Goal: Task Accomplishment & Management: Complete application form

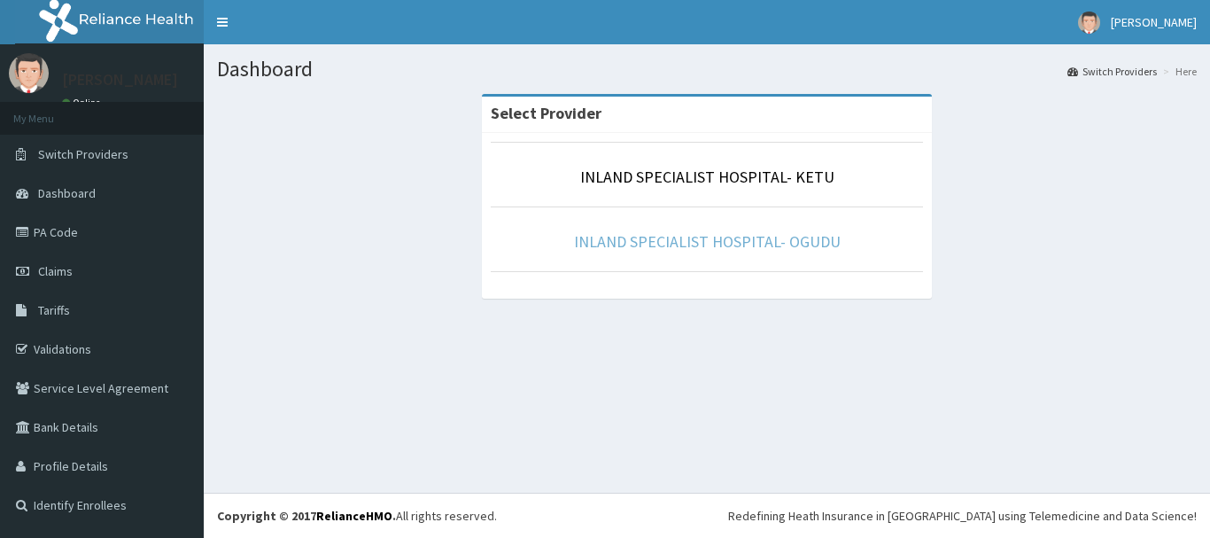
click at [712, 240] on link "INLAND SPECIALIST HOSPITAL- OGUDU" at bounding box center [707, 241] width 267 height 20
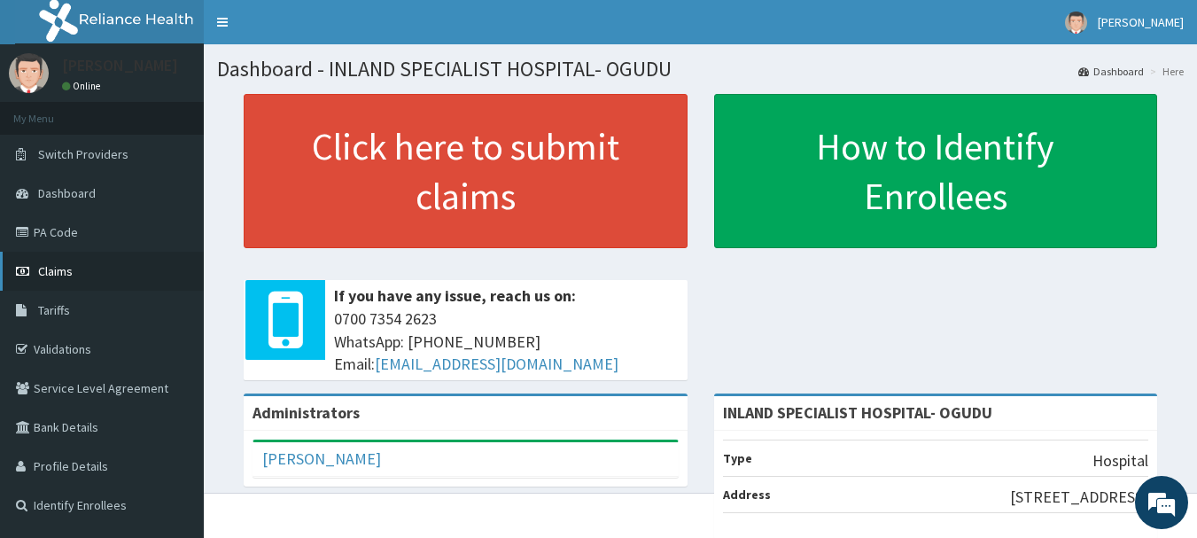
click at [82, 274] on link "Claims" at bounding box center [102, 271] width 204 height 39
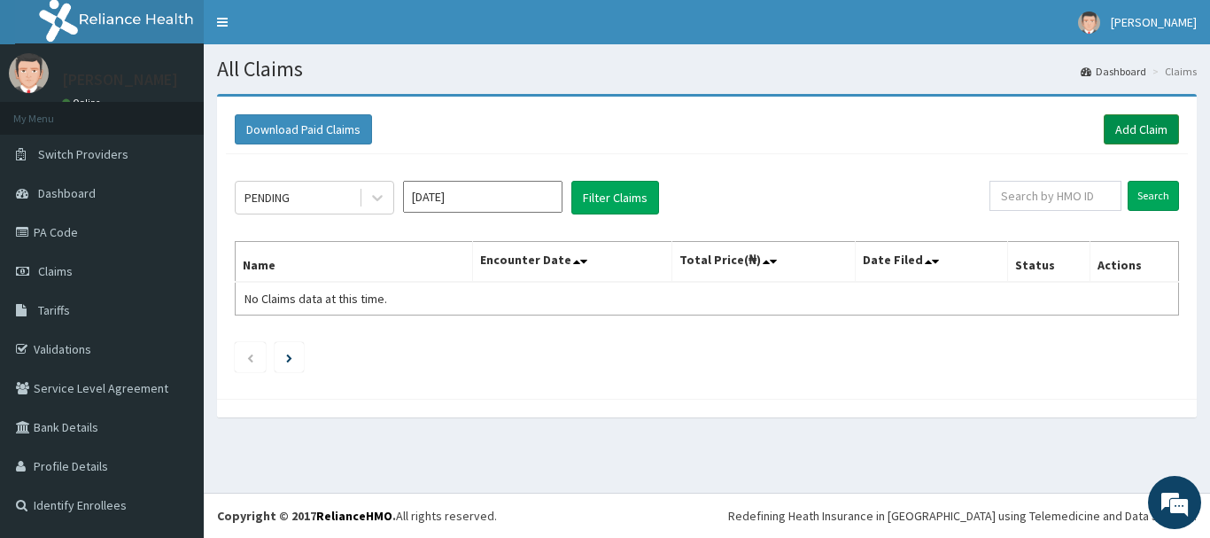
click at [1142, 134] on link "Add Claim" at bounding box center [1141, 129] width 75 height 30
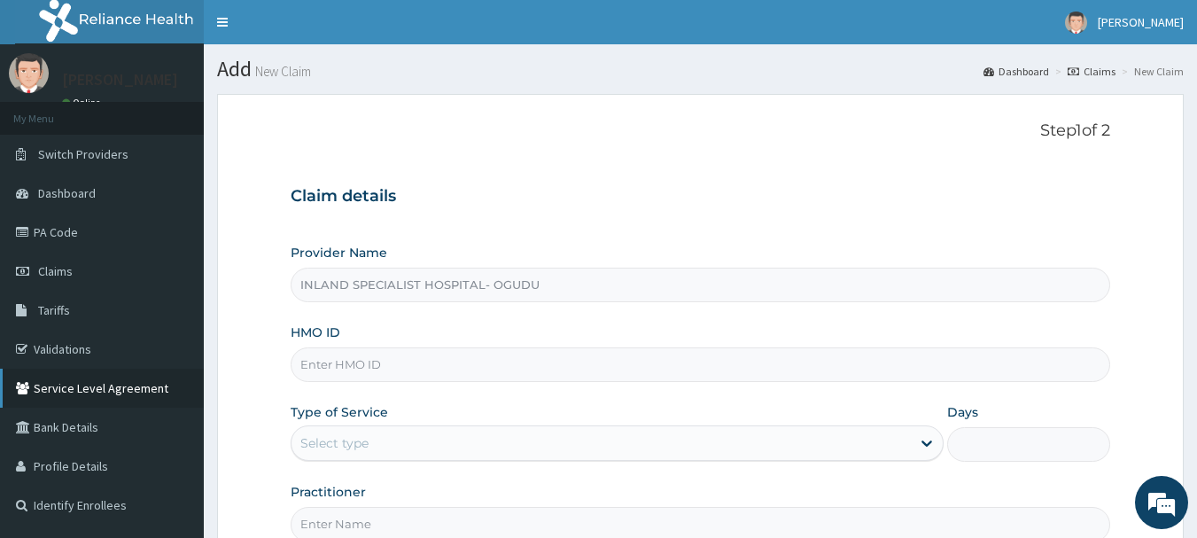
type input "INLAND SPECIALIST HOSPITAL- OGUDU"
click at [367, 357] on input "HMO ID" at bounding box center [701, 364] width 820 height 35
drag, startPoint x: 357, startPoint y: 365, endPoint x: 291, endPoint y: 370, distance: 65.8
click at [291, 370] on input "KAN" at bounding box center [701, 364] width 820 height 35
paste input "/10011/A"
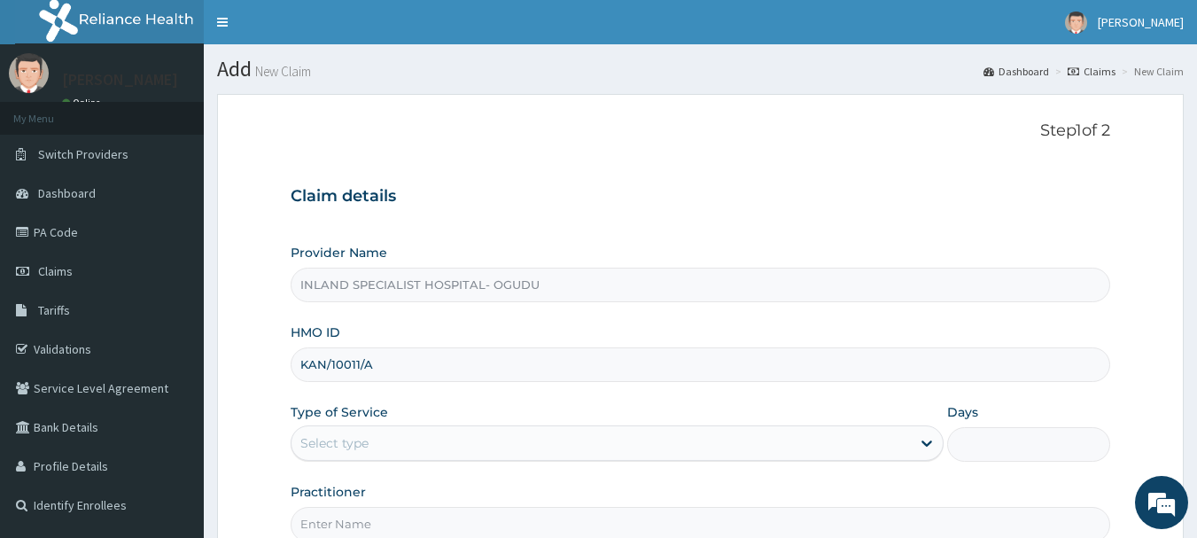
type input "KAN/10011/A"
click at [363, 449] on div "Select type" at bounding box center [334, 443] width 68 height 18
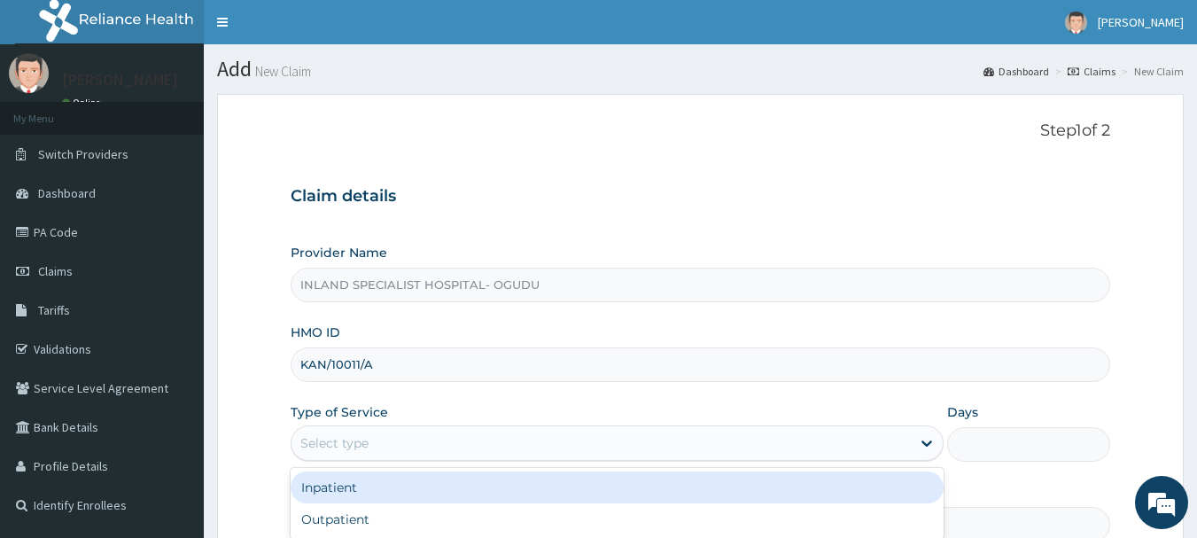
click at [345, 485] on div "Inpatient" at bounding box center [617, 487] width 653 height 32
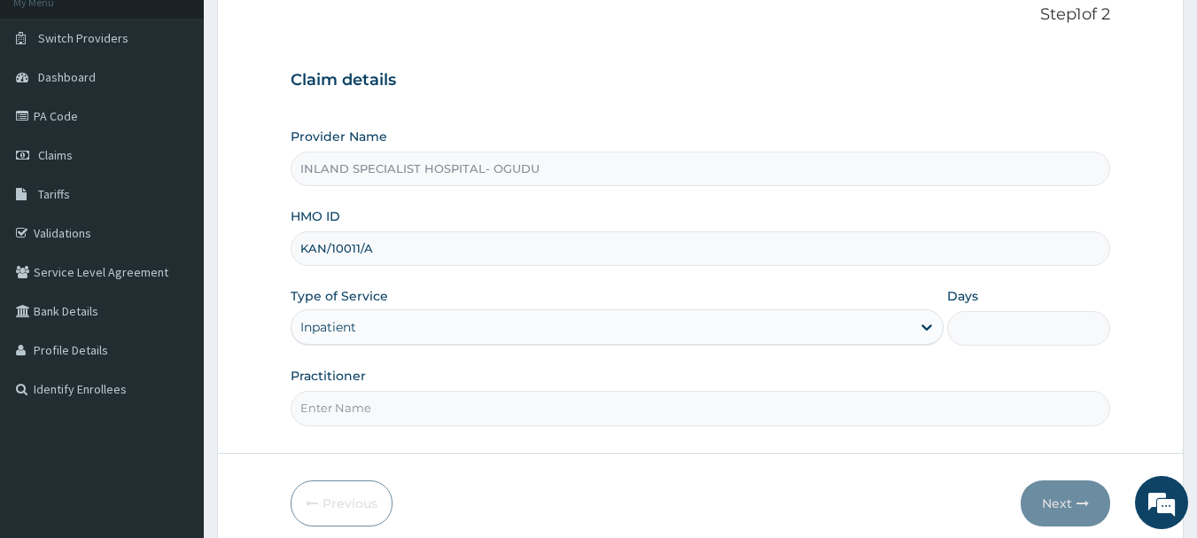
scroll to position [168, 0]
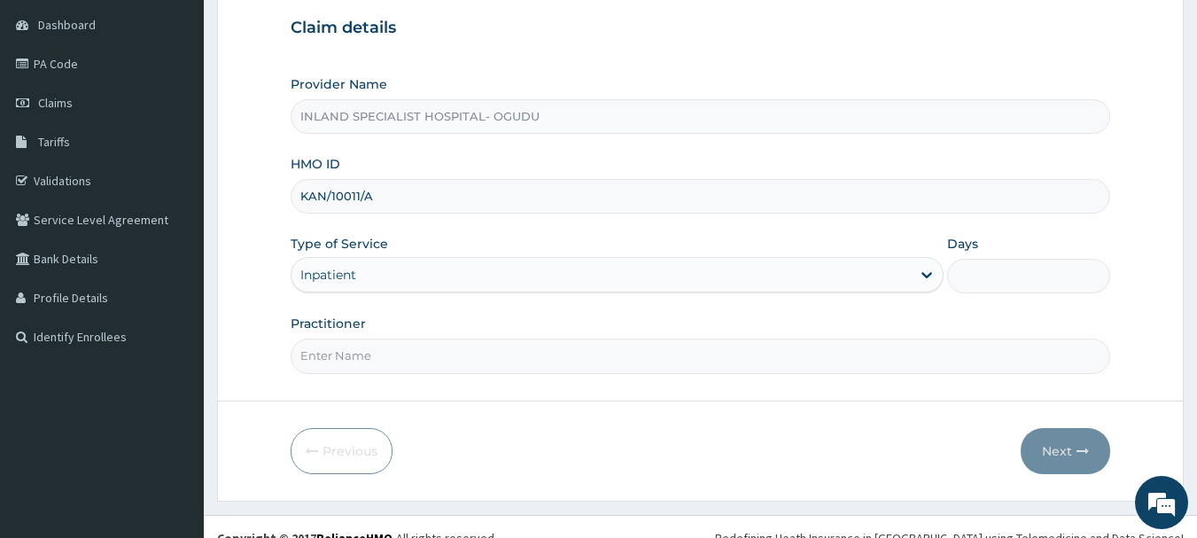
click at [971, 285] on input "Days" at bounding box center [1028, 276] width 163 height 35
type input "3"
type input "2"
click at [388, 361] on input "Practitioner" at bounding box center [701, 355] width 820 height 35
type input "Dr Omogbemi"
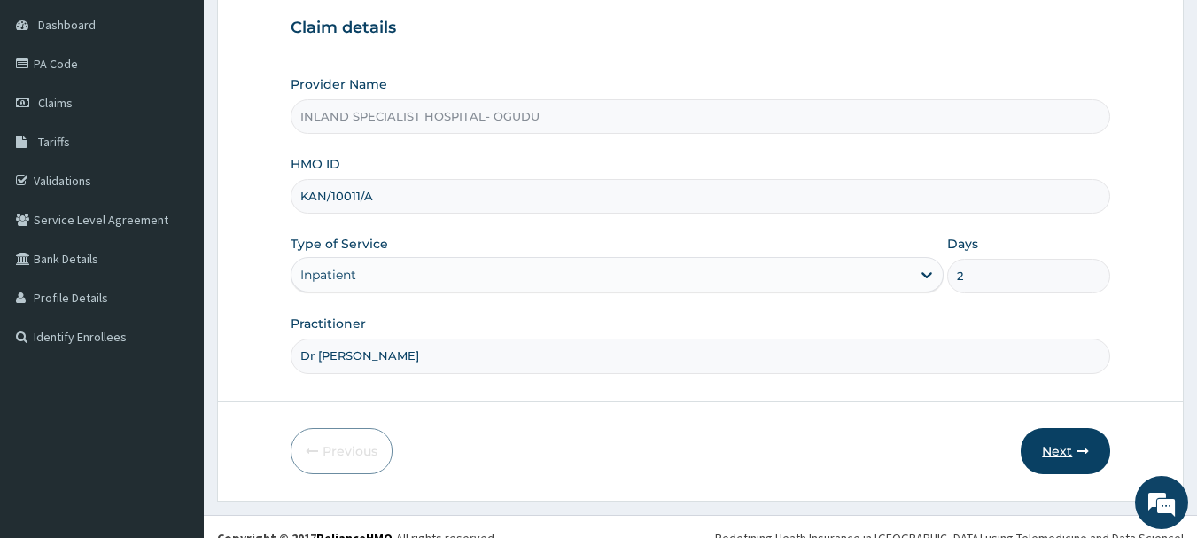
click at [1060, 455] on button "Next" at bounding box center [1065, 451] width 89 height 46
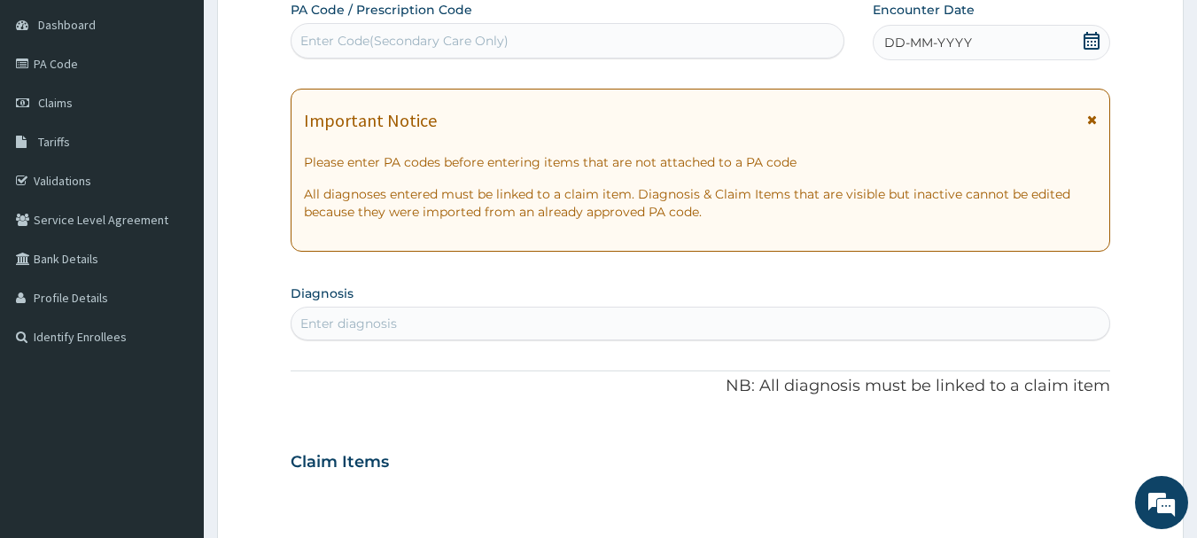
click at [503, 49] on div "Enter Code(Secondary Care Only)" at bounding box center [404, 41] width 208 height 18
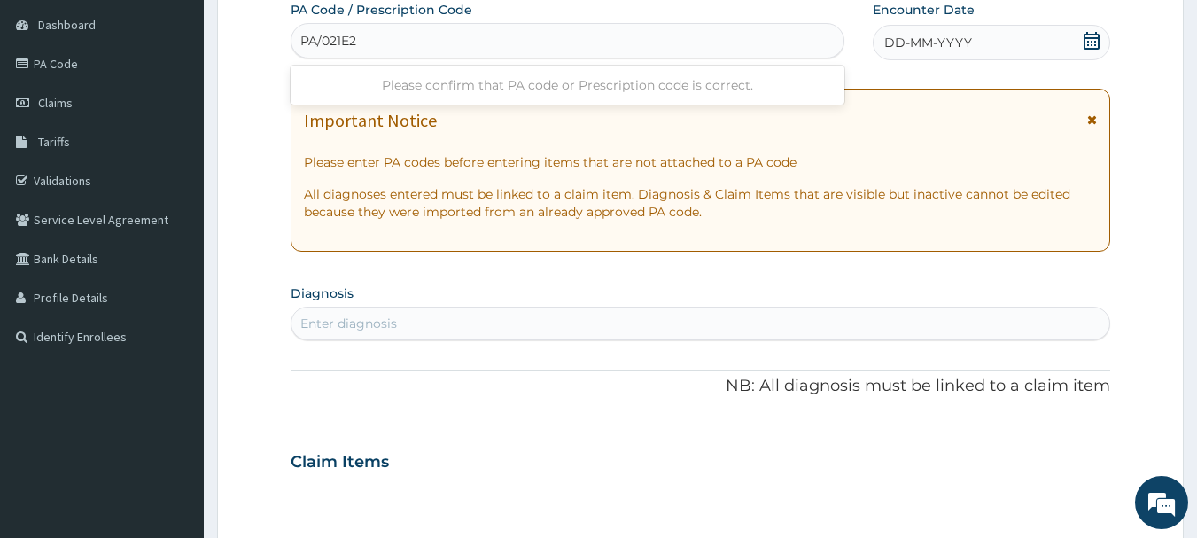
type input "PA/021E20"
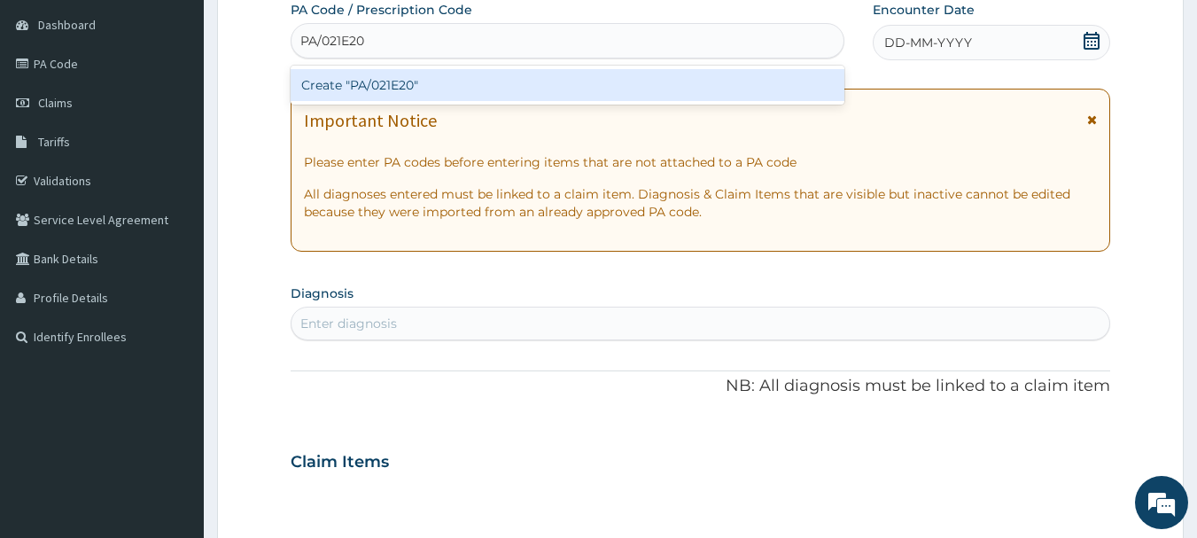
click at [427, 80] on div "Create "PA/021E20"" at bounding box center [568, 85] width 555 height 32
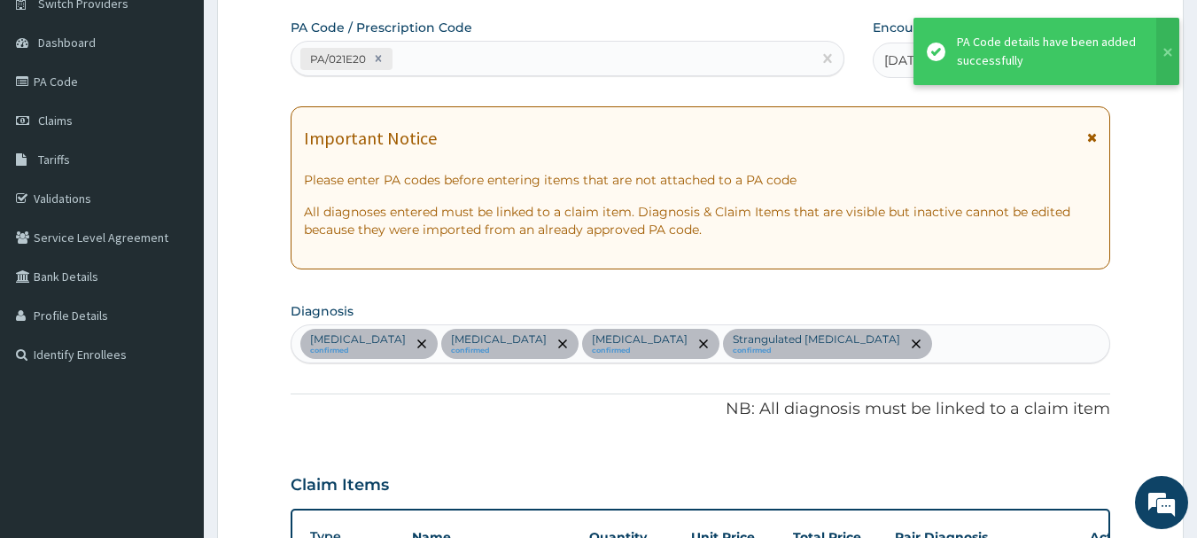
scroll to position [10, 0]
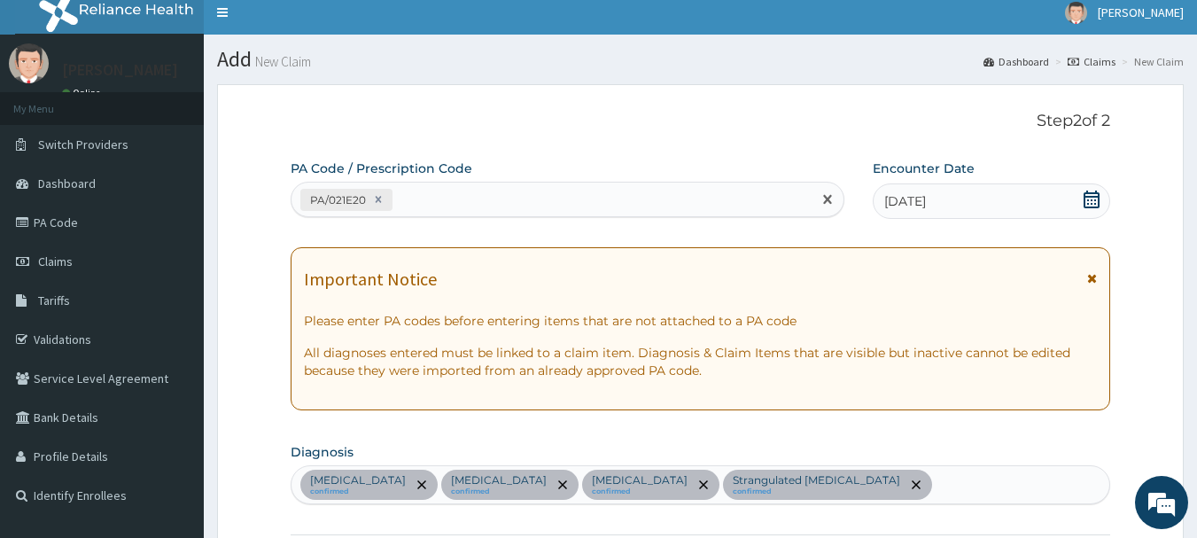
click at [431, 198] on div "PA/021E20" at bounding box center [551, 199] width 521 height 29
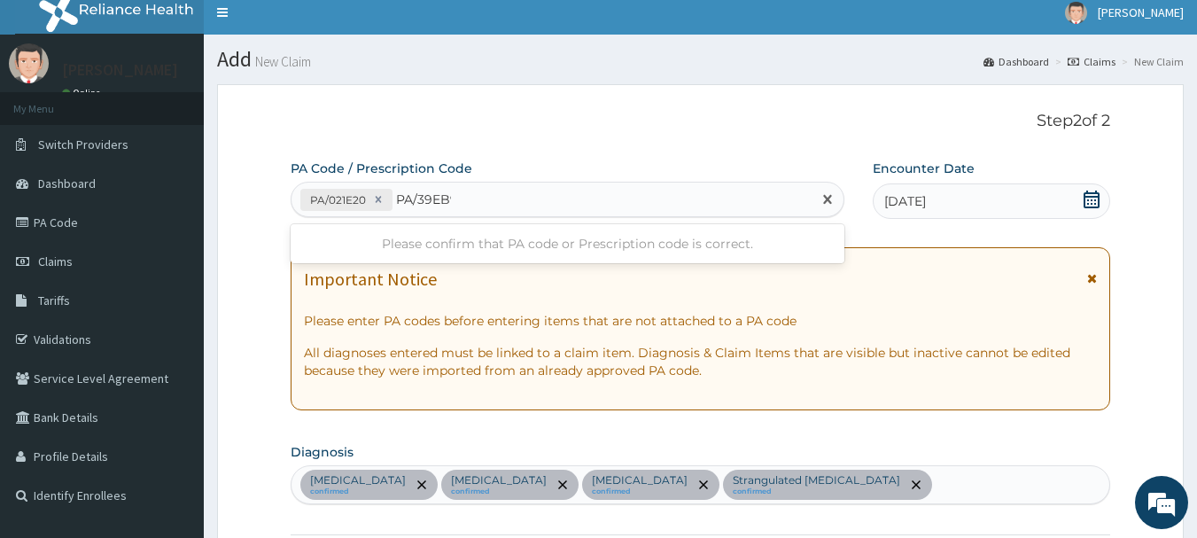
click at [431, 198] on input "PA/39EB9" at bounding box center [423, 199] width 55 height 18
type input "PA/39E0B9"
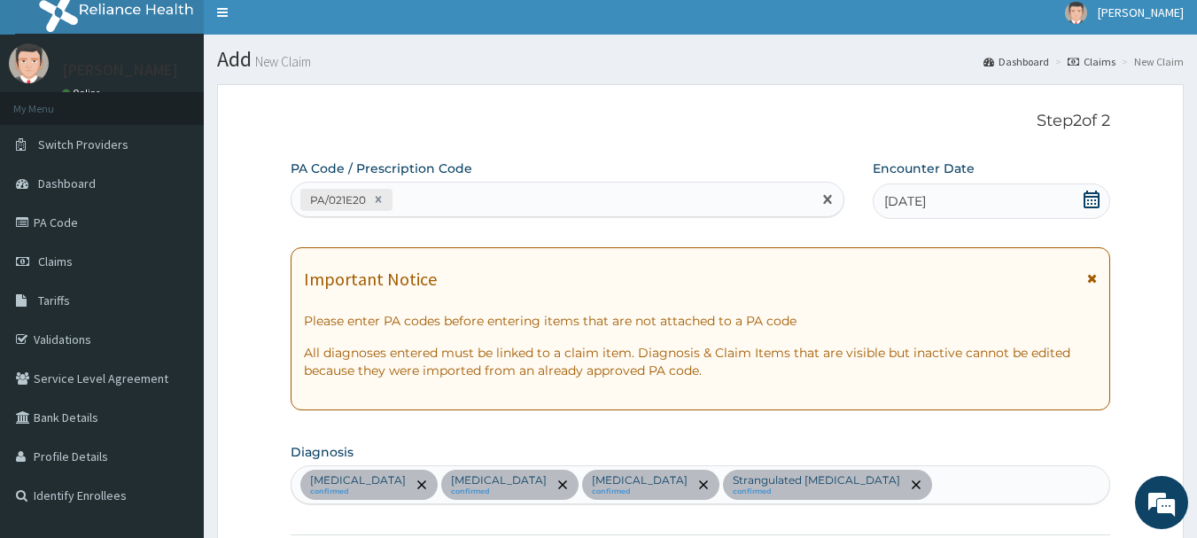
click at [479, 195] on div "PA/021E20" at bounding box center [551, 199] width 521 height 29
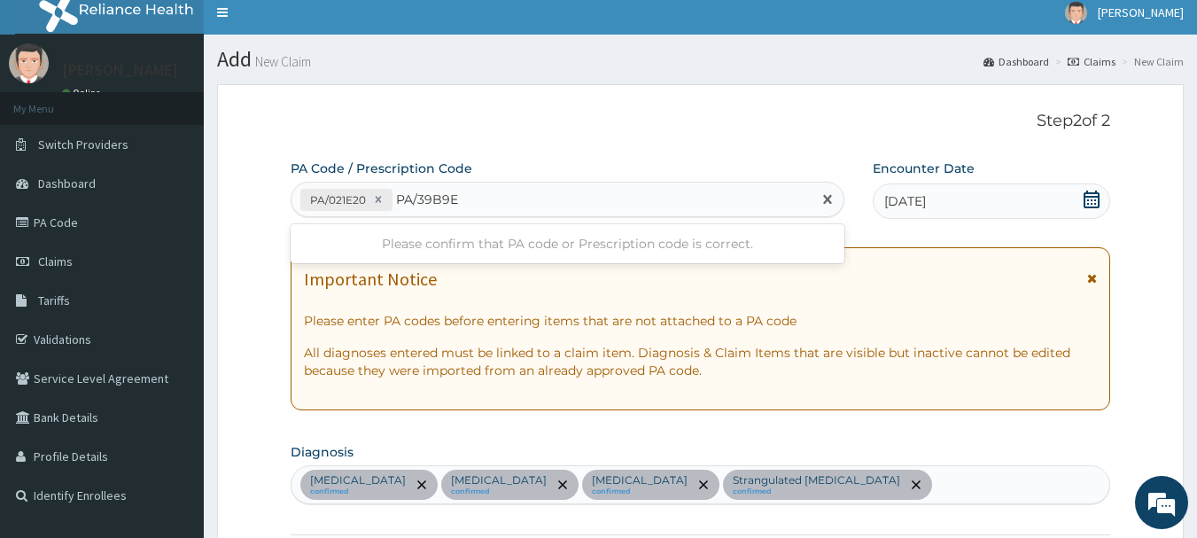
type input "PA/39B9E0"
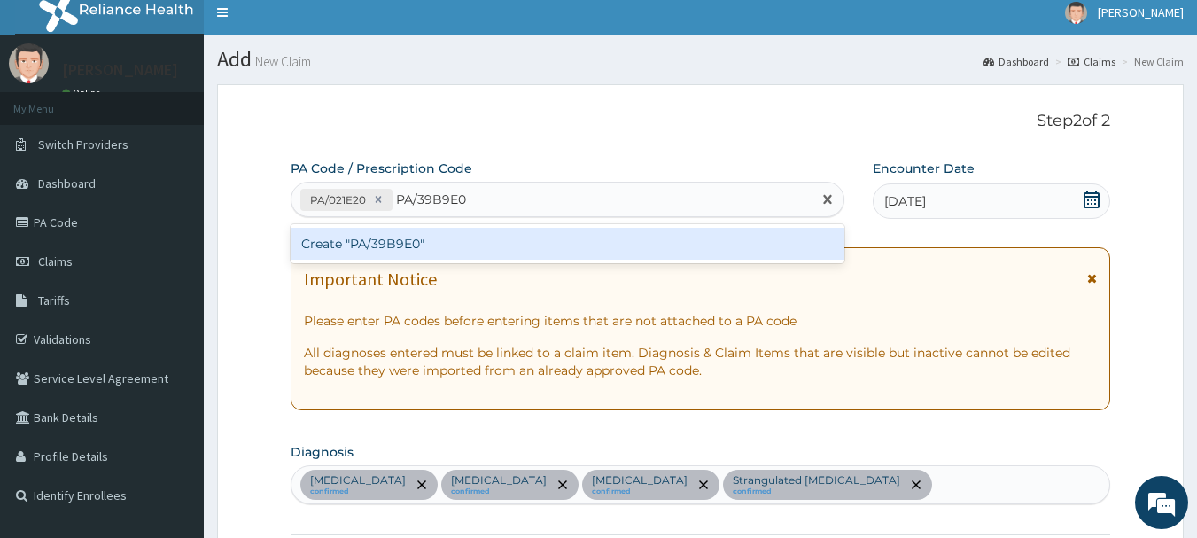
click at [454, 239] on div "Create "PA/39B9E0"" at bounding box center [568, 244] width 555 height 32
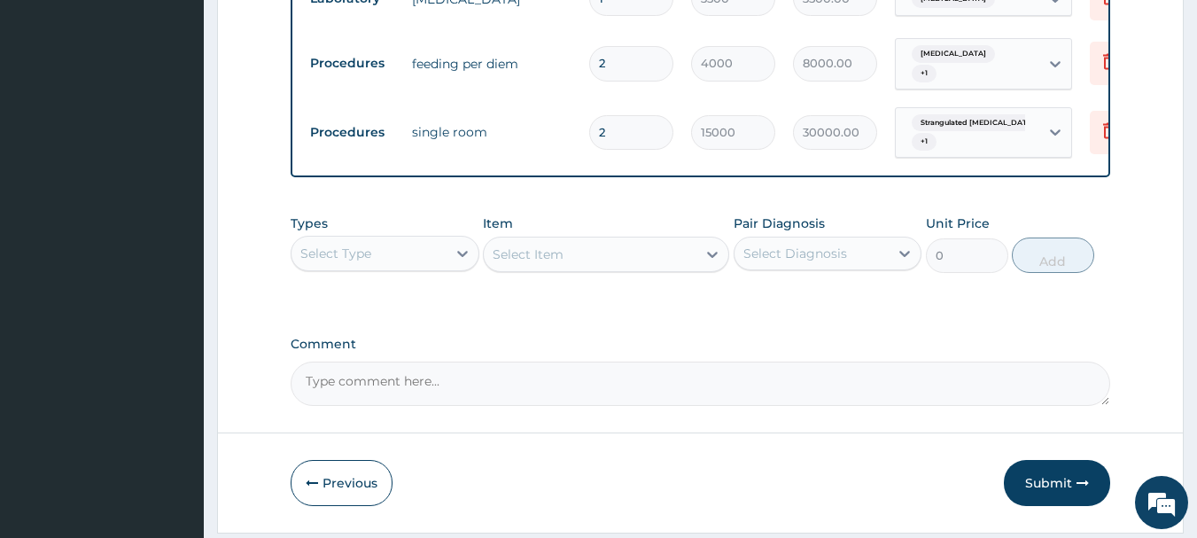
scroll to position [977, 0]
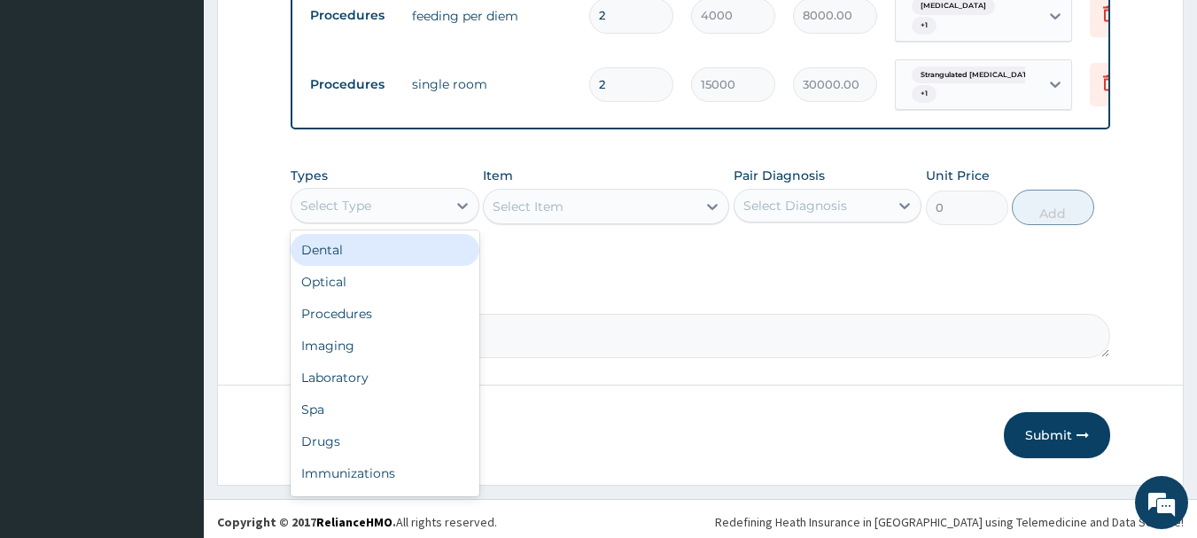
click at [384, 205] on div "Select Type" at bounding box center [368, 205] width 155 height 28
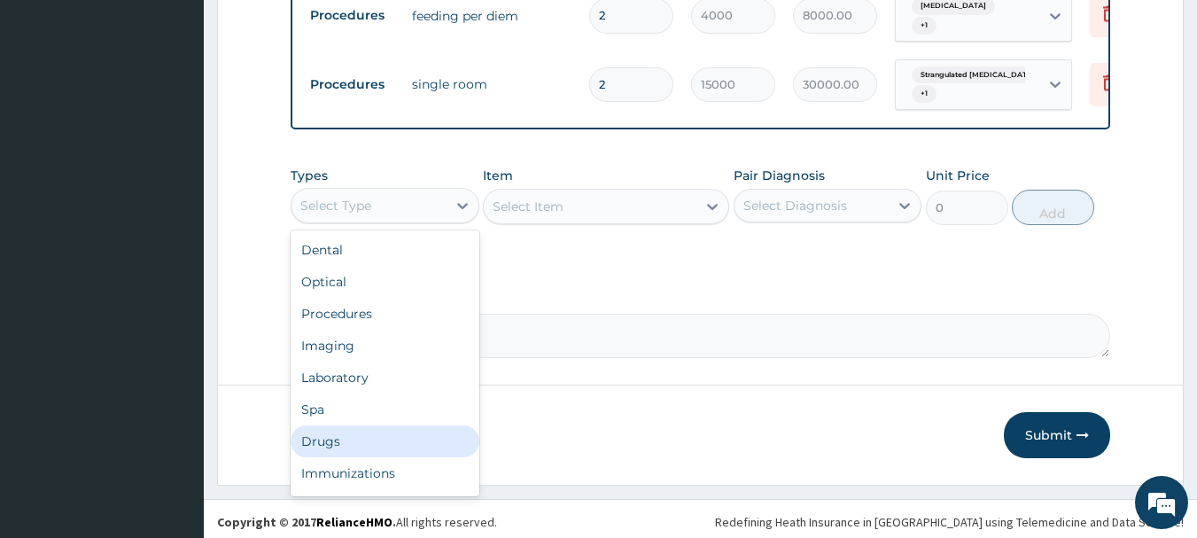
click at [330, 430] on div "Drugs" at bounding box center [385, 441] width 189 height 32
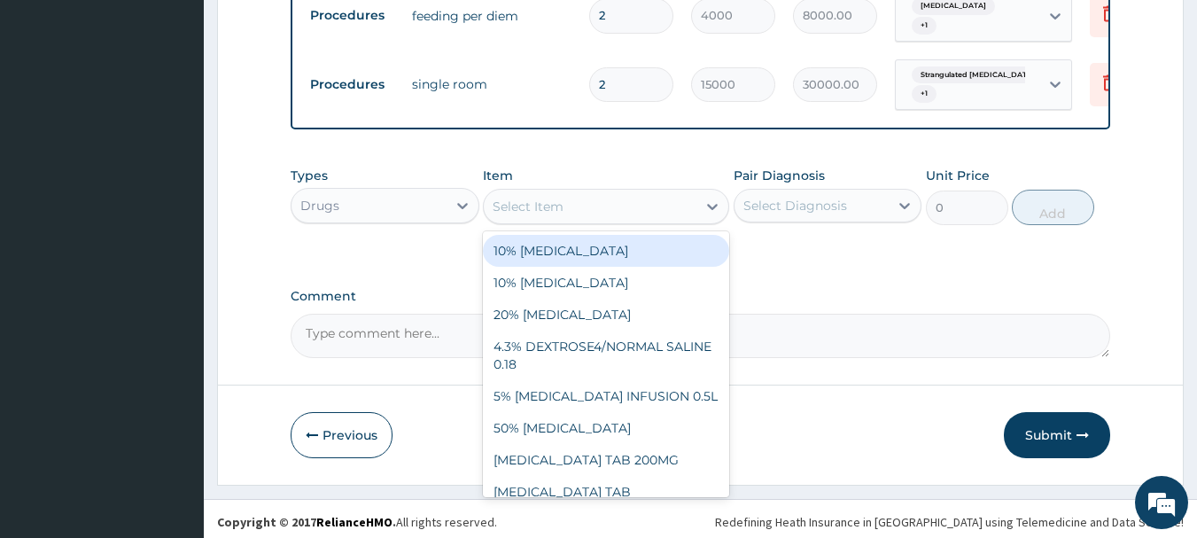
click at [521, 212] on div "Select Item" at bounding box center [528, 207] width 71 height 18
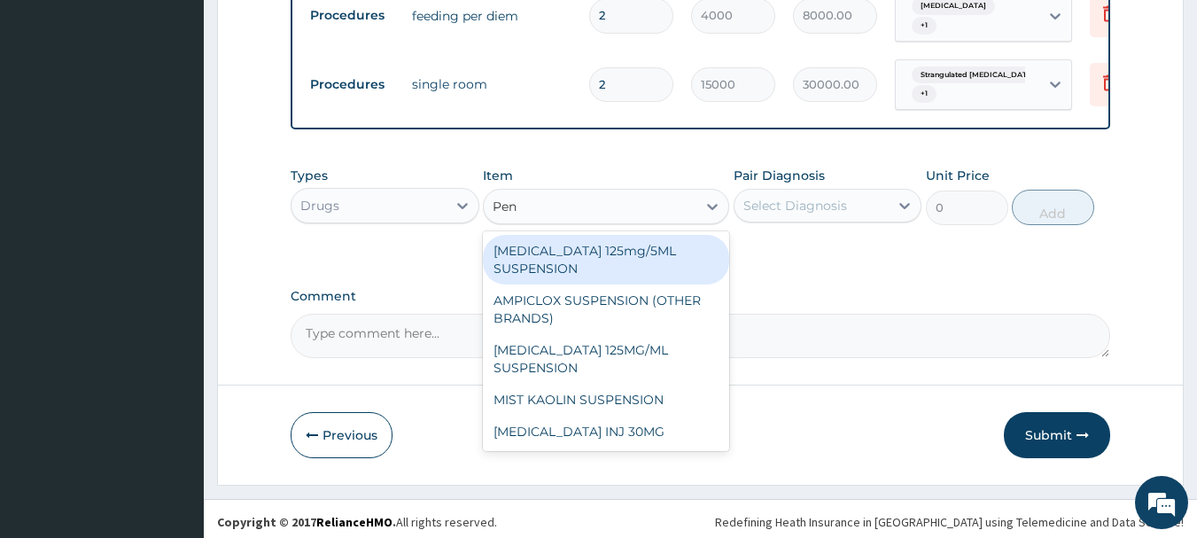
type input "Pent"
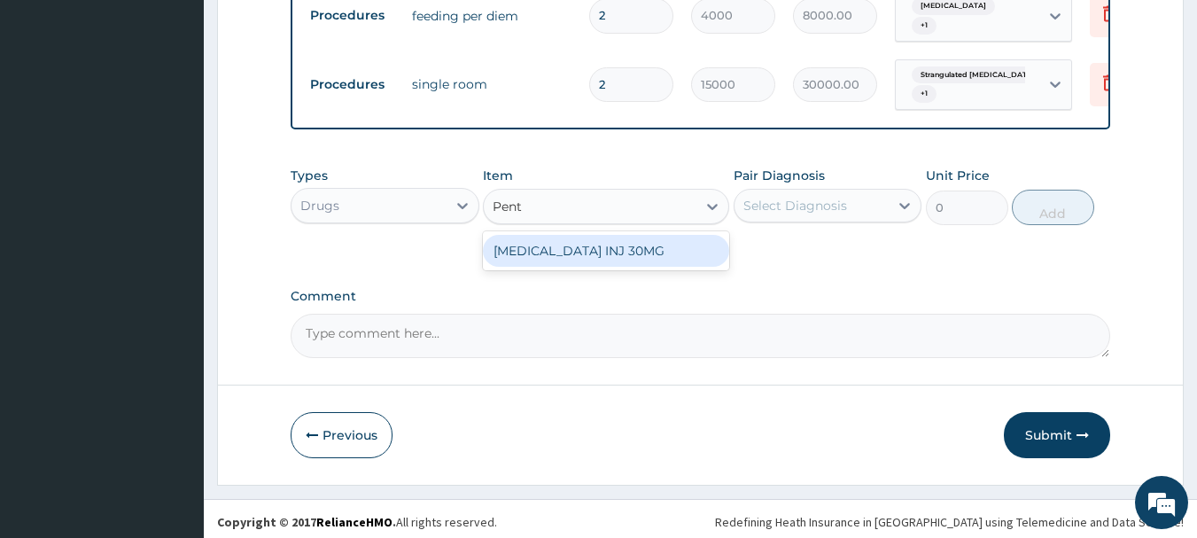
click at [610, 255] on div "PENTAZOCINE INJ 30MG" at bounding box center [606, 251] width 246 height 32
type input "700"
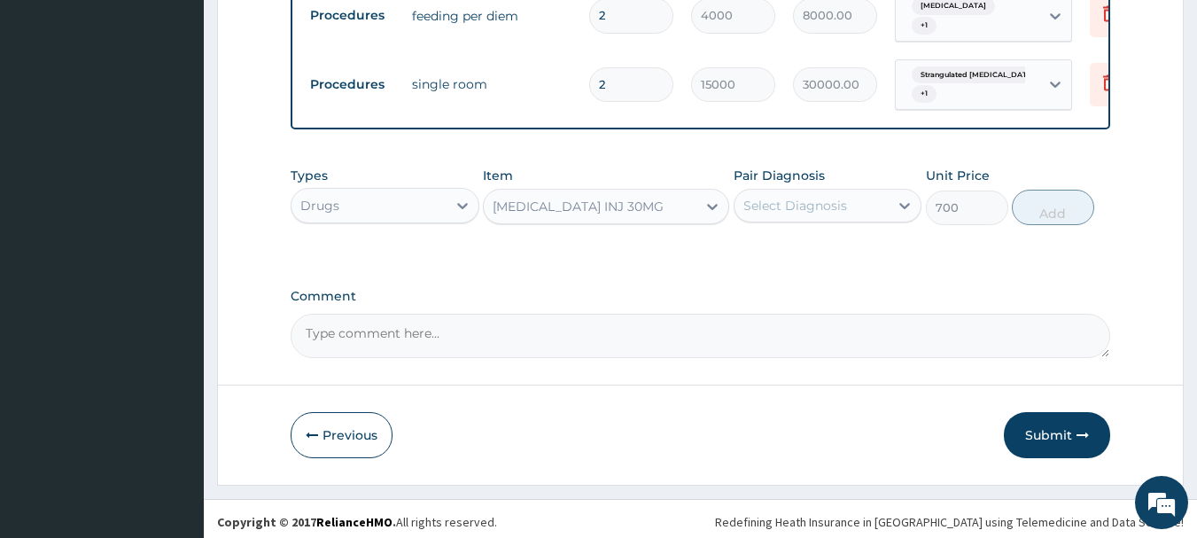
click at [794, 191] on div "Select Diagnosis" at bounding box center [811, 205] width 155 height 28
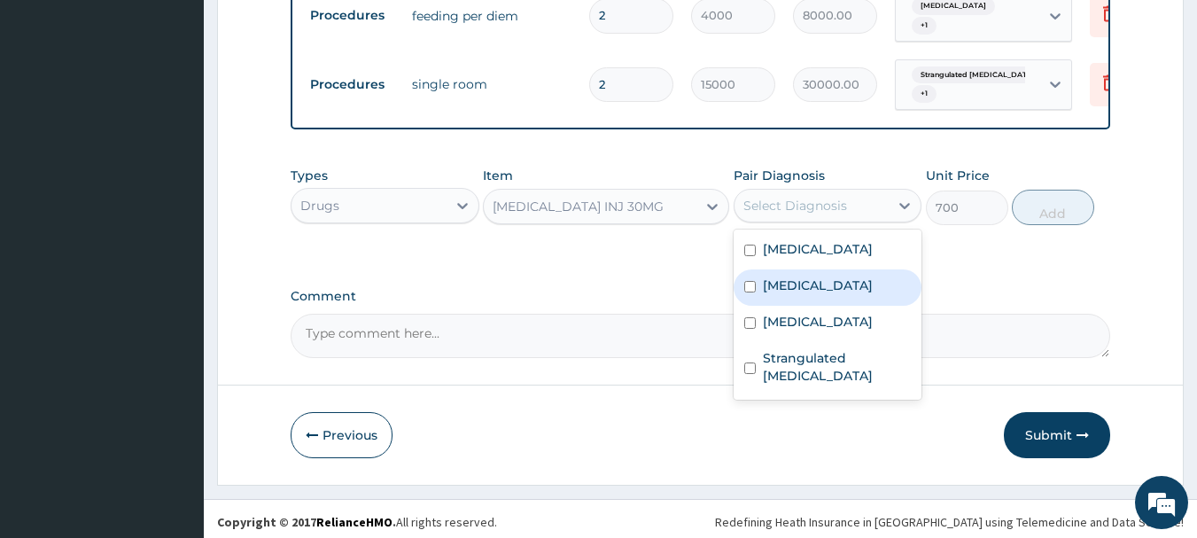
click at [812, 283] on label "Acute abdomen" at bounding box center [818, 285] width 110 height 18
checkbox input "true"
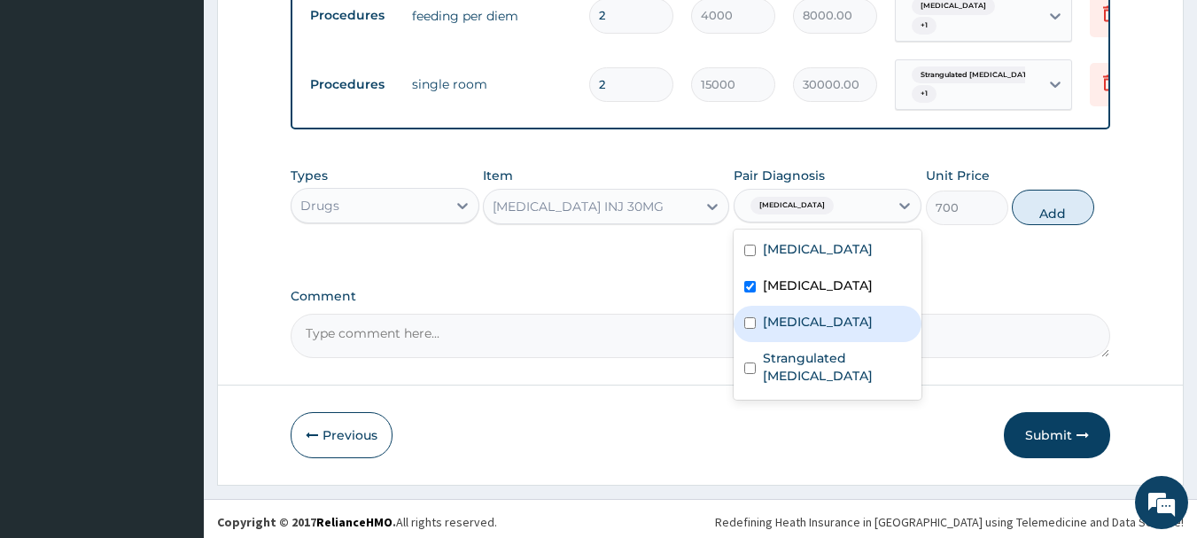
click at [1060, 214] on button "Add" at bounding box center [1053, 207] width 82 height 35
type input "0"
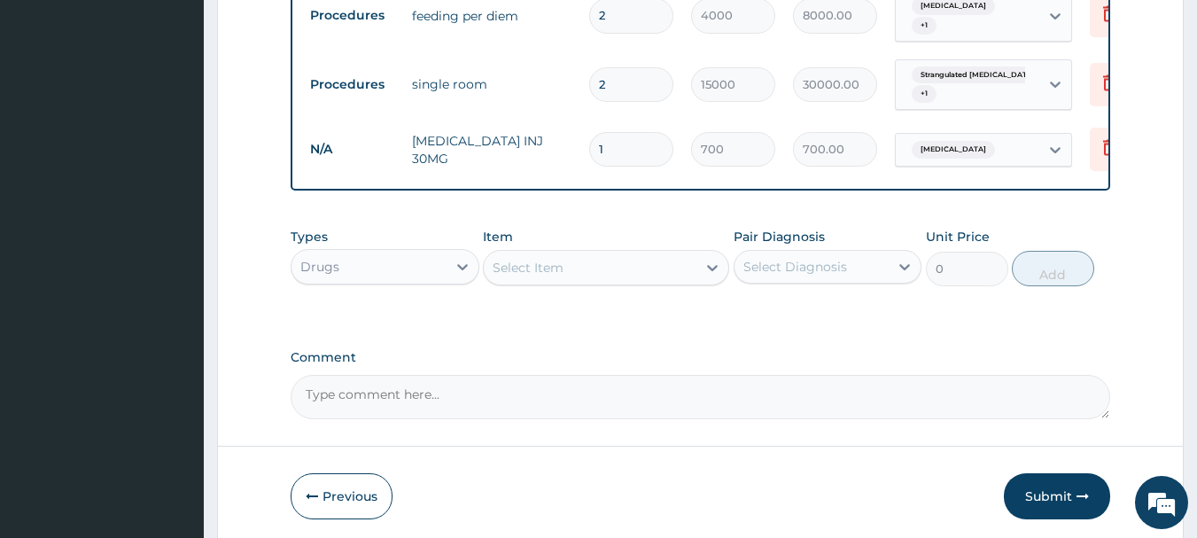
drag, startPoint x: 637, startPoint y: 129, endPoint x: 548, endPoint y: 130, distance: 88.6
click at [548, 130] on tr "N/A PENTAZOCINE INJ 30MG 1 700 700.00 Acute abdomen Delete" at bounding box center [735, 149] width 868 height 61
type input "2"
type input "1400.00"
type input "2"
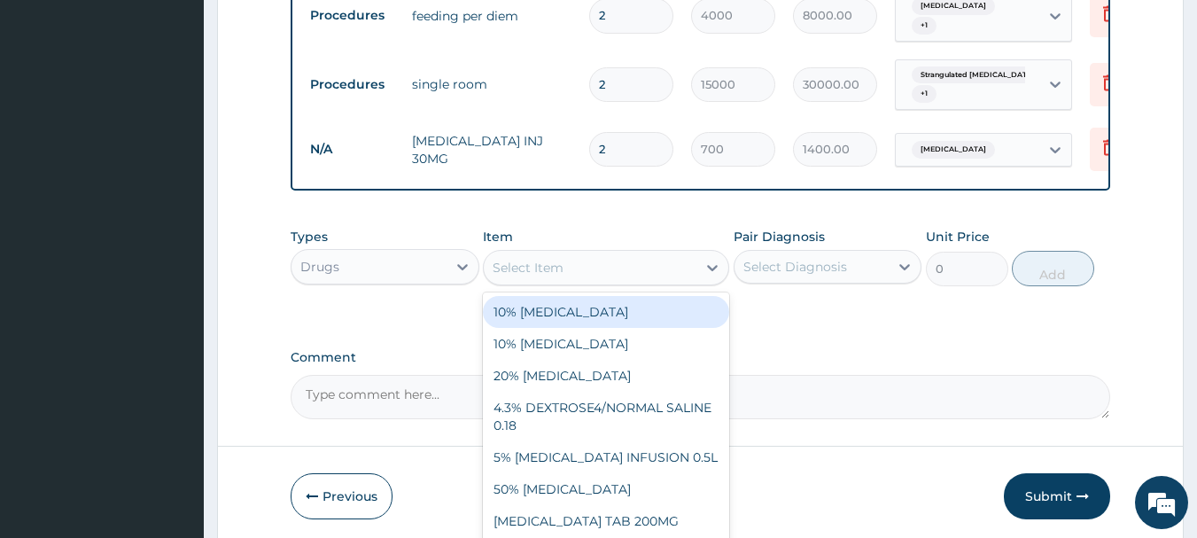
click at [617, 270] on div "Select Item" at bounding box center [590, 267] width 213 height 28
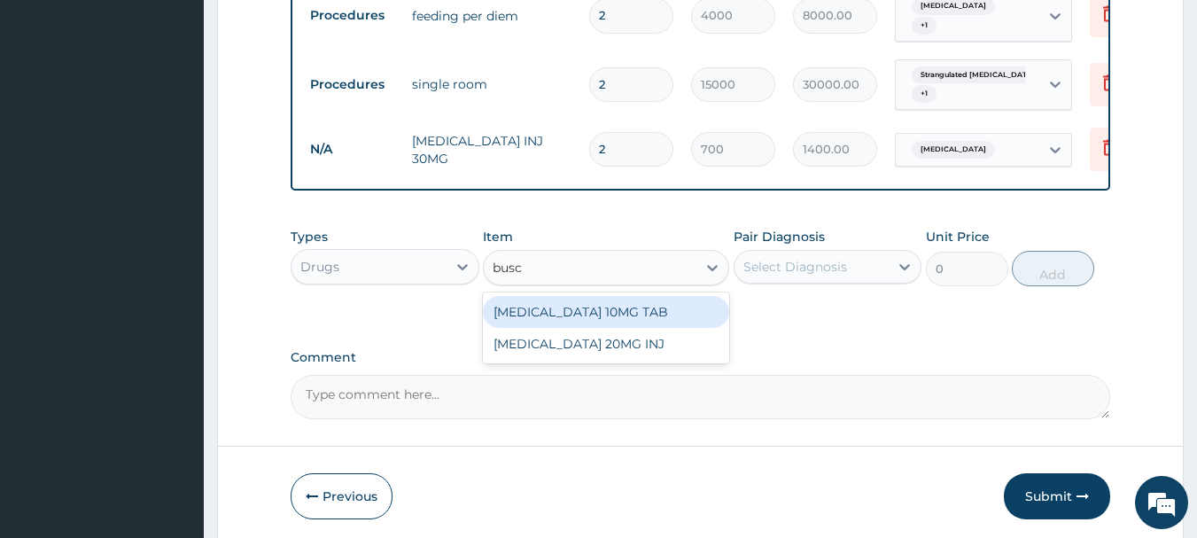
type input "busco"
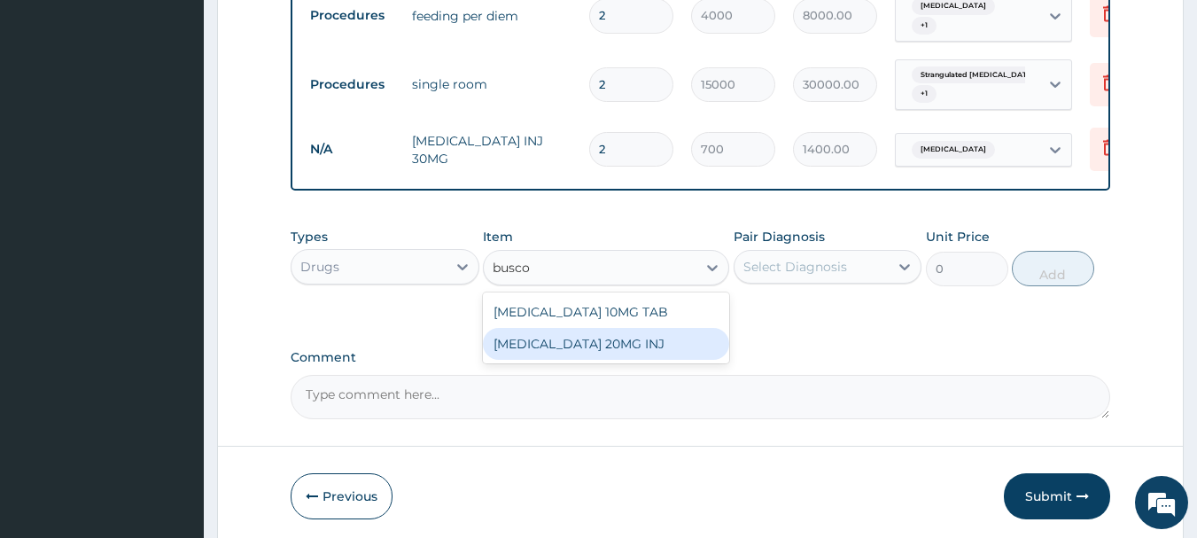
click at [617, 343] on div "BUSCOPAN 20MG INJ" at bounding box center [606, 344] width 246 height 32
type input "600"
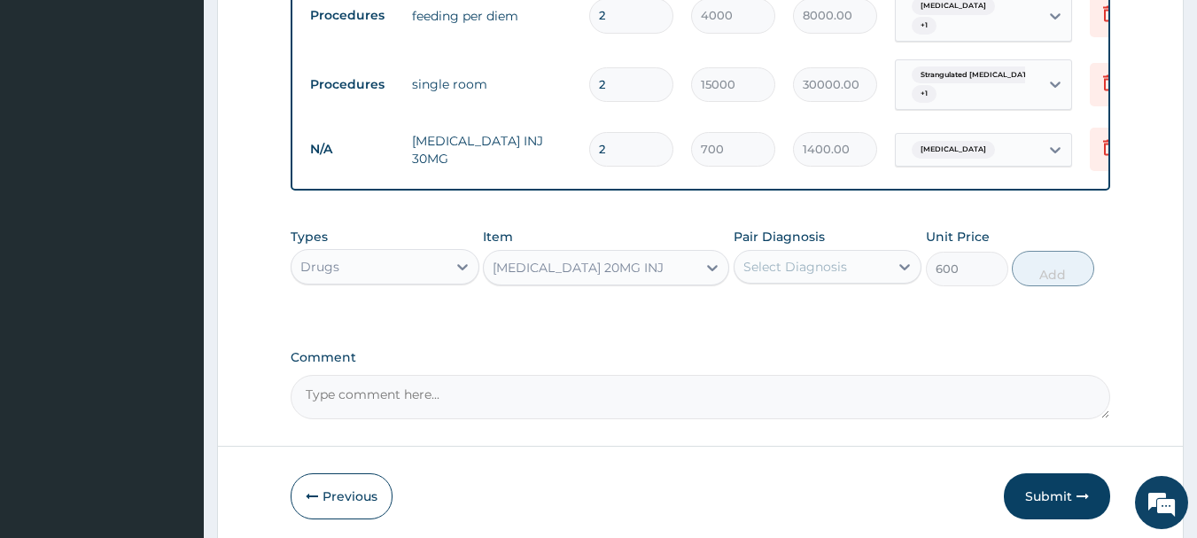
click at [792, 268] on div "Select Diagnosis" at bounding box center [795, 267] width 104 height 18
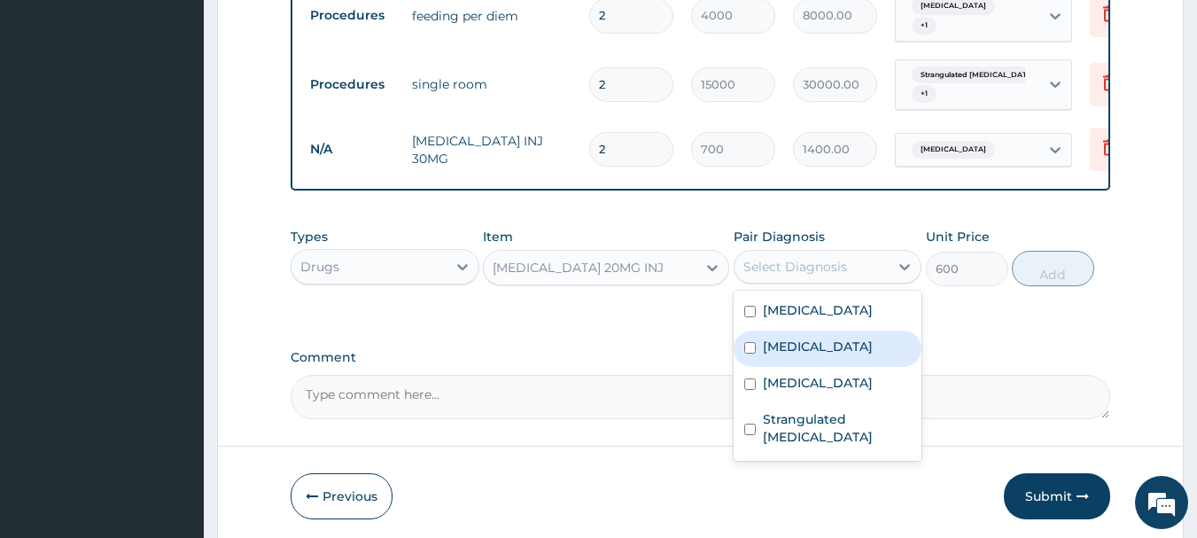
click at [827, 351] on label "Acute abdomen" at bounding box center [818, 347] width 110 height 18
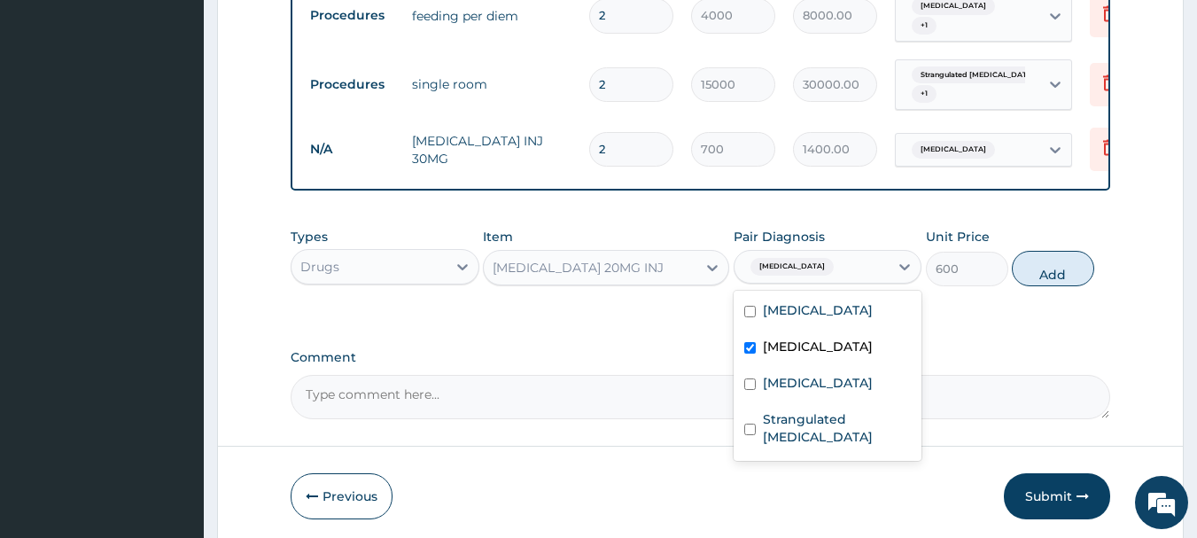
checkbox input "true"
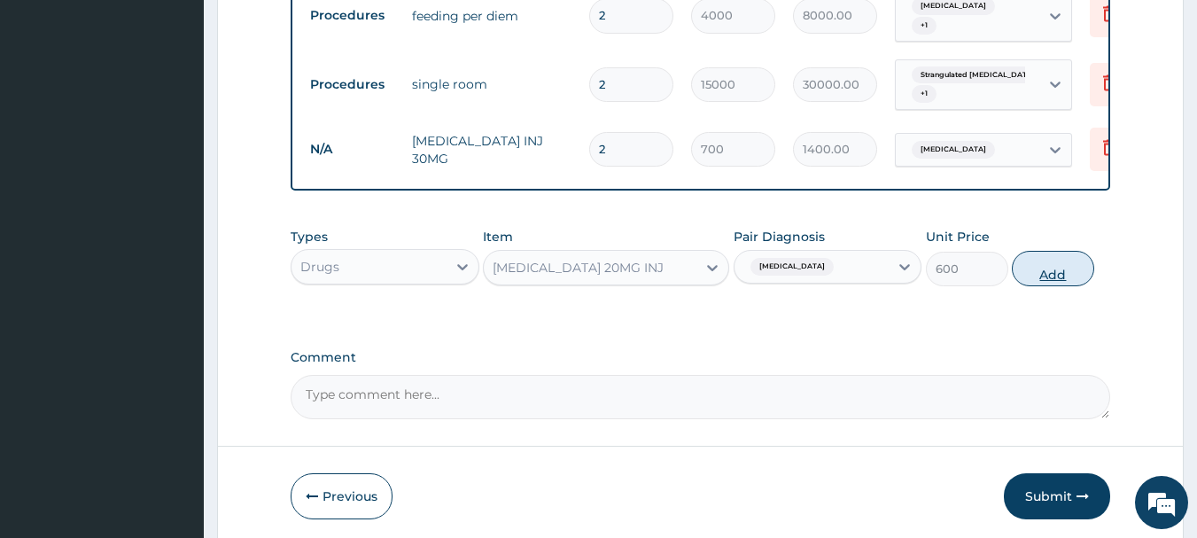
click at [1068, 270] on button "Add" at bounding box center [1053, 268] width 82 height 35
type input "0"
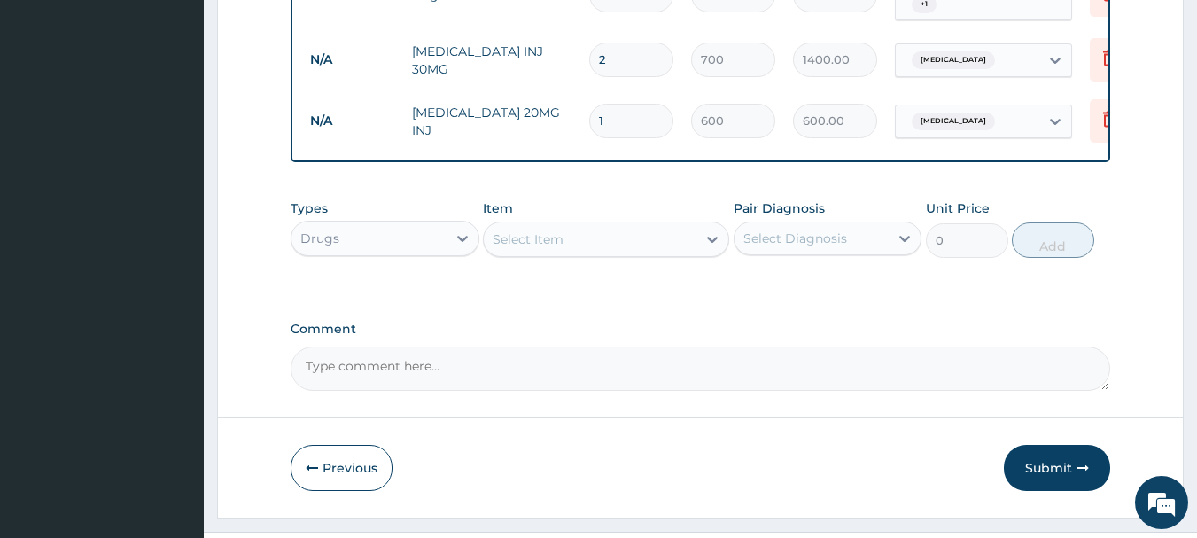
scroll to position [1104, 0]
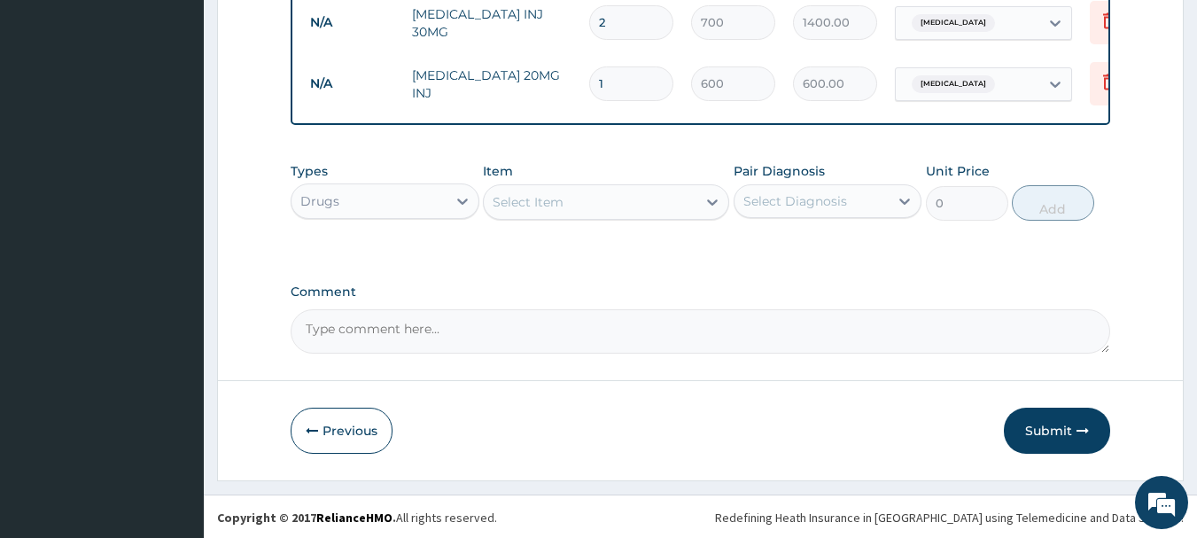
click at [548, 175] on div "Item Select Item" at bounding box center [606, 191] width 246 height 58
click at [553, 237] on div "Types Drugs Item Select Item Pair Diagnosis Select Diagnosis Unit Price 0 Add" at bounding box center [701, 204] width 820 height 103
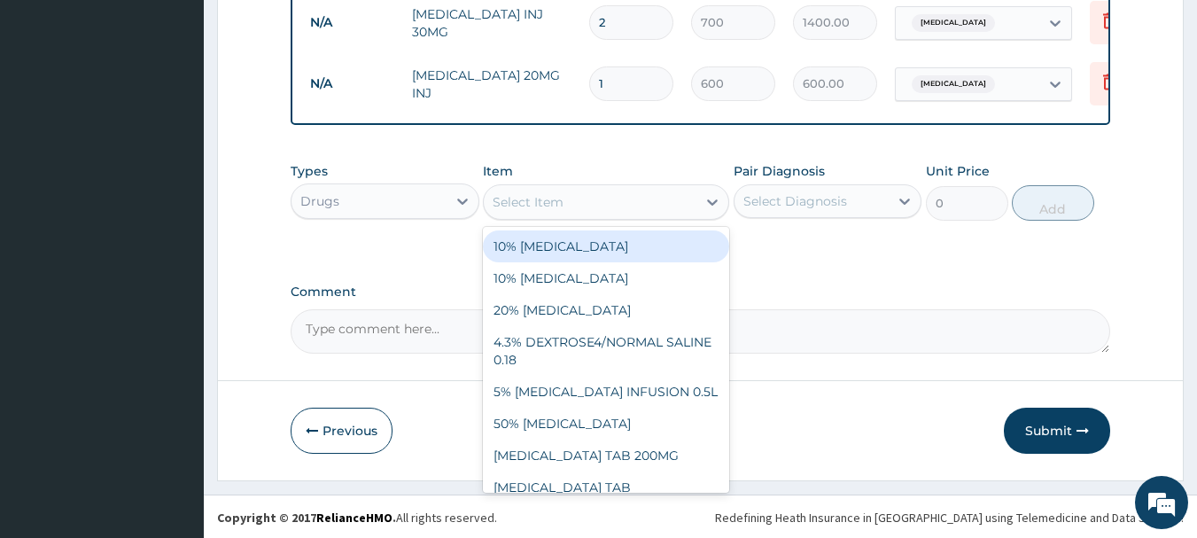
click at [540, 193] on div "Select Item" at bounding box center [528, 202] width 71 height 18
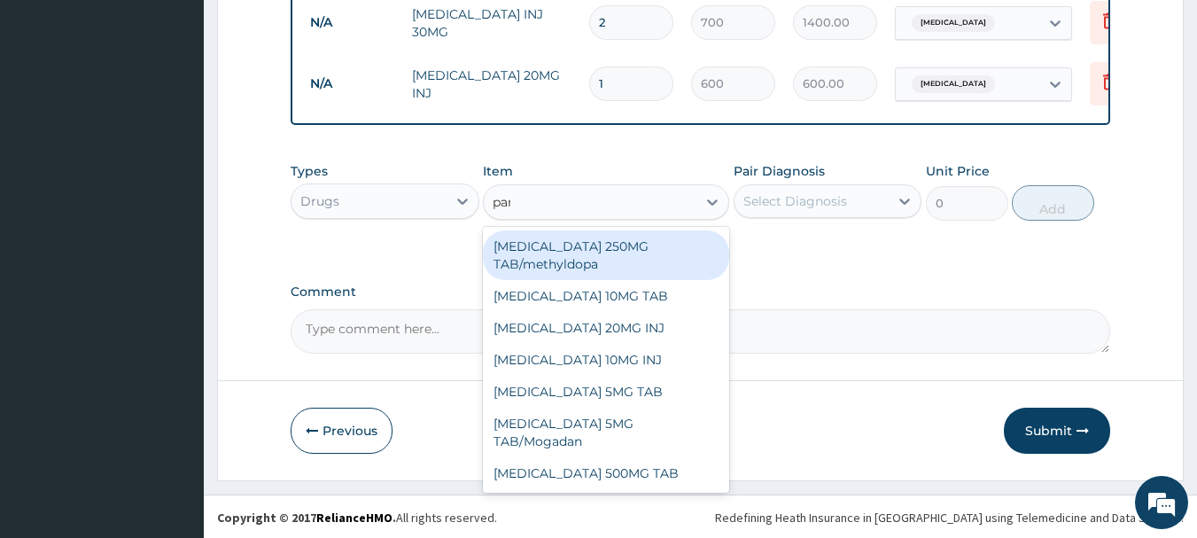
type input "parac"
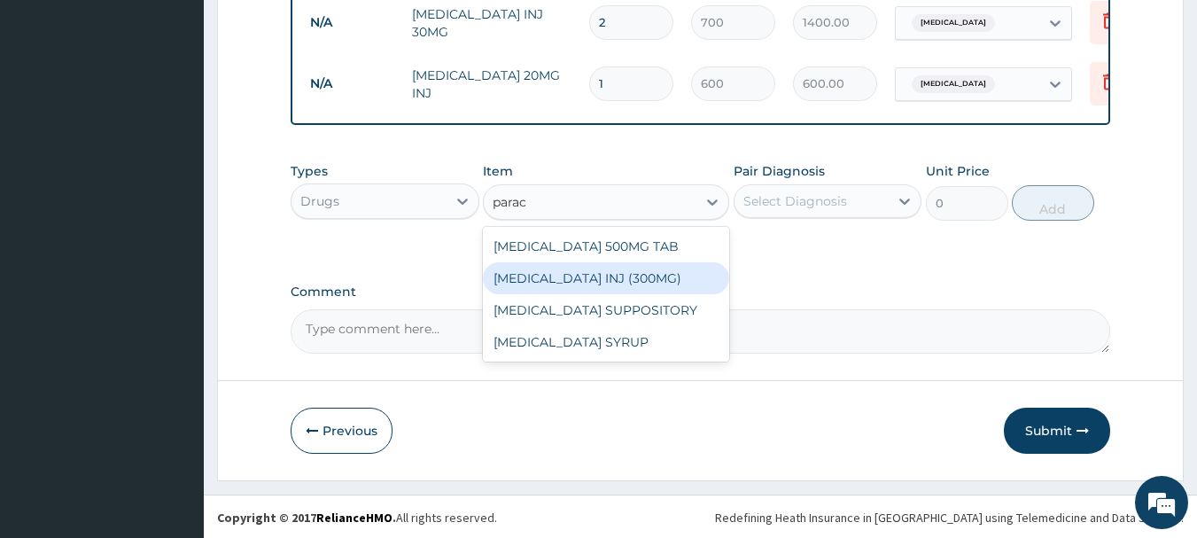
click at [621, 274] on div "PARACETAMOL INJ (300MG)" at bounding box center [606, 278] width 246 height 32
type input "700"
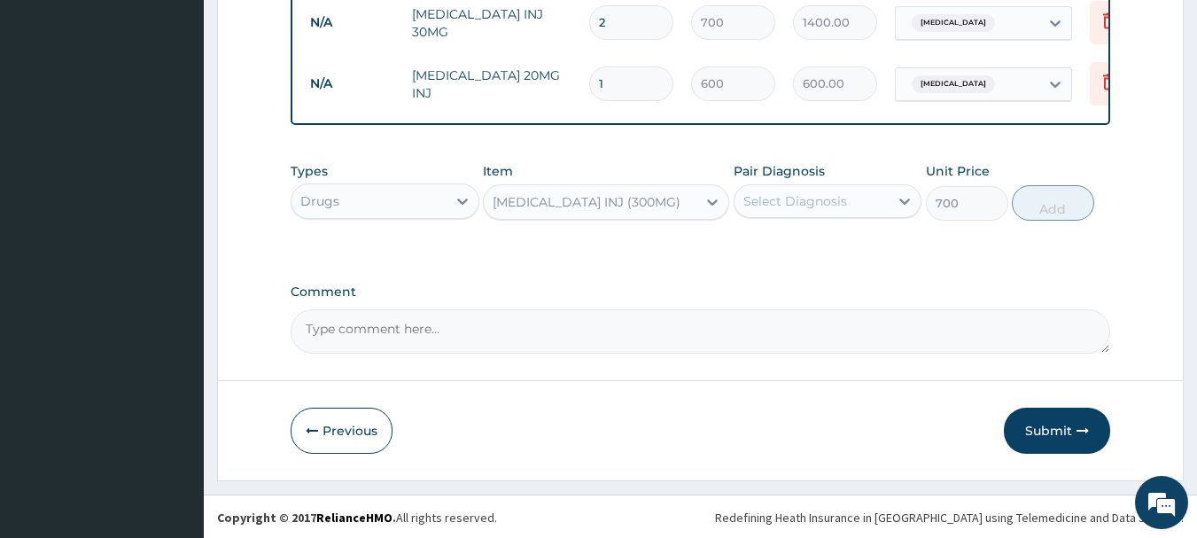
click at [771, 214] on div "Select Diagnosis" at bounding box center [811, 201] width 155 height 28
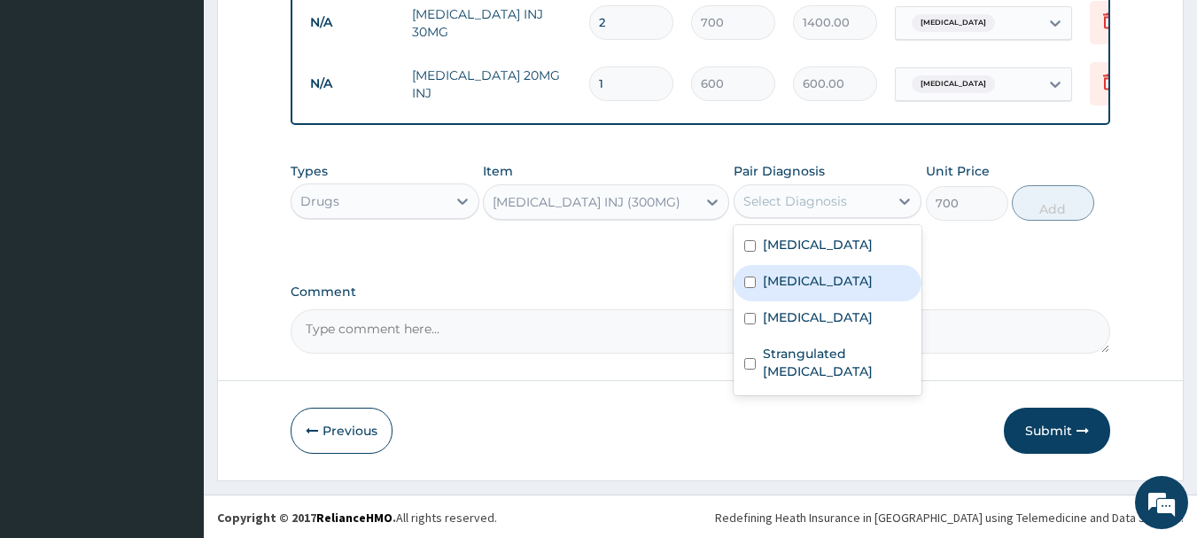
click at [812, 281] on label "Acute abdomen" at bounding box center [818, 281] width 110 height 18
checkbox input "true"
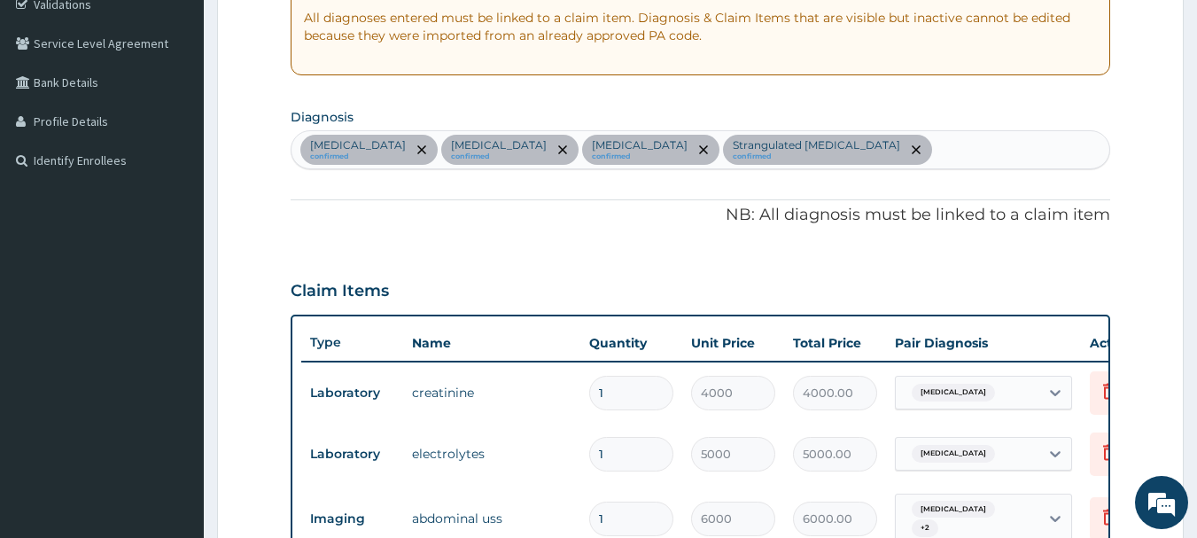
scroll to position [339, 0]
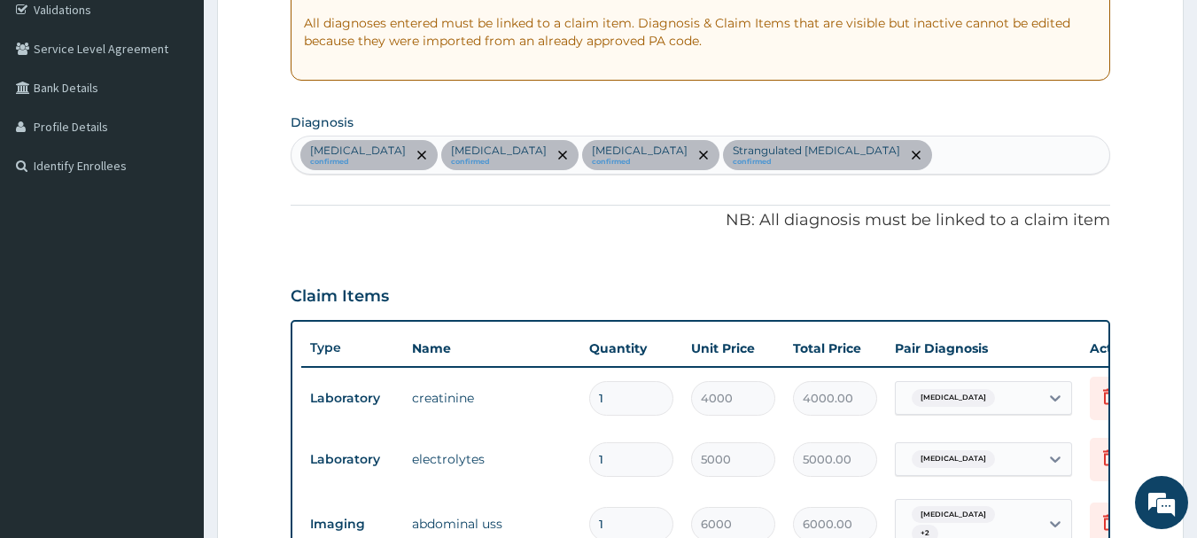
click at [1023, 154] on div "Electrolyte imbalance confirmed Acute abdomen confirmed Uterine leiomyoma confi…" at bounding box center [700, 154] width 819 height 37
type input "Gastroen"
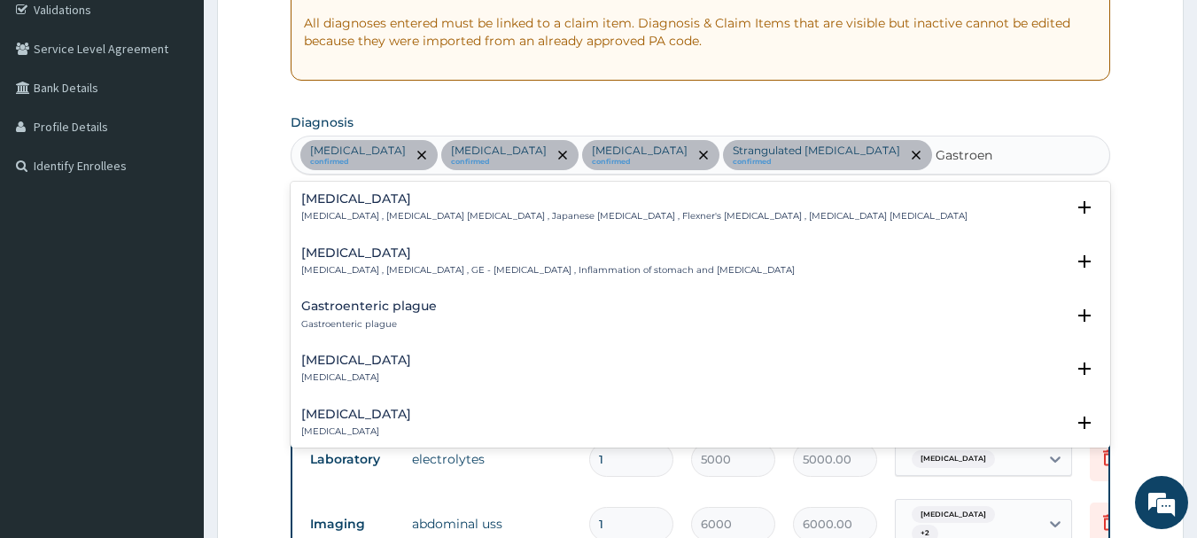
click at [370, 264] on p "Gastroenteritis , Gastroenteropathy , GE - Gastroenteritis , Inflammation of st…" at bounding box center [547, 270] width 493 height 12
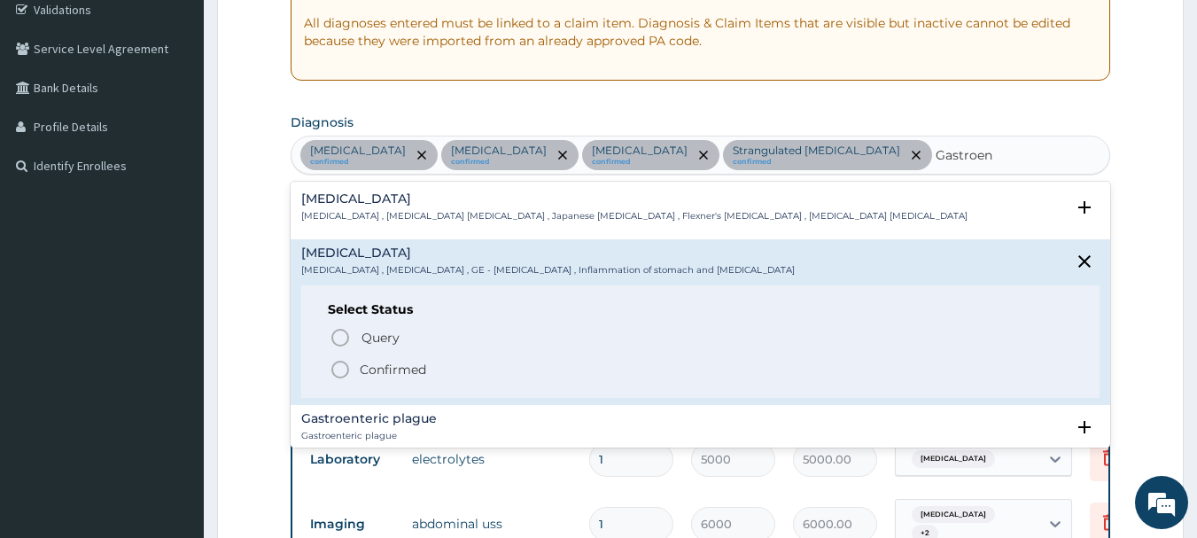
click at [366, 364] on p "Confirmed" at bounding box center [393, 370] width 66 height 18
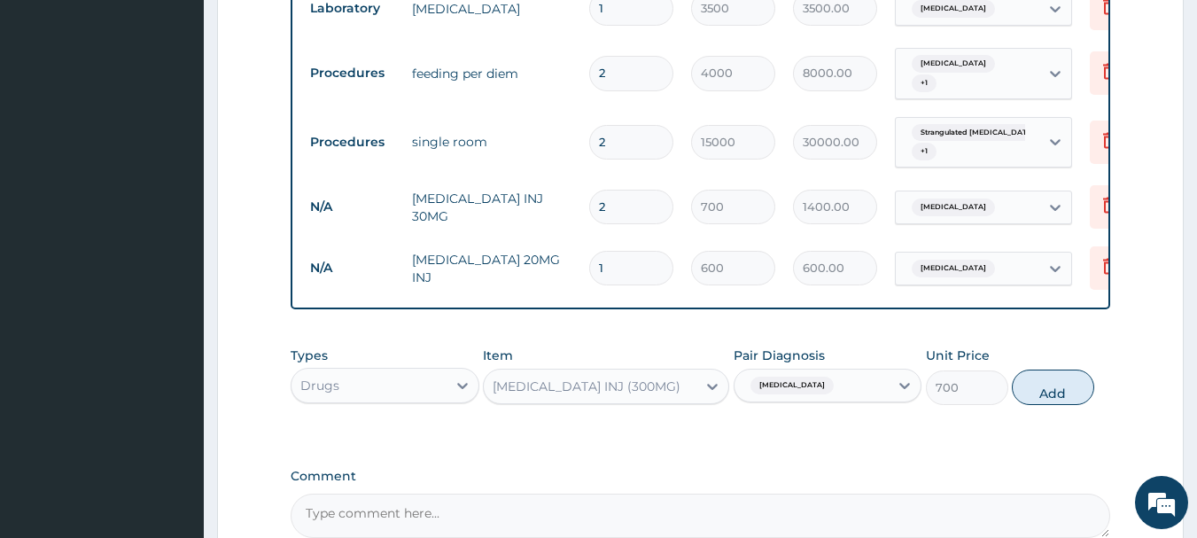
scroll to position [1029, 0]
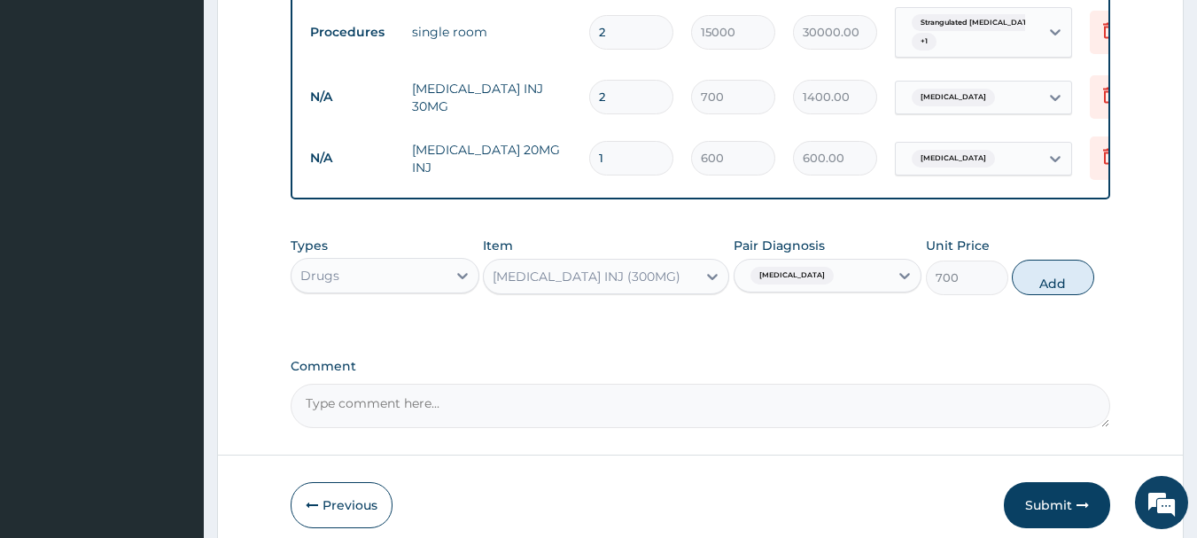
click at [783, 254] on div "Pair Diagnosis Acute abdomen" at bounding box center [828, 266] width 189 height 58
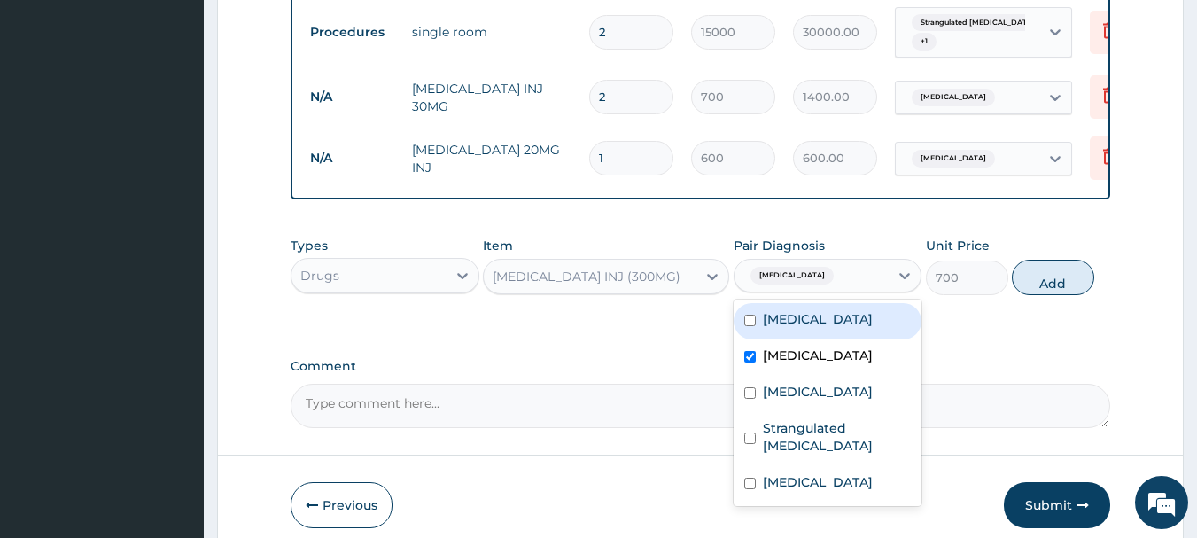
click at [809, 264] on div "Acute abdomen" at bounding box center [789, 275] width 93 height 23
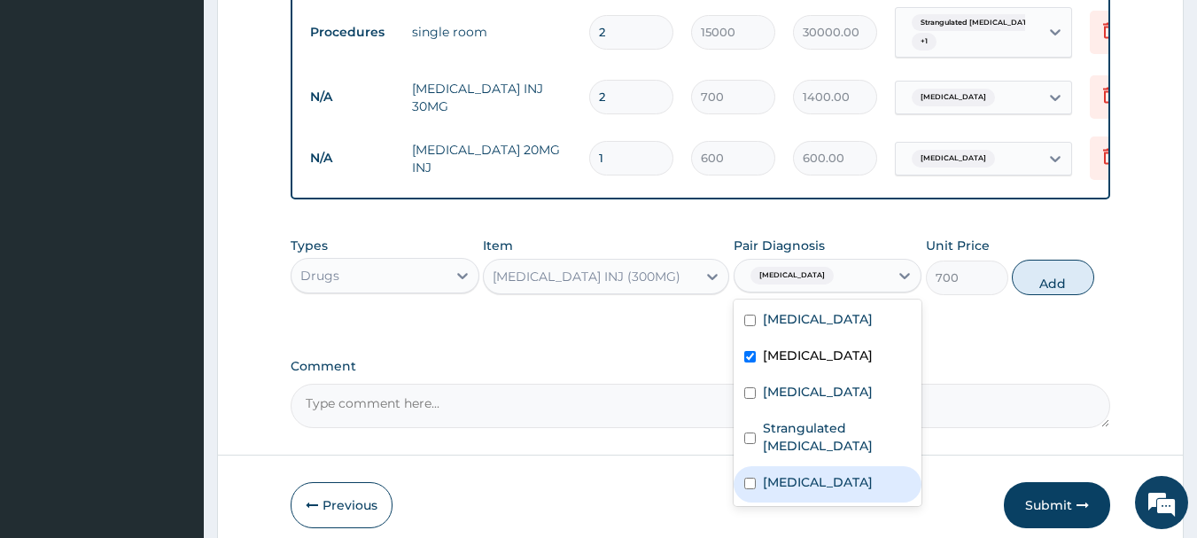
click at [803, 469] on div "Gastroenteritis" at bounding box center [828, 484] width 189 height 36
checkbox input "true"
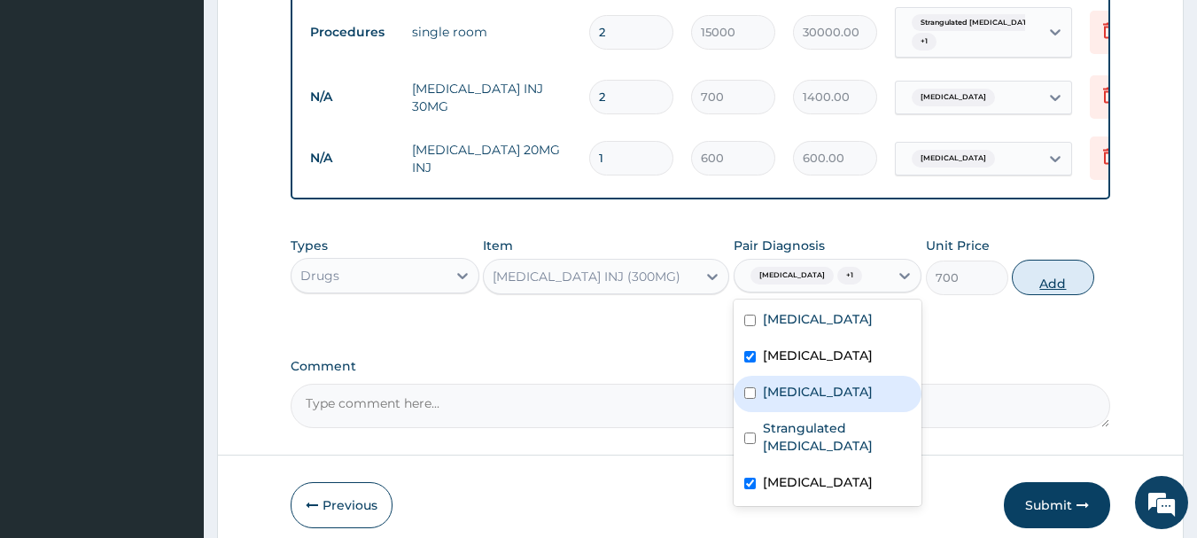
click at [1060, 279] on button "Add" at bounding box center [1053, 277] width 82 height 35
type input "0"
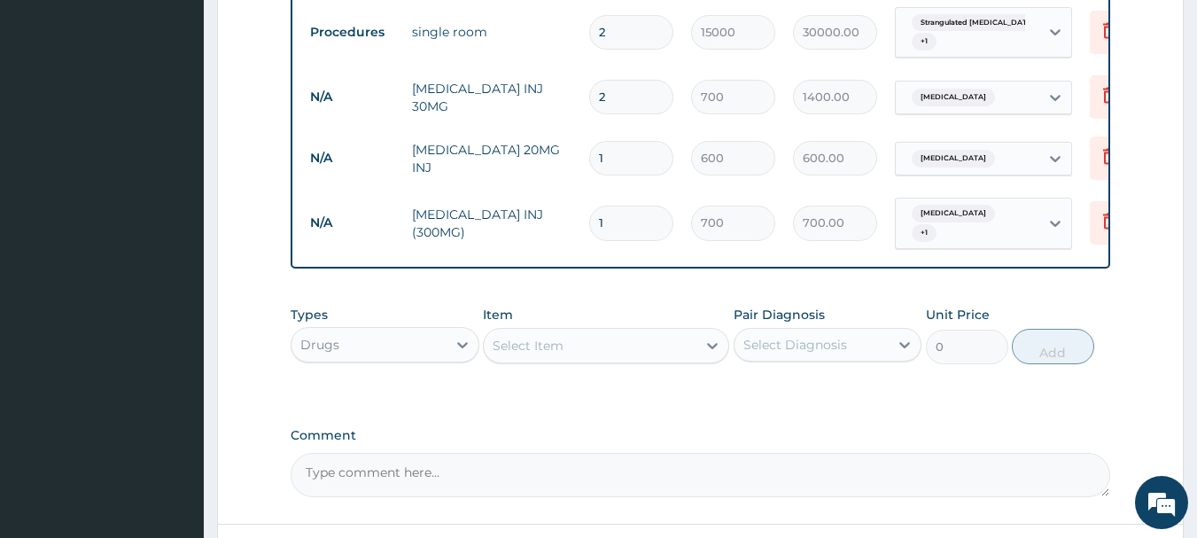
drag, startPoint x: 628, startPoint y: 206, endPoint x: 571, endPoint y: 207, distance: 57.6
click at [571, 207] on tr "N/A PARACETAMOL INJ (300MG) 1 700 700.00 Acute abdomen + 1 Delete" at bounding box center [735, 223] width 868 height 69
type input "4"
type input "2800.00"
type input "4"
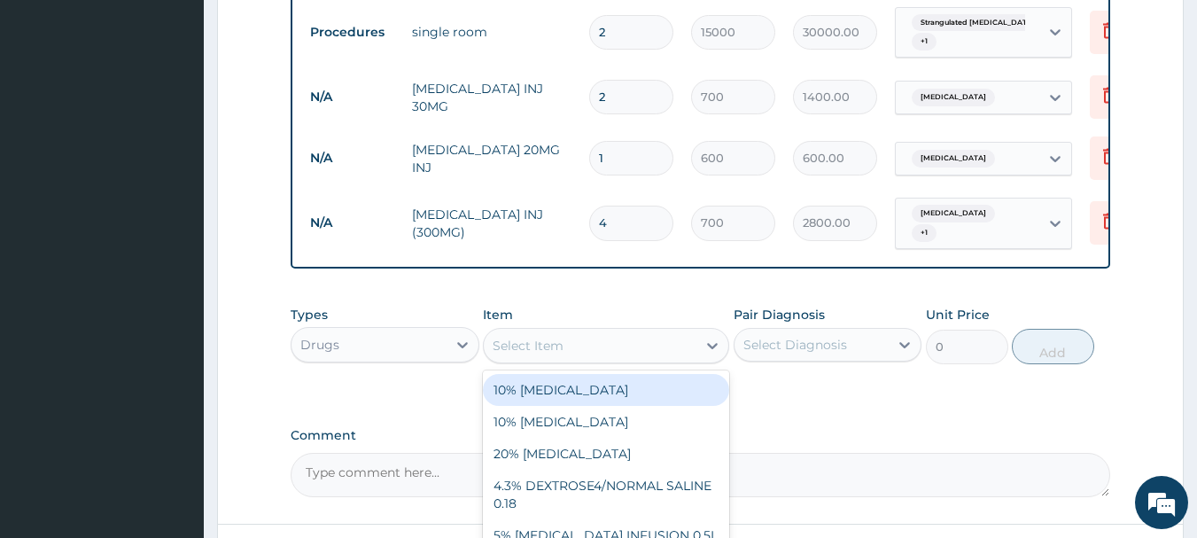
click at [606, 345] on div "Select Item" at bounding box center [590, 345] width 213 height 28
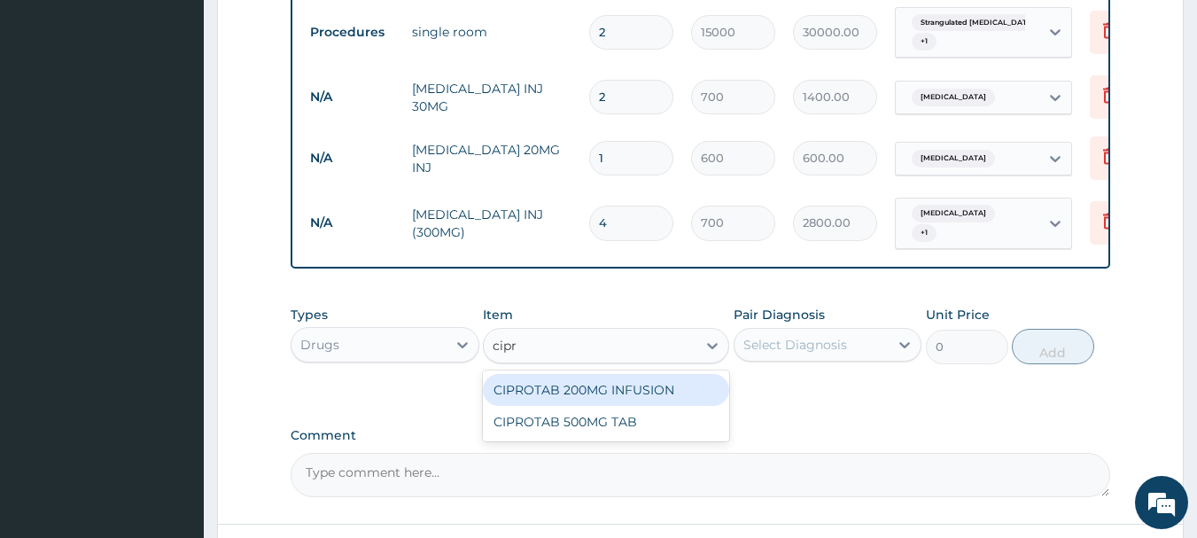
type input "cipro"
click at [605, 383] on div "CIPROTAB 200MG INFUSION" at bounding box center [606, 390] width 246 height 32
type input "1200"
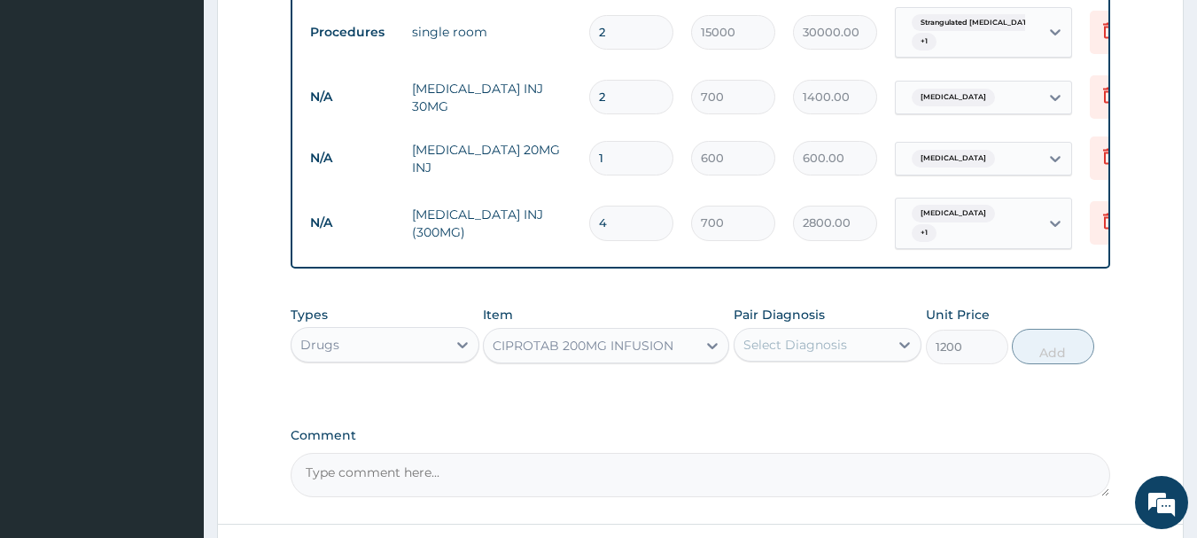
click at [781, 338] on div "Select Diagnosis" at bounding box center [795, 345] width 104 height 18
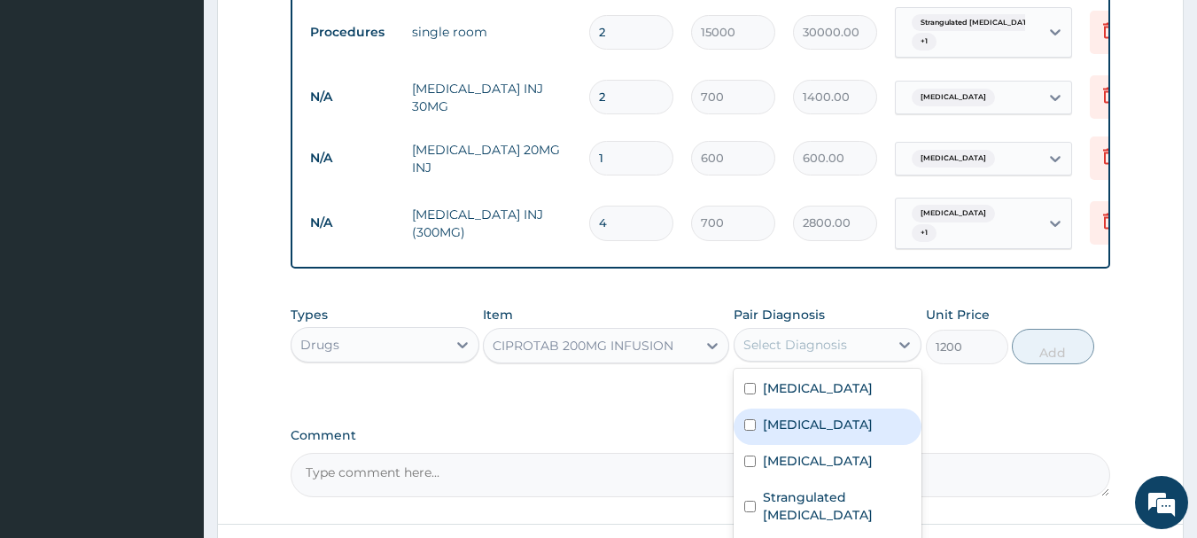
click at [843, 423] on label "Acute abdomen" at bounding box center [818, 425] width 110 height 18
checkbox input "true"
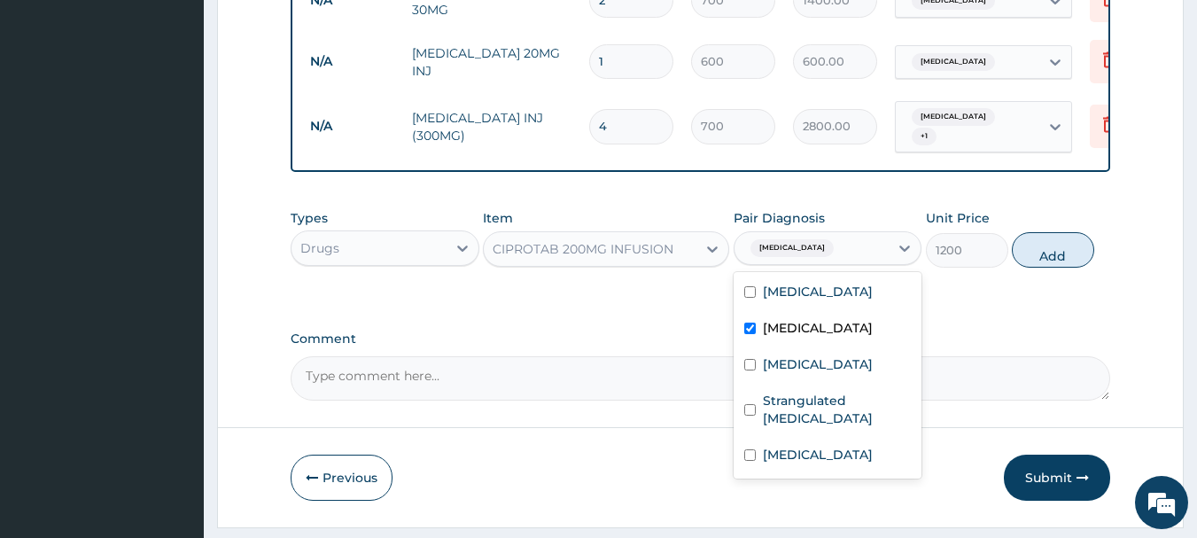
scroll to position [1165, 0]
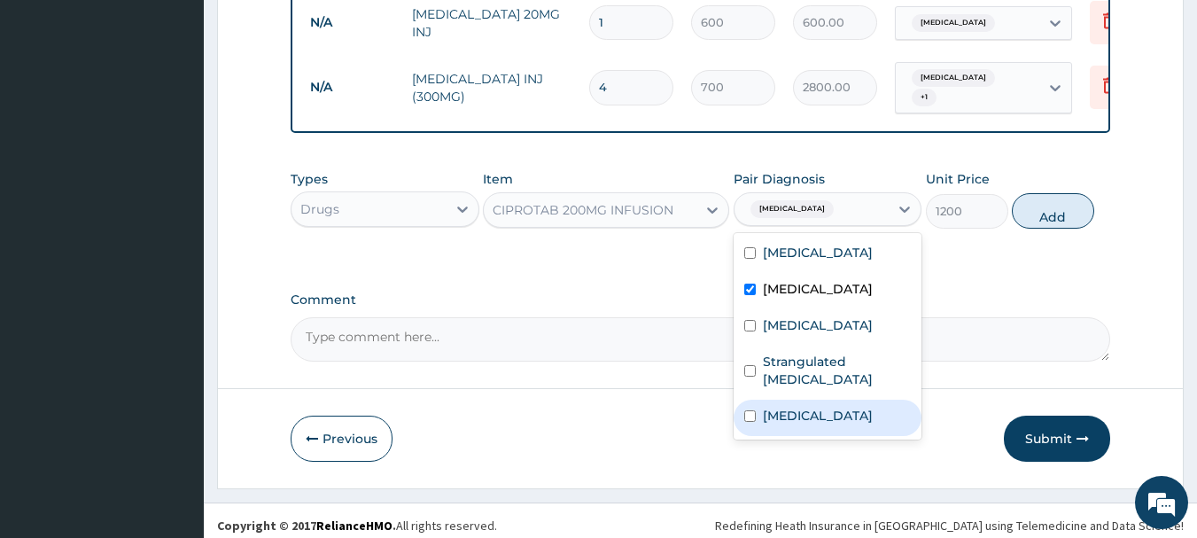
click at [850, 407] on label "Gastroenteritis" at bounding box center [818, 416] width 110 height 18
checkbox input "true"
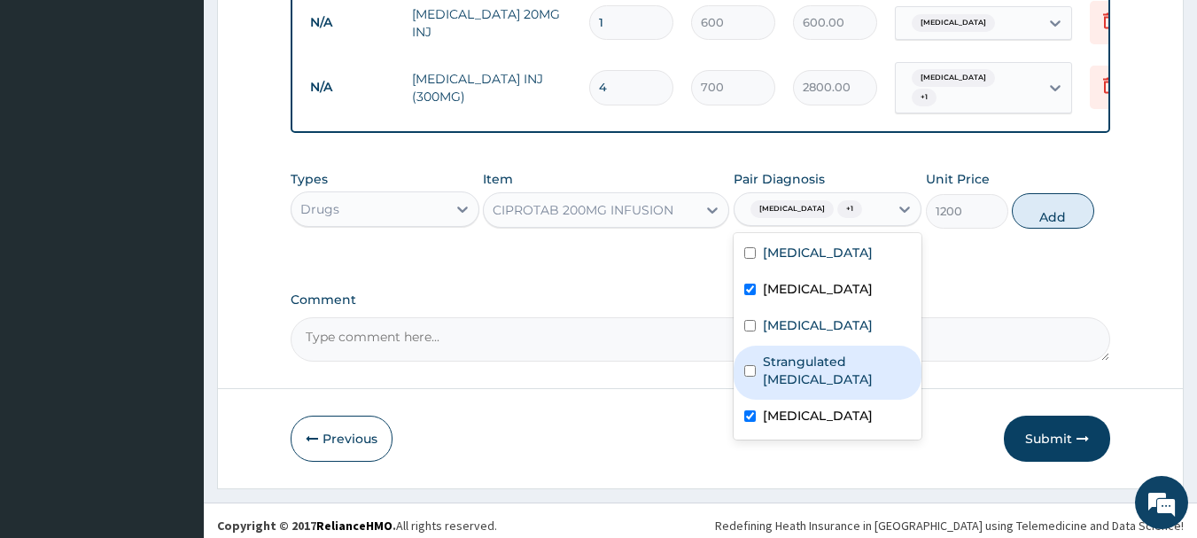
click at [853, 361] on label "Strangulated inguinal hernia" at bounding box center [837, 370] width 149 height 35
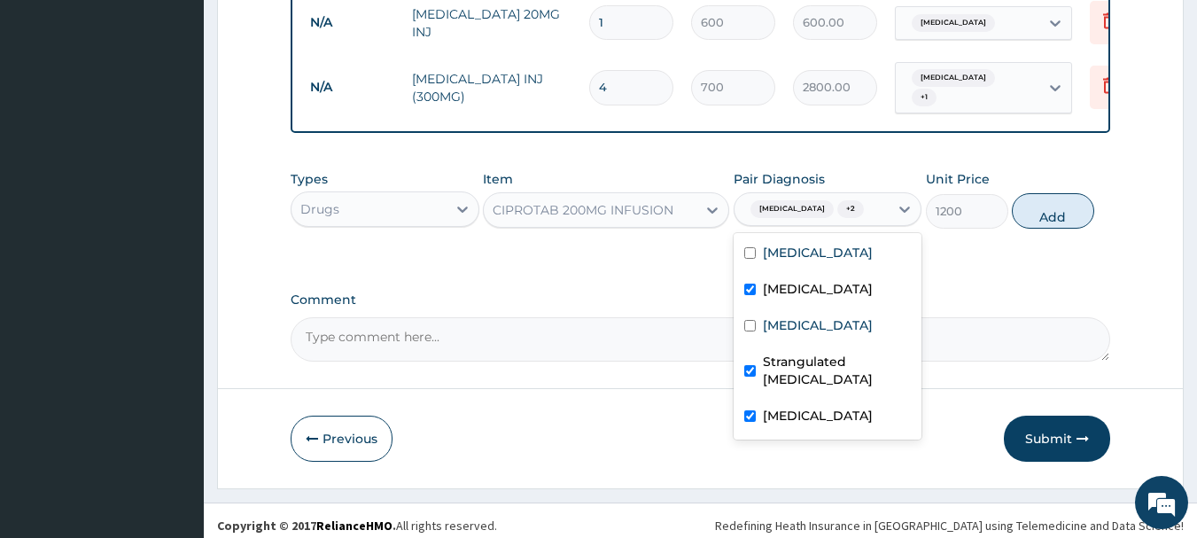
checkbox input "true"
click at [1052, 202] on button "Add" at bounding box center [1053, 210] width 82 height 35
type input "0"
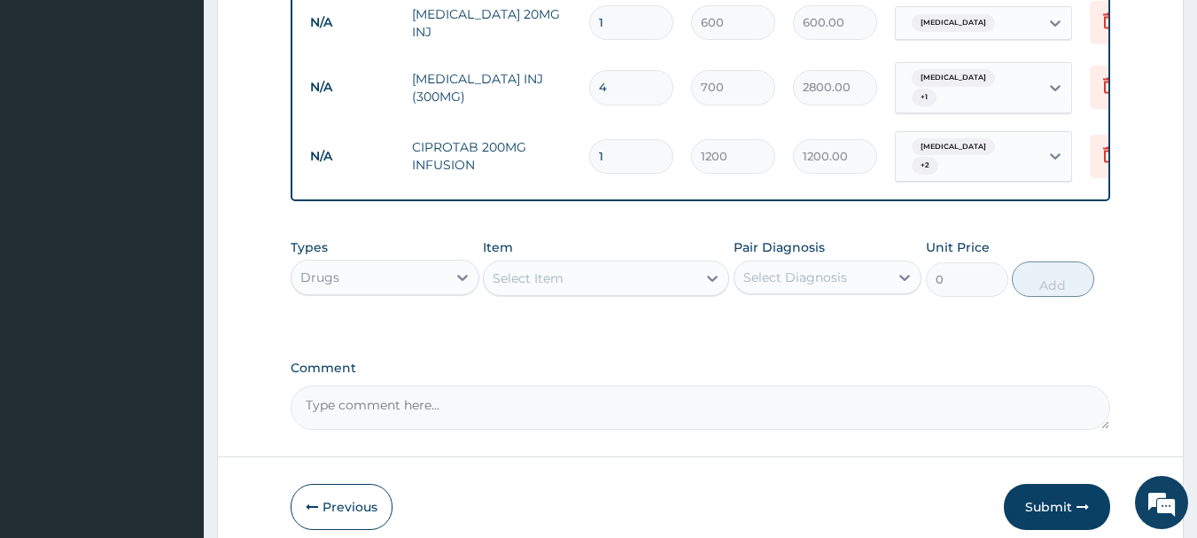
drag, startPoint x: 624, startPoint y: 127, endPoint x: 579, endPoint y: 134, distance: 44.9
click at [580, 134] on td "1" at bounding box center [631, 156] width 102 height 52
type input "2"
type input "2400.00"
type input "2"
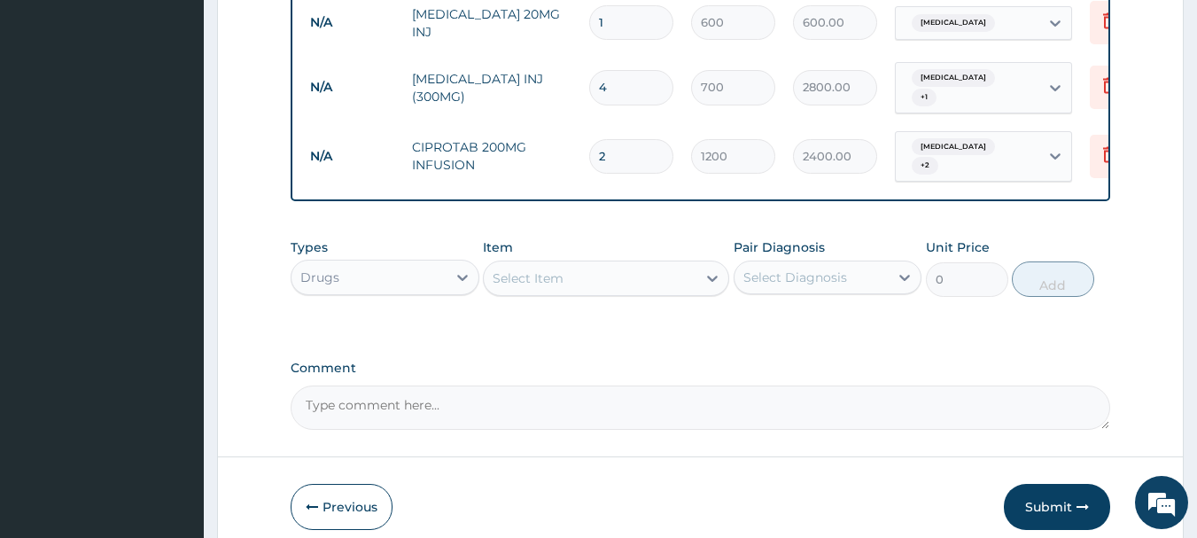
click at [552, 269] on div "Select Item" at bounding box center [528, 278] width 71 height 18
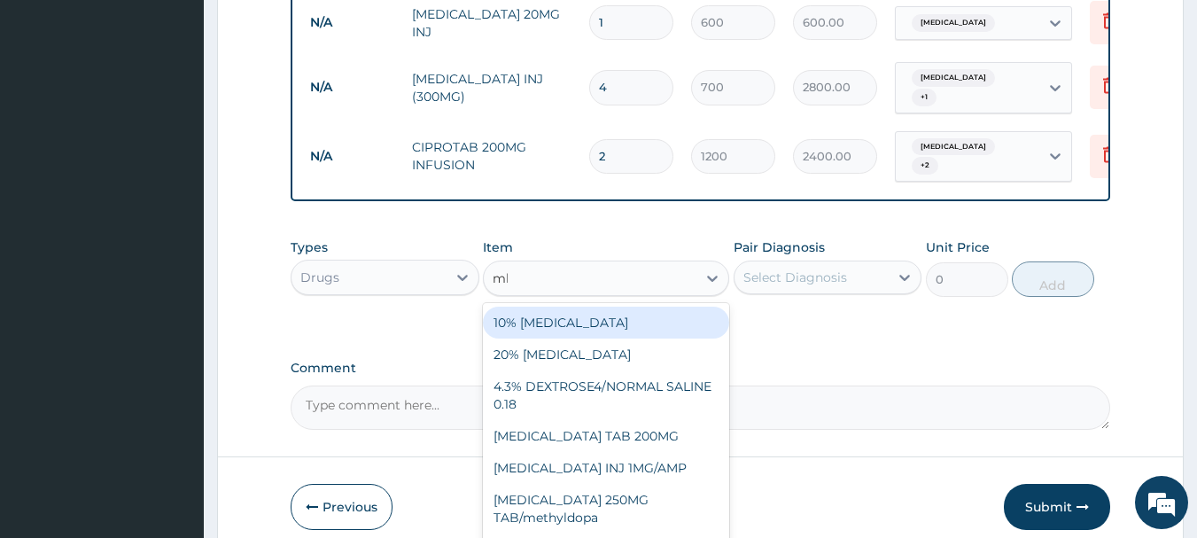
type input "m"
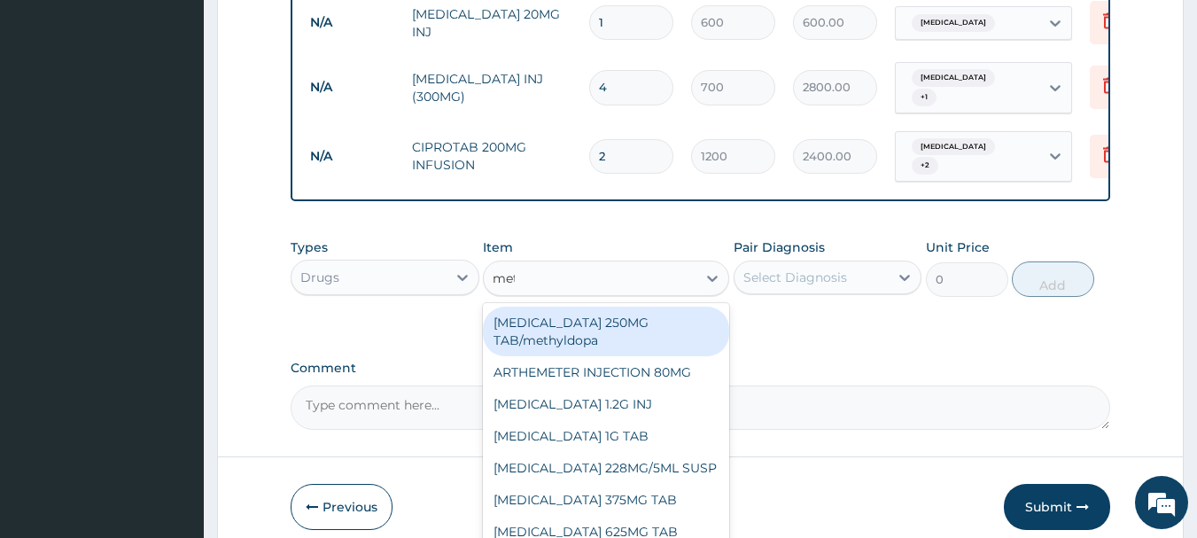
type input "metr"
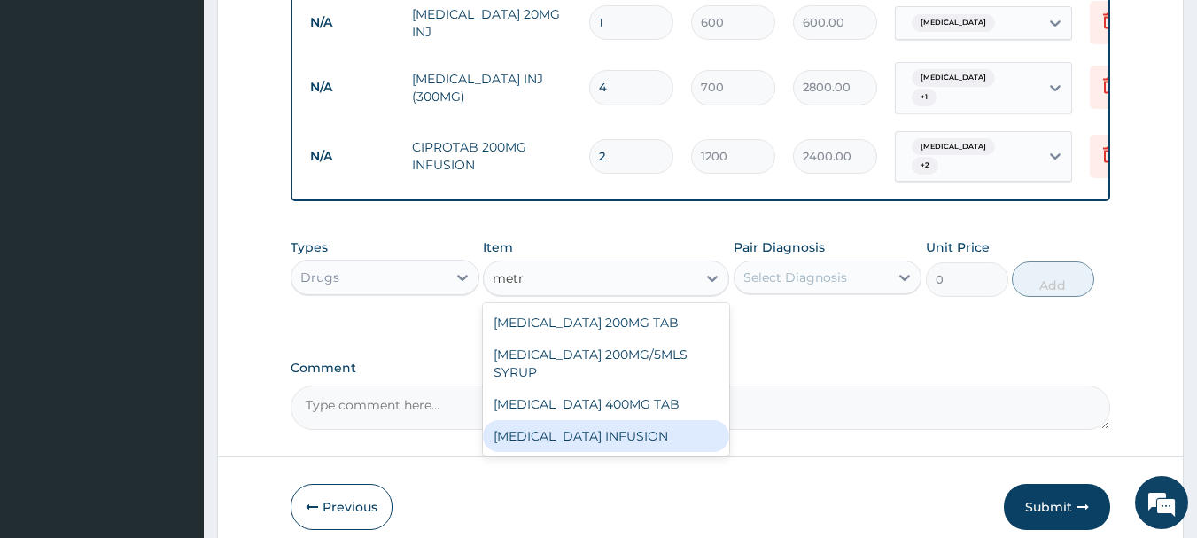
click at [658, 420] on div "METRONIDAZOLE INFUSION" at bounding box center [606, 436] width 246 height 32
type input "1200"
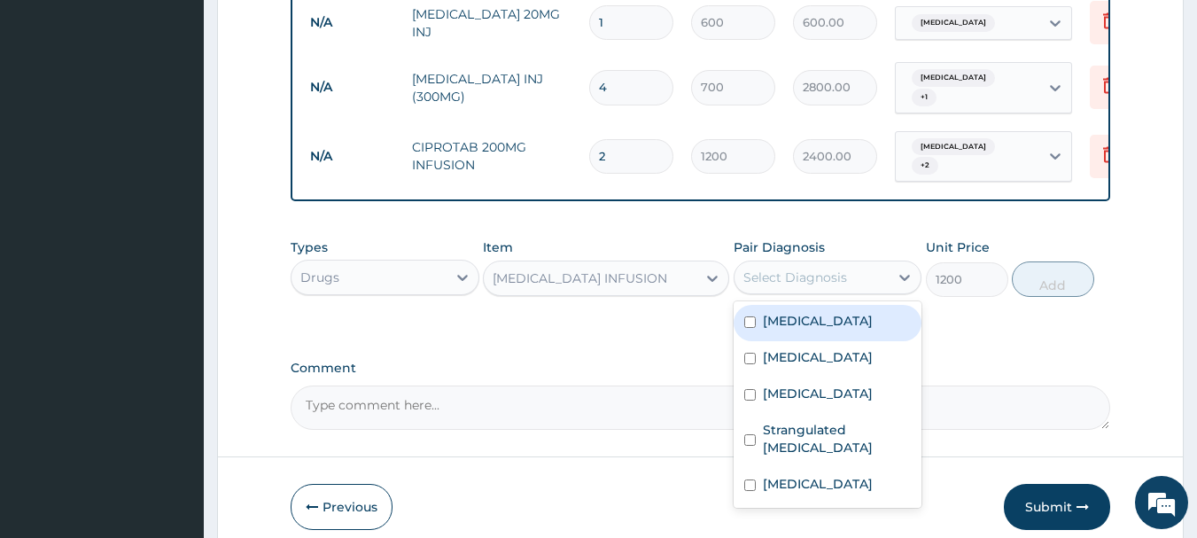
click at [797, 276] on div "Select Diagnosis" at bounding box center [828, 277] width 189 height 34
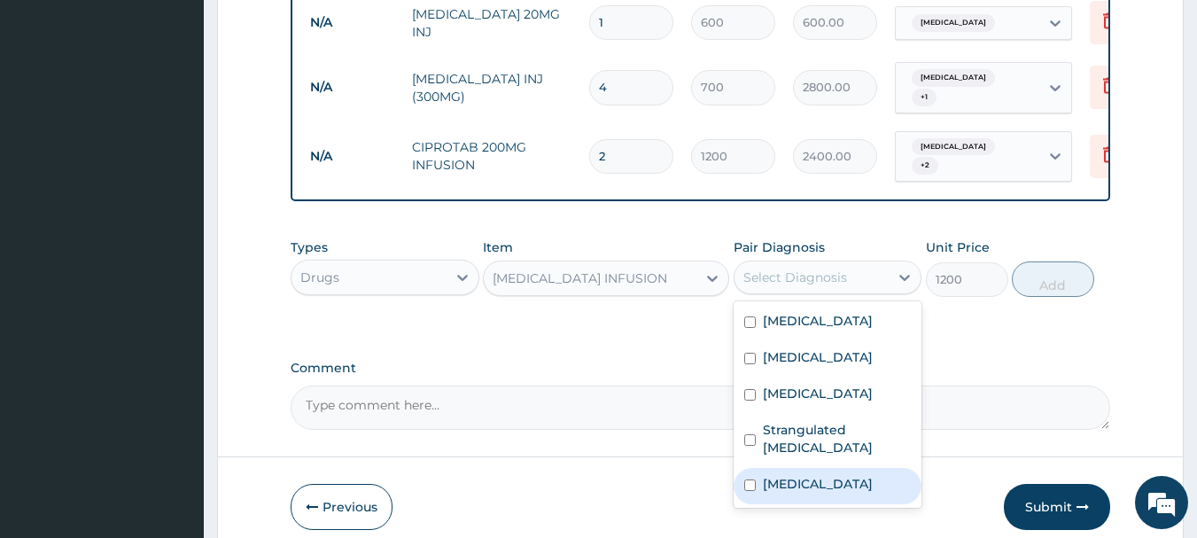
click at [819, 475] on label "Gastroenteritis" at bounding box center [818, 484] width 110 height 18
checkbox input "true"
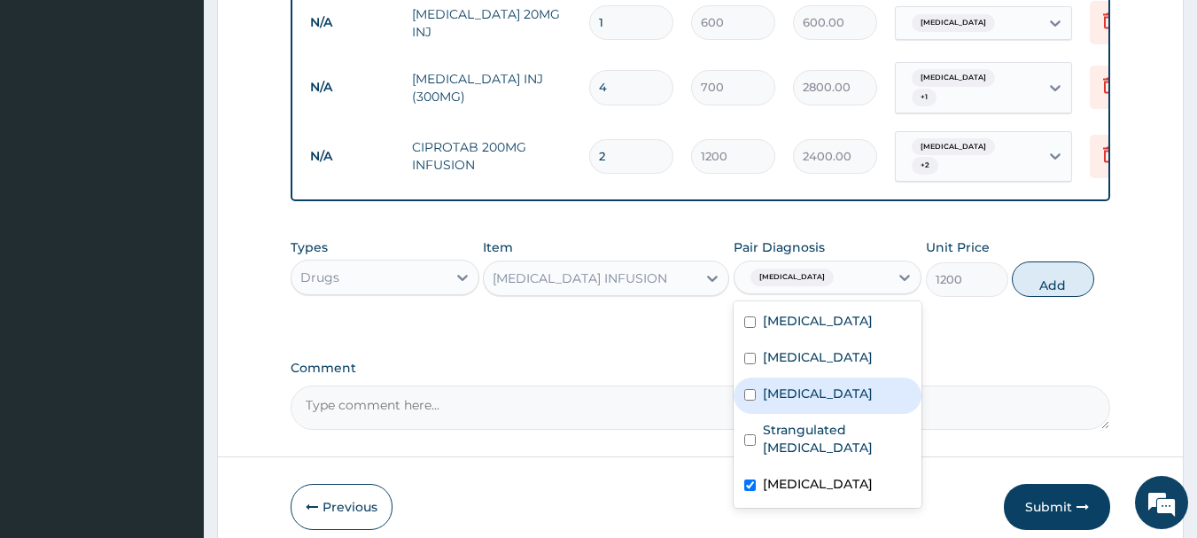
click at [823, 384] on label "Uterine leiomyoma" at bounding box center [818, 393] width 110 height 18
checkbox input "true"
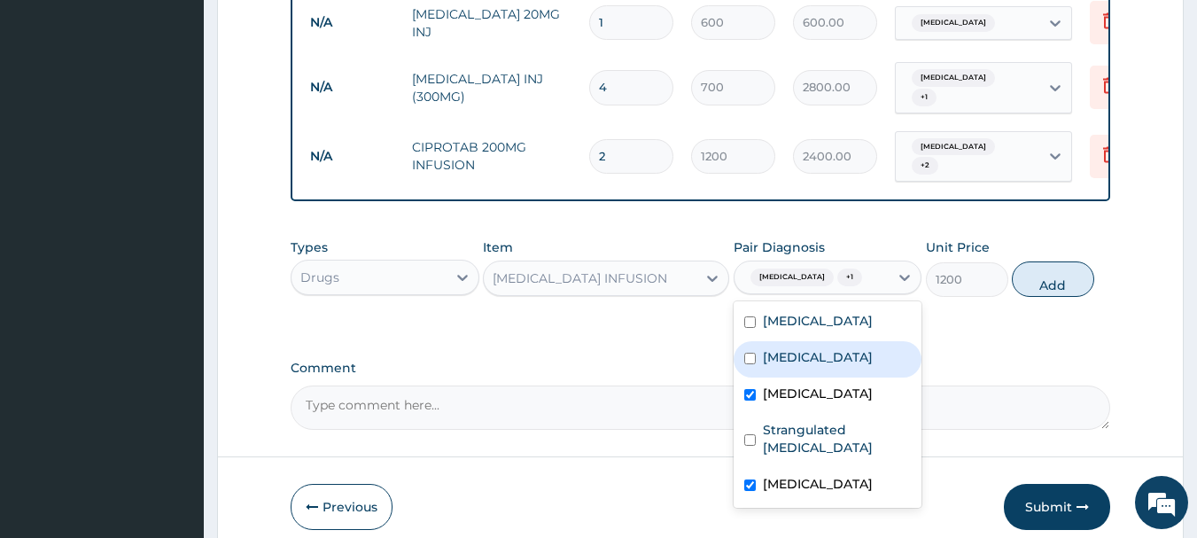
click at [860, 348] on label "Acute abdomen" at bounding box center [818, 357] width 110 height 18
checkbox input "true"
click at [861, 384] on label "Uterine leiomyoma" at bounding box center [818, 393] width 110 height 18
checkbox input "false"
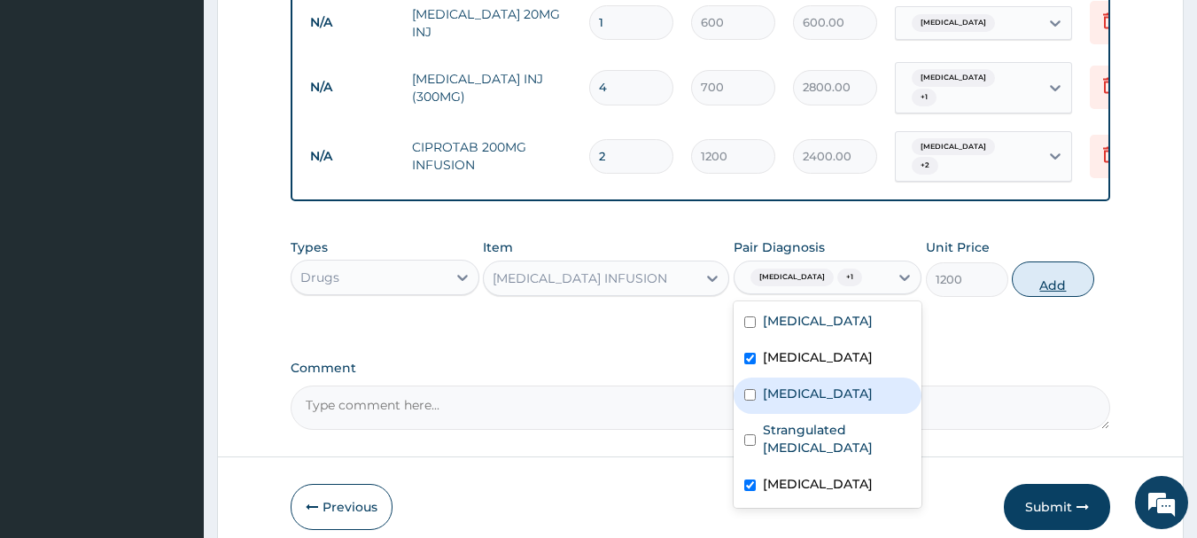
click at [1065, 261] on button "Add" at bounding box center [1053, 278] width 82 height 35
type input "0"
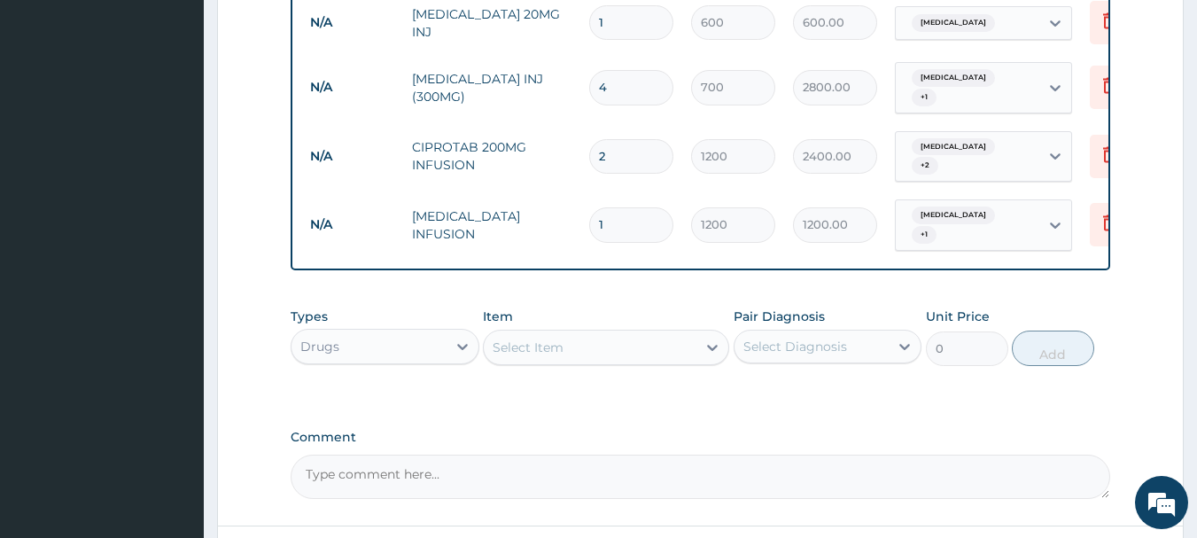
drag, startPoint x: 642, startPoint y: 184, endPoint x: 553, endPoint y: 192, distance: 89.8
click at [553, 192] on tr "N/A METRONIDAZOLE INFUSION 1 1200 1200.00 Gastroenteritis + 1 Delete" at bounding box center [735, 224] width 868 height 69
type input "3"
type input "3600.00"
type input "3"
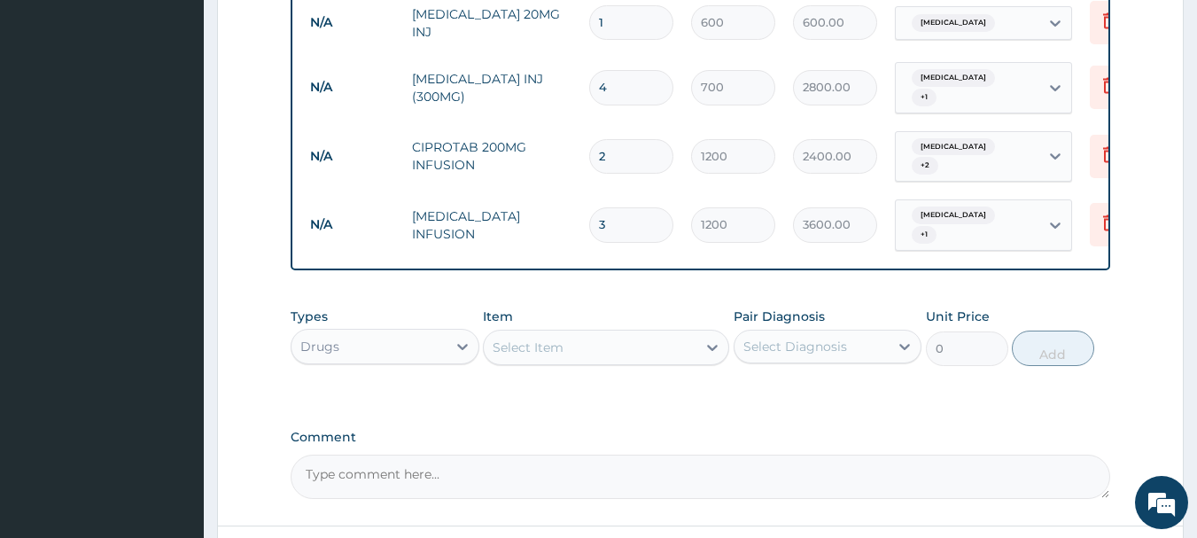
click at [590, 333] on div "Select Item" at bounding box center [590, 347] width 213 height 28
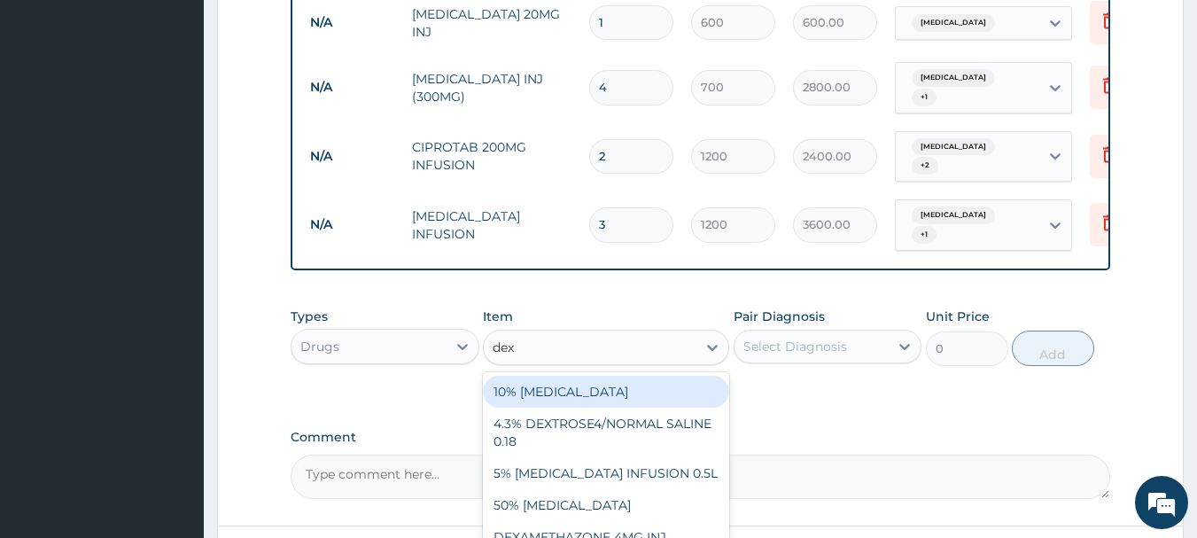
type input "dext"
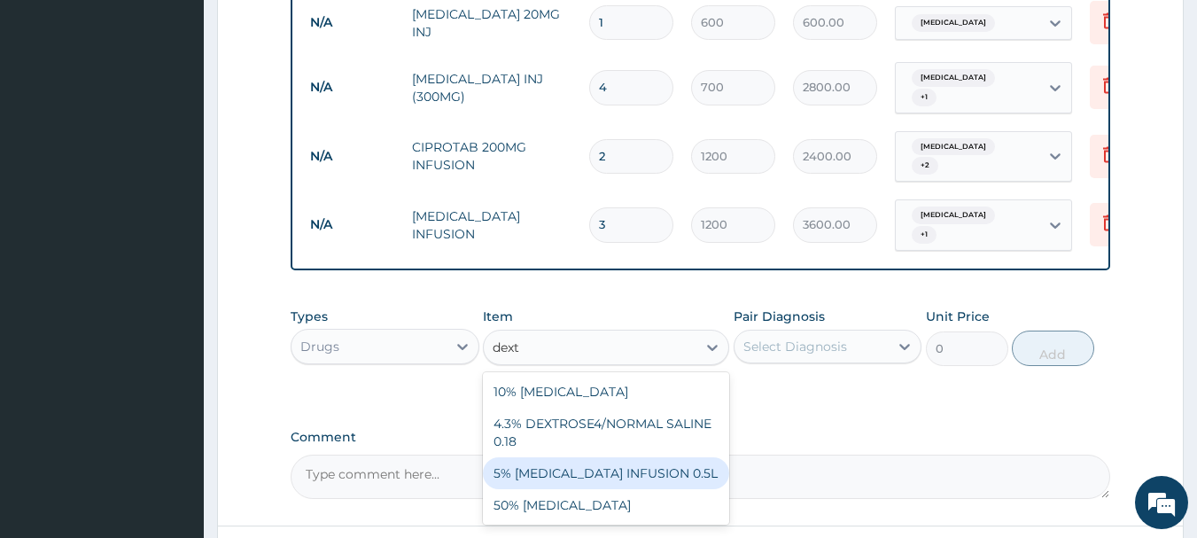
click at [564, 457] on div "5% DEXTROSE INFUSION 0.5L" at bounding box center [606, 473] width 246 height 32
type input "1500"
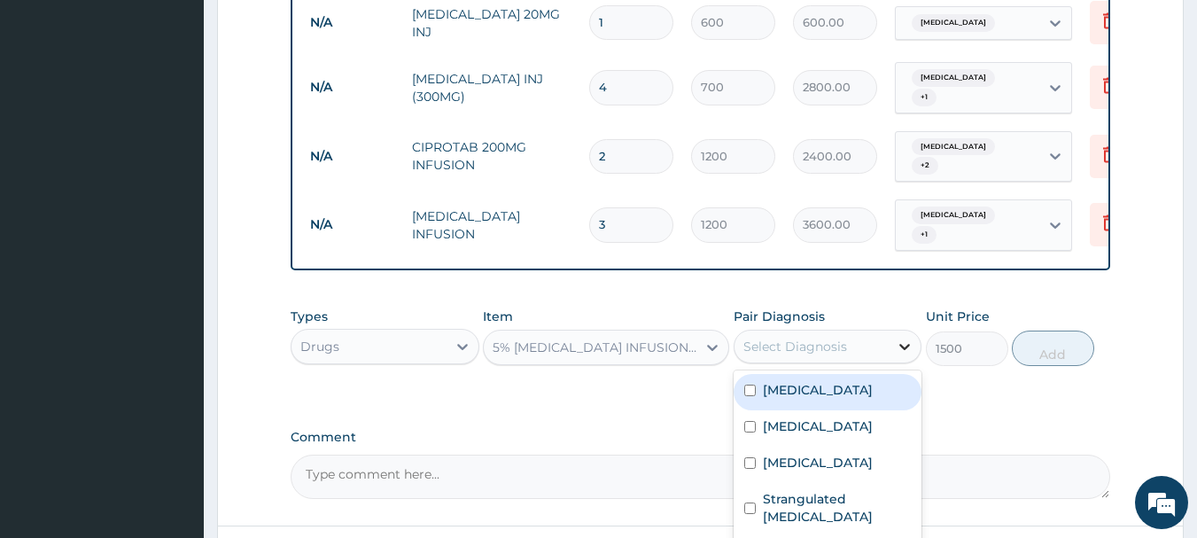
click at [890, 330] on div at bounding box center [905, 346] width 32 height 32
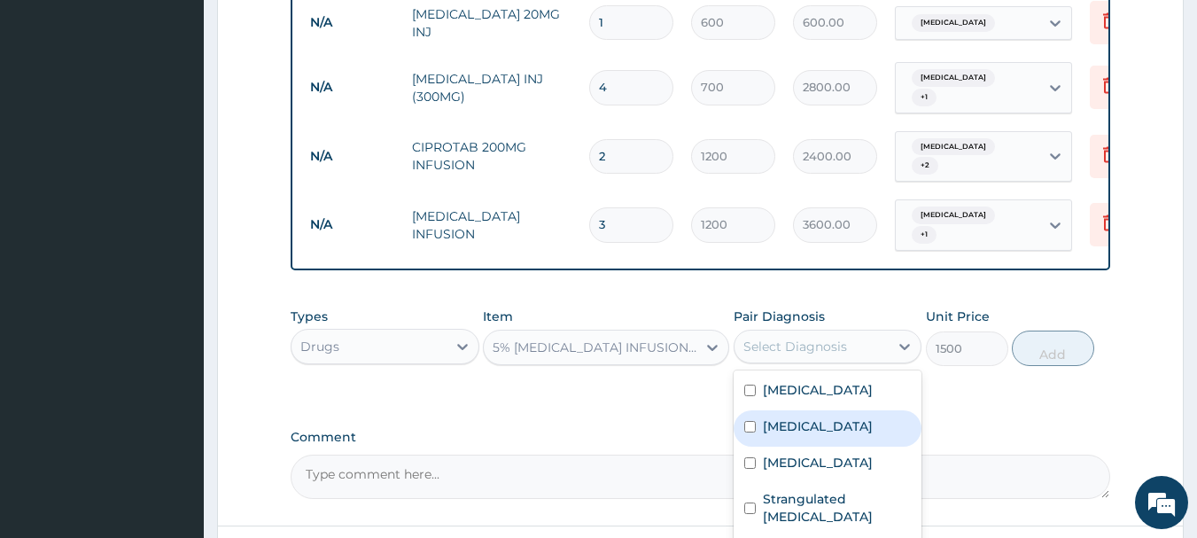
click at [845, 417] on label "Acute abdomen" at bounding box center [818, 426] width 110 height 18
checkbox input "true"
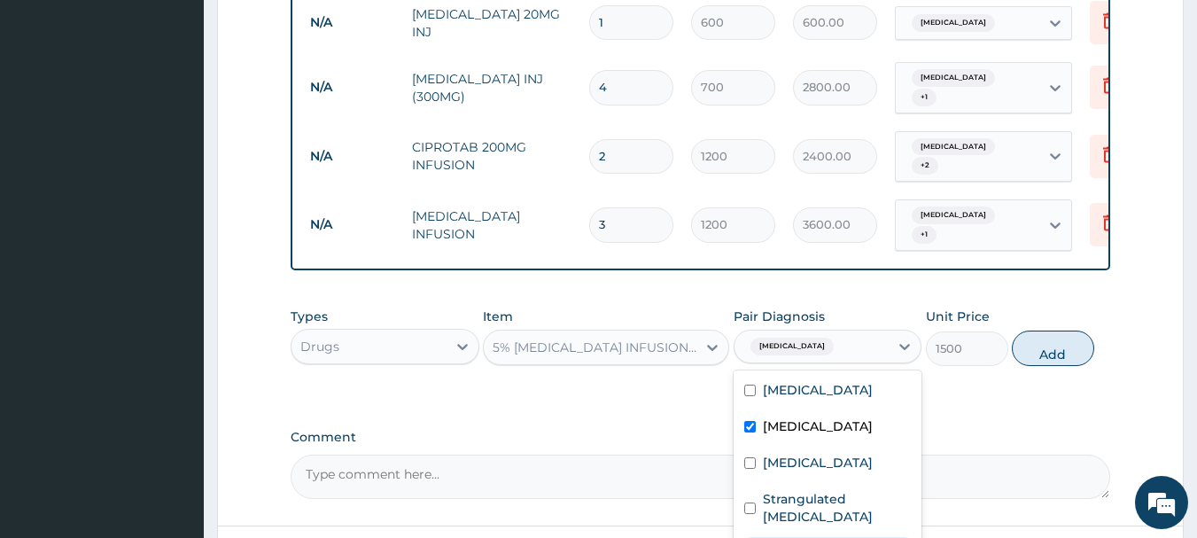
checkbox input "true"
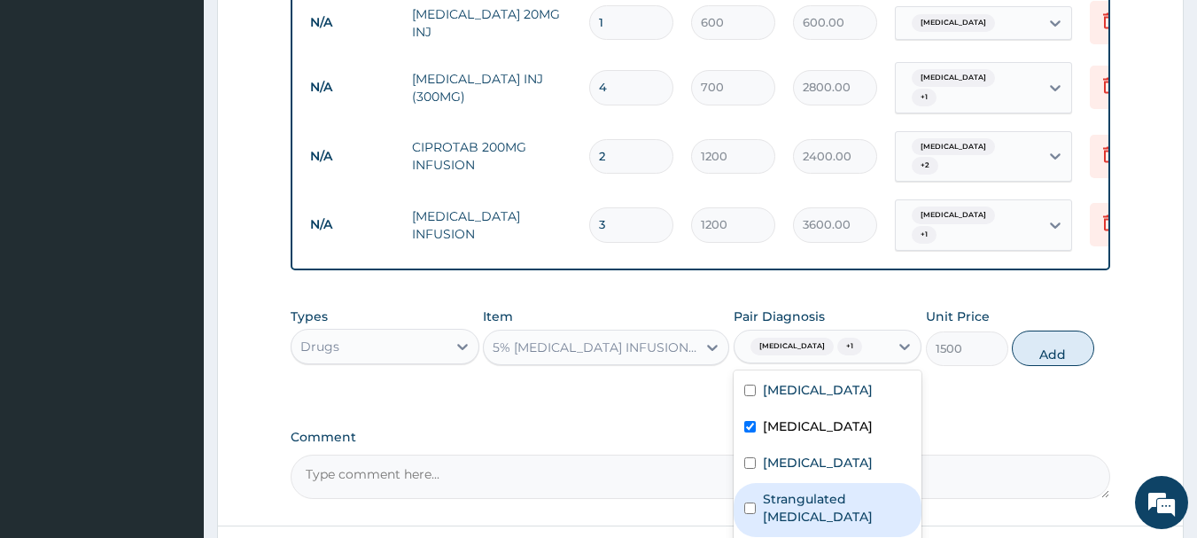
click at [843, 490] on label "Strangulated inguinal hernia" at bounding box center [837, 507] width 149 height 35
checkbox input "true"
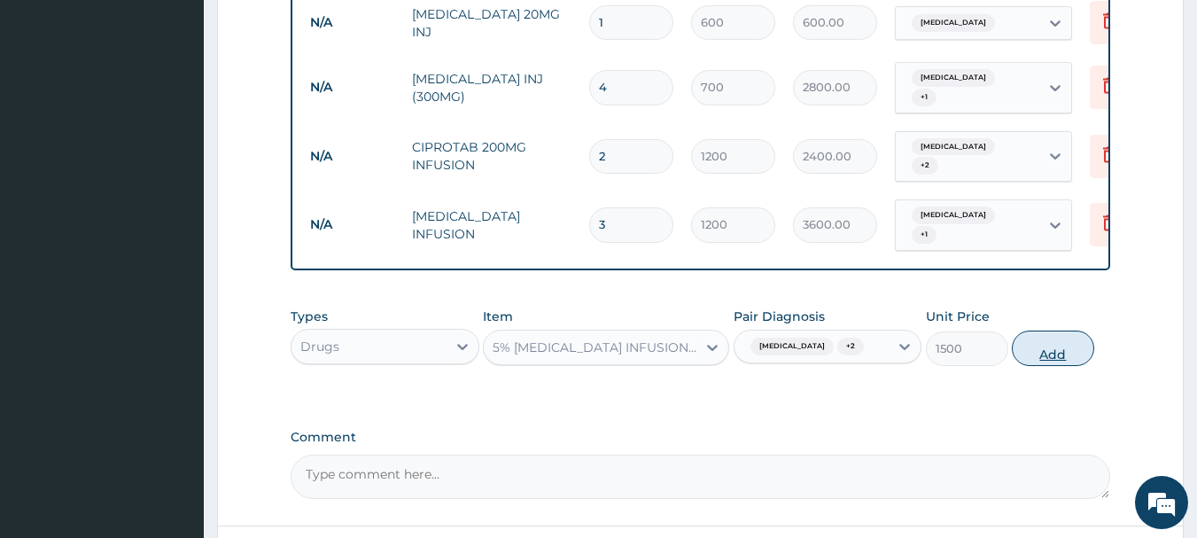
click at [1045, 333] on button "Add" at bounding box center [1053, 347] width 82 height 35
type input "0"
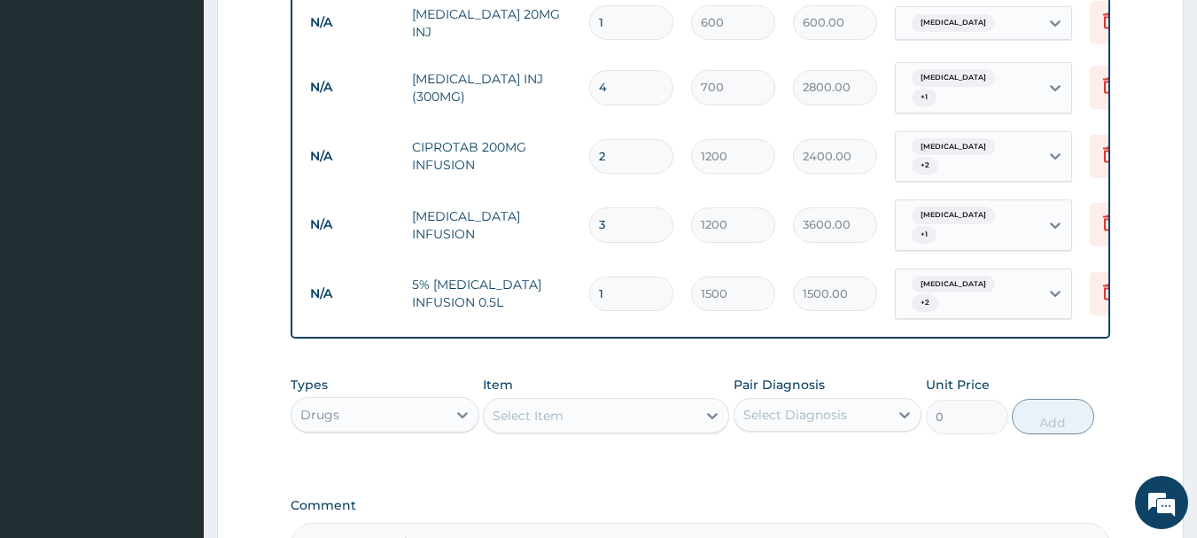
drag, startPoint x: 633, startPoint y: 258, endPoint x: 577, endPoint y: 263, distance: 56.9
click at [577, 263] on tr "N/A 5% DEXTROSE INFUSION 0.5L 1 1500 1500.00 Acute abdomen + 2 Delete" at bounding box center [735, 294] width 868 height 69
type input "3"
type input "4500.00"
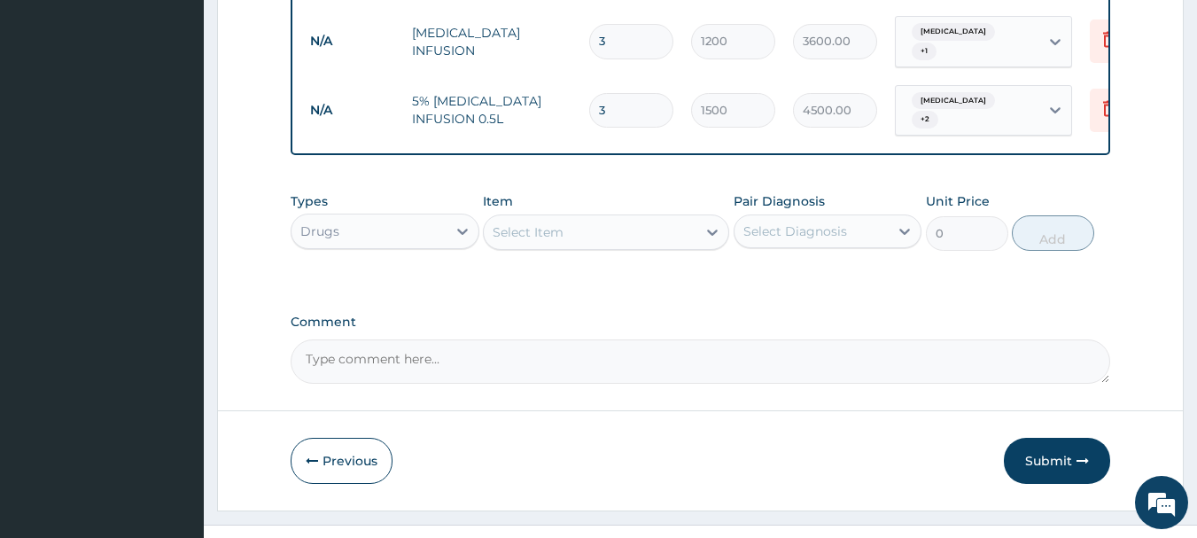
type input "3"
click at [538, 218] on div "Select Item" at bounding box center [590, 232] width 213 height 28
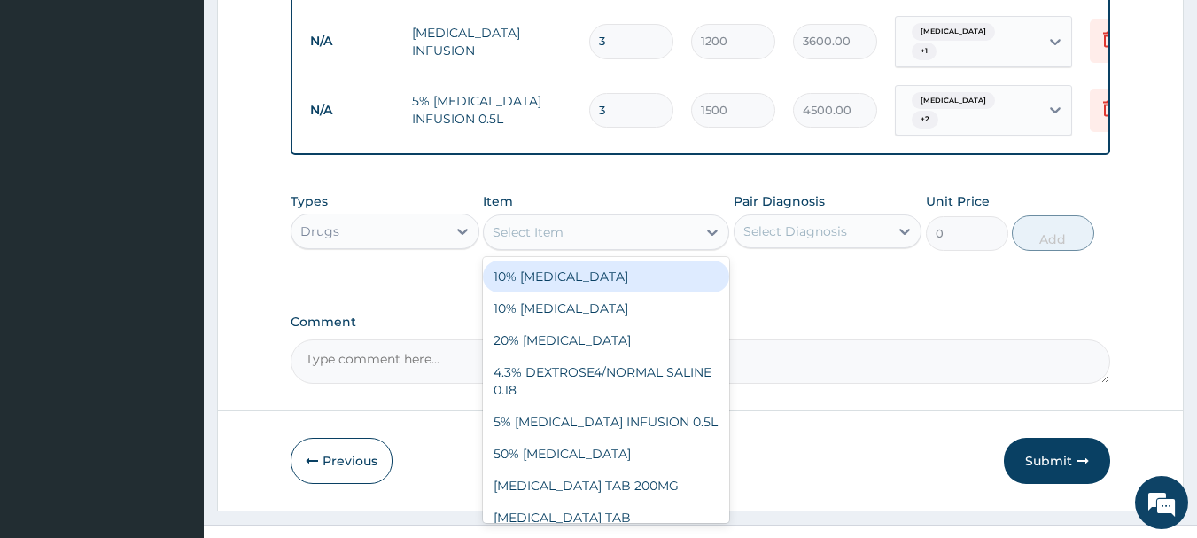
click at [392, 217] on div "Drugs" at bounding box center [368, 231] width 155 height 28
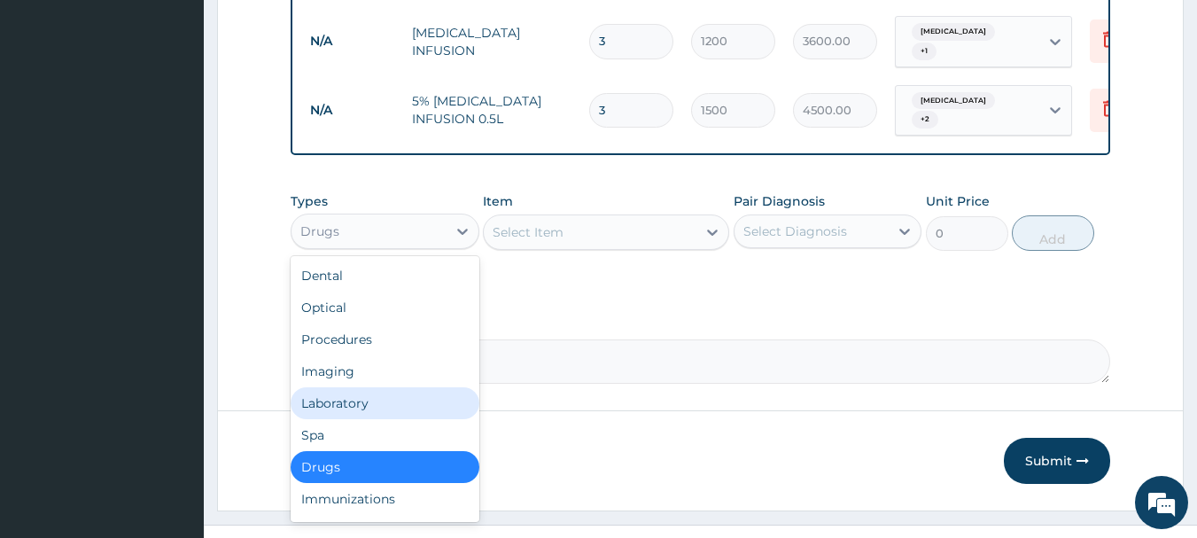
click at [363, 387] on div "Laboratory" at bounding box center [385, 403] width 189 height 32
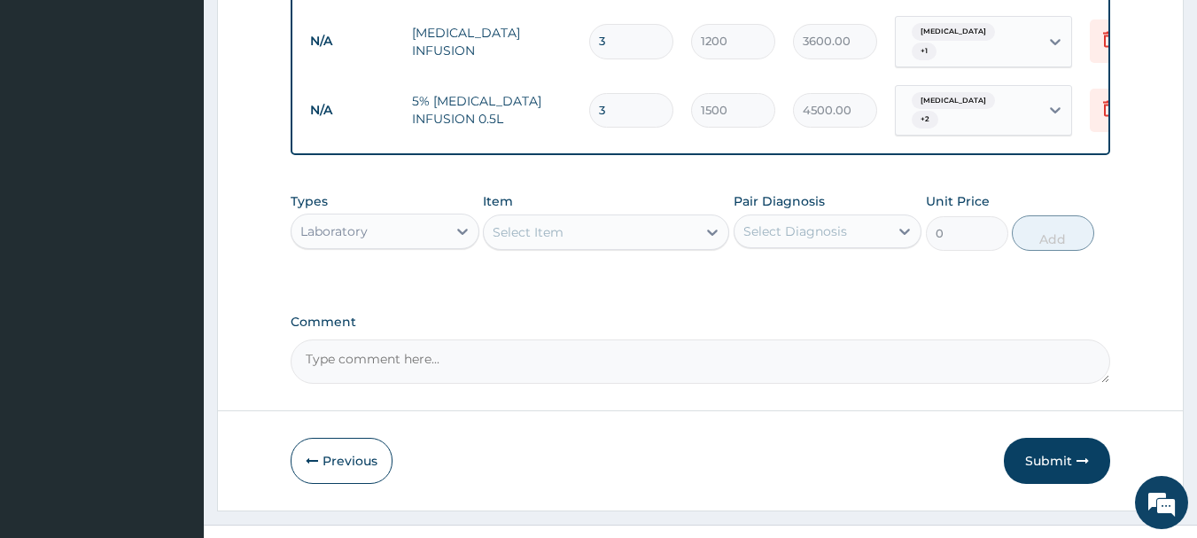
click at [584, 218] on div "Select Item" at bounding box center [590, 232] width 213 height 28
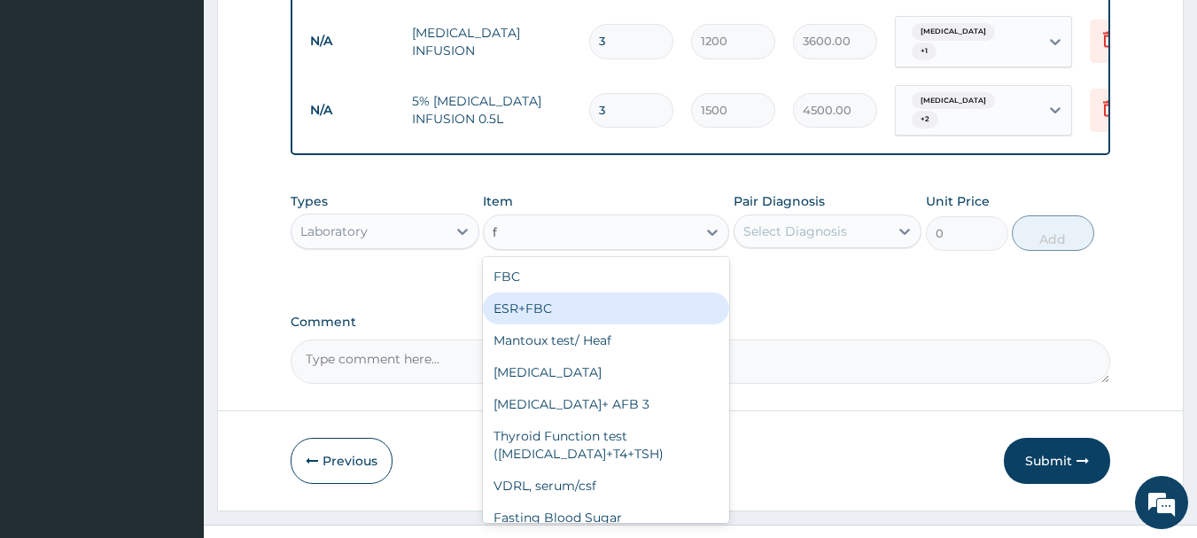
type input "fb"
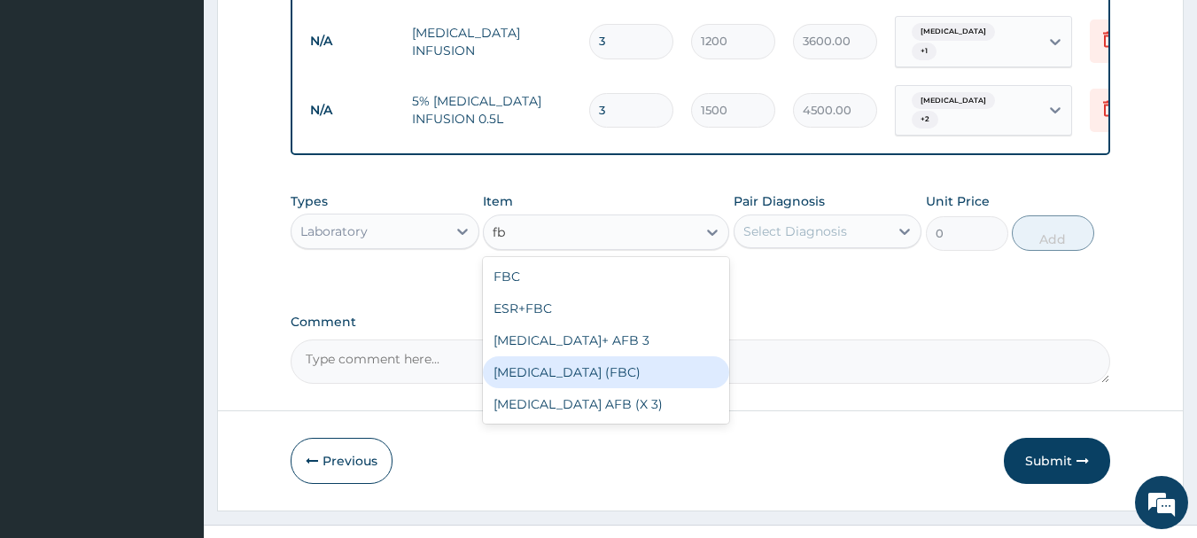
click at [545, 356] on div "FULL BLOOD COUNT (FBC)" at bounding box center [606, 372] width 246 height 32
type input "5000"
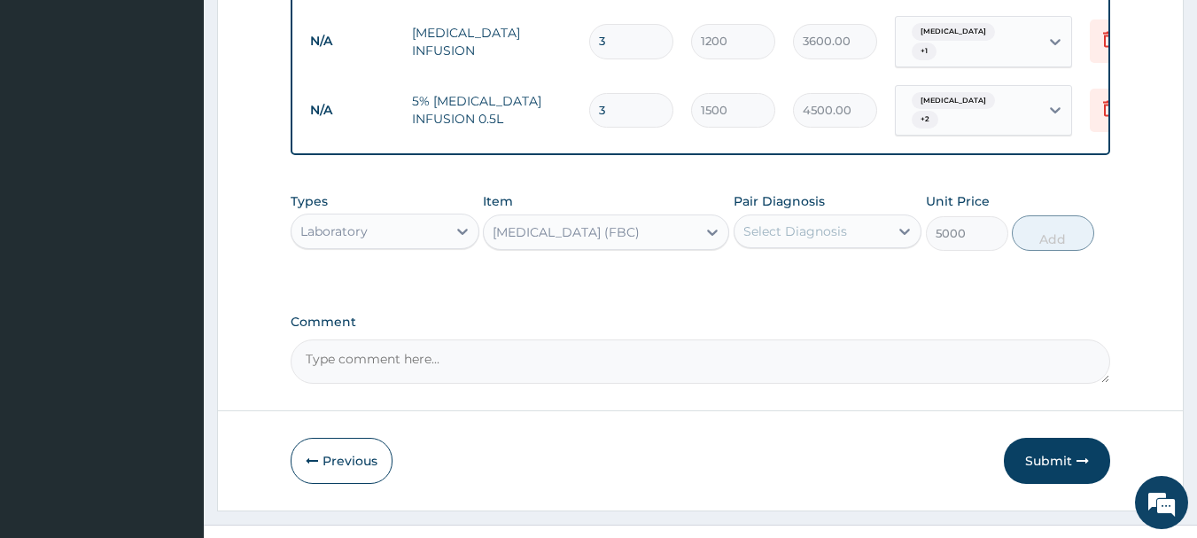
click at [784, 226] on div "Types Laboratory Item FULL BLOOD COUNT (FBC) Pair Diagnosis Select Diagnosis Un…" at bounding box center [701, 221] width 820 height 76
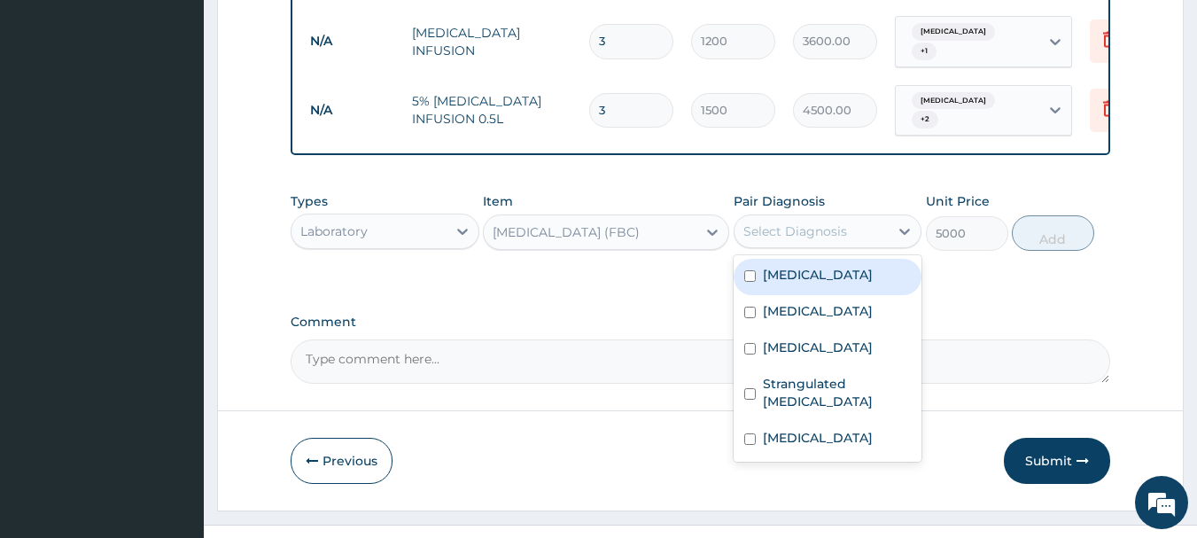
click at [790, 222] on div "Select Diagnosis" at bounding box center [795, 231] width 104 height 18
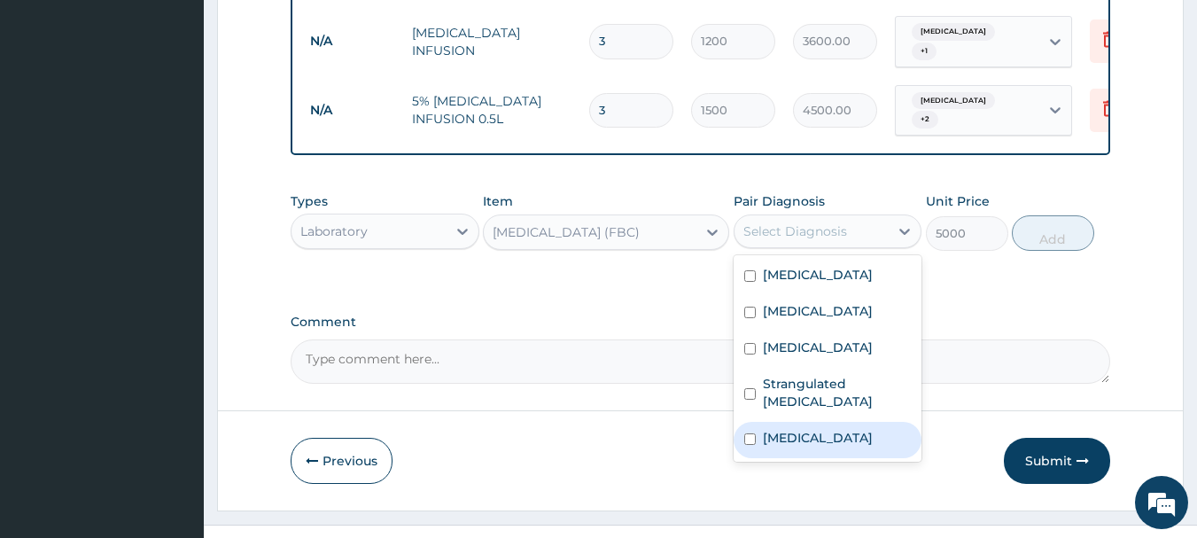
click at [843, 429] on label "Gastroenteritis" at bounding box center [818, 438] width 110 height 18
checkbox input "true"
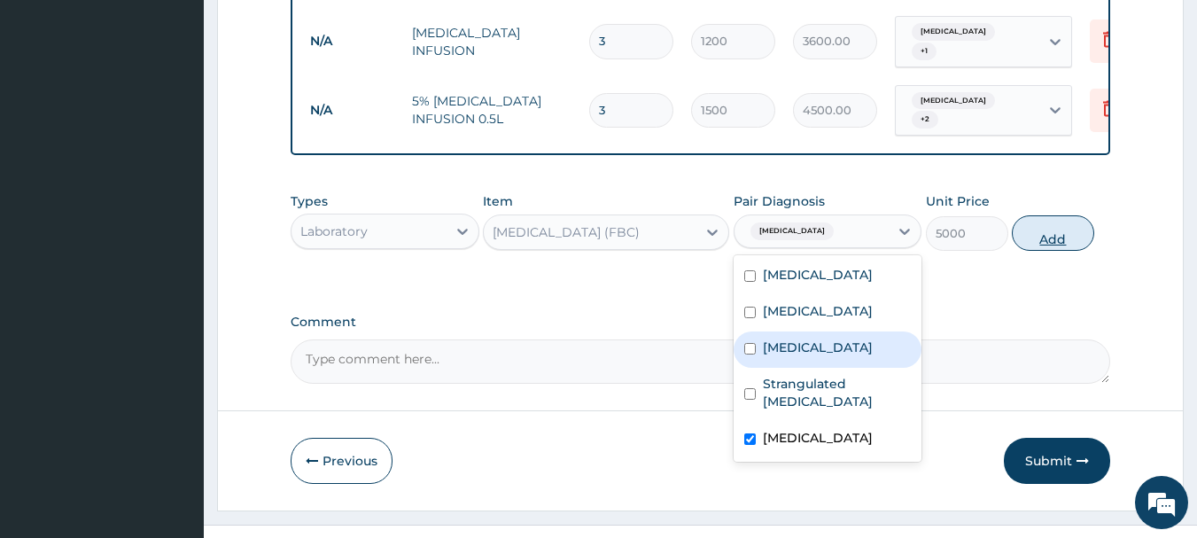
click at [1041, 215] on button "Add" at bounding box center [1053, 232] width 82 height 35
type input "0"
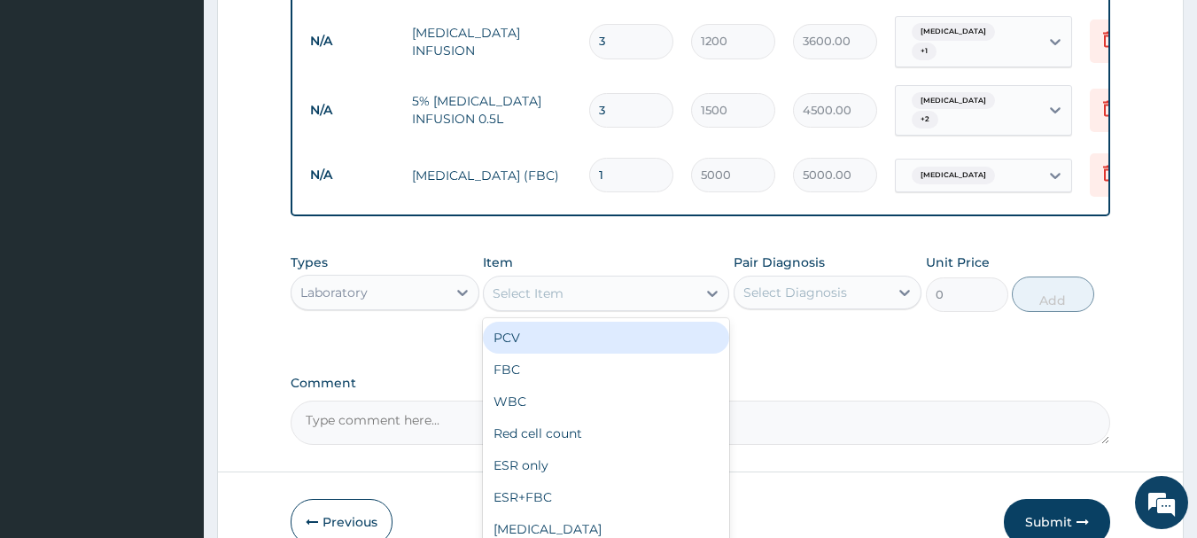
click at [560, 284] on div "Select Item" at bounding box center [528, 293] width 71 height 18
click at [431, 278] on div "Laboratory" at bounding box center [368, 292] width 155 height 28
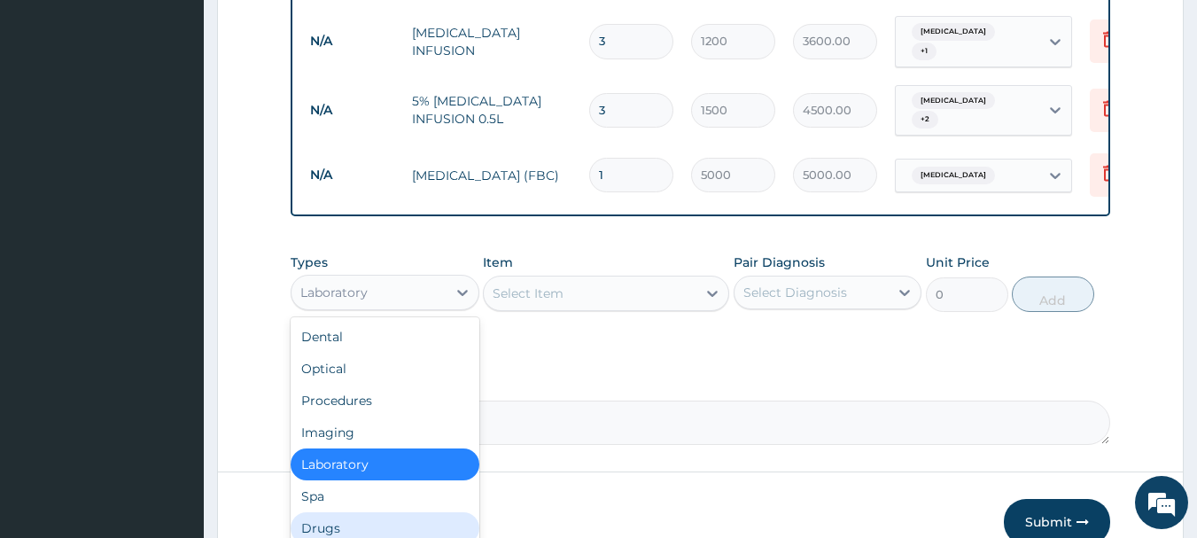
click at [363, 512] on div "Drugs" at bounding box center [385, 528] width 189 height 32
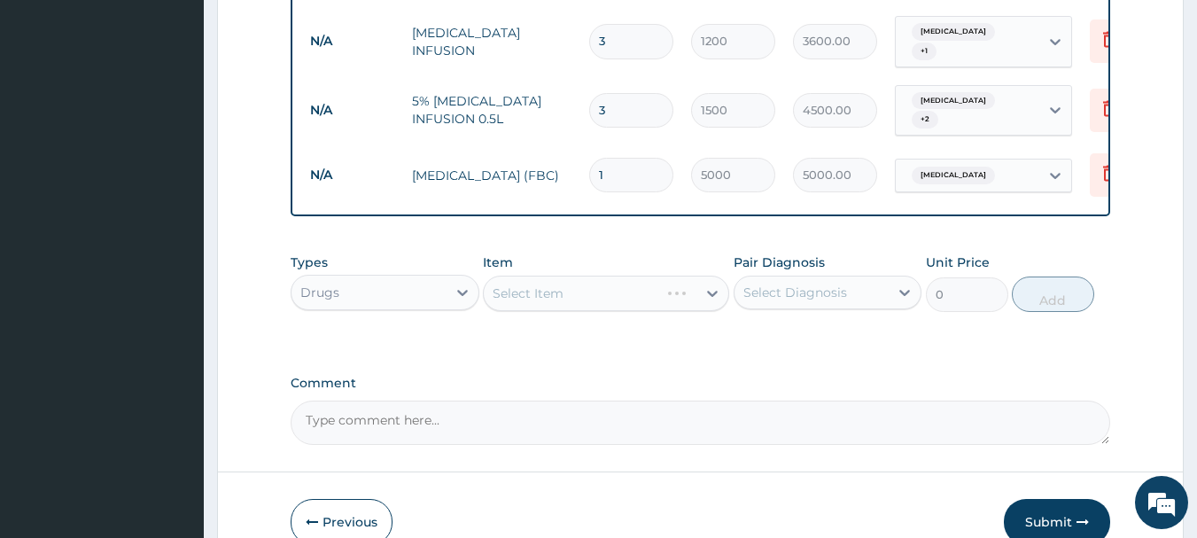
click at [560, 276] on div "Select Item" at bounding box center [606, 293] width 246 height 35
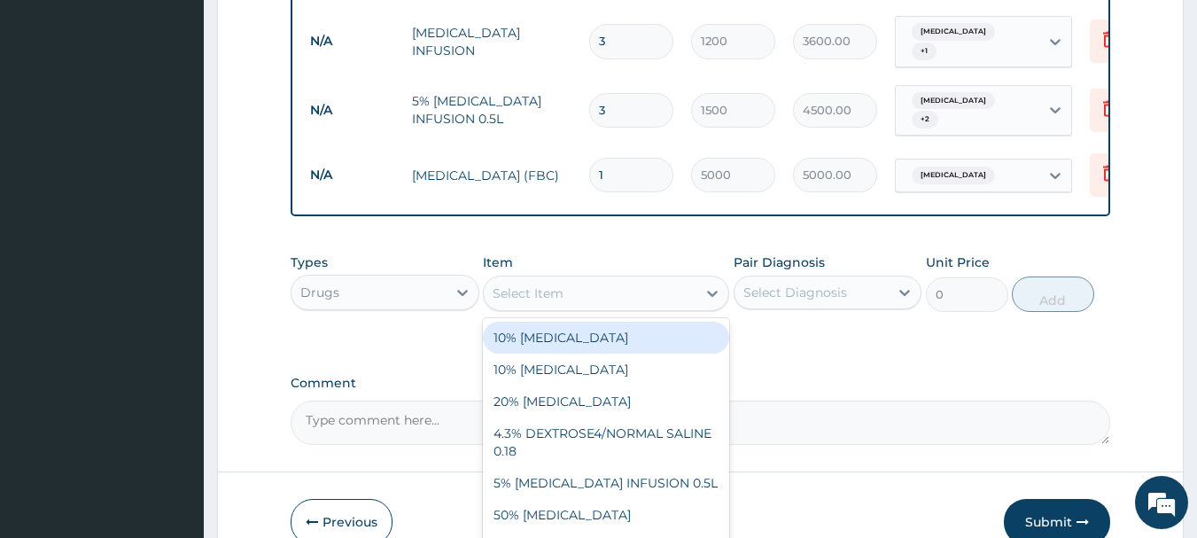
click at [565, 279] on div "Select Item" at bounding box center [590, 293] width 213 height 28
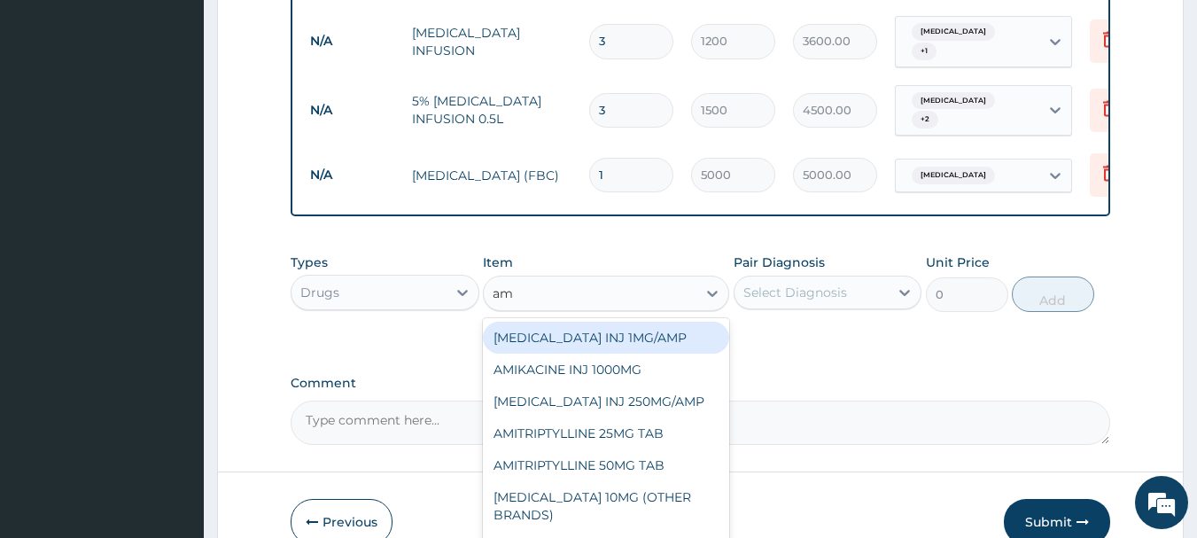
type input "aml"
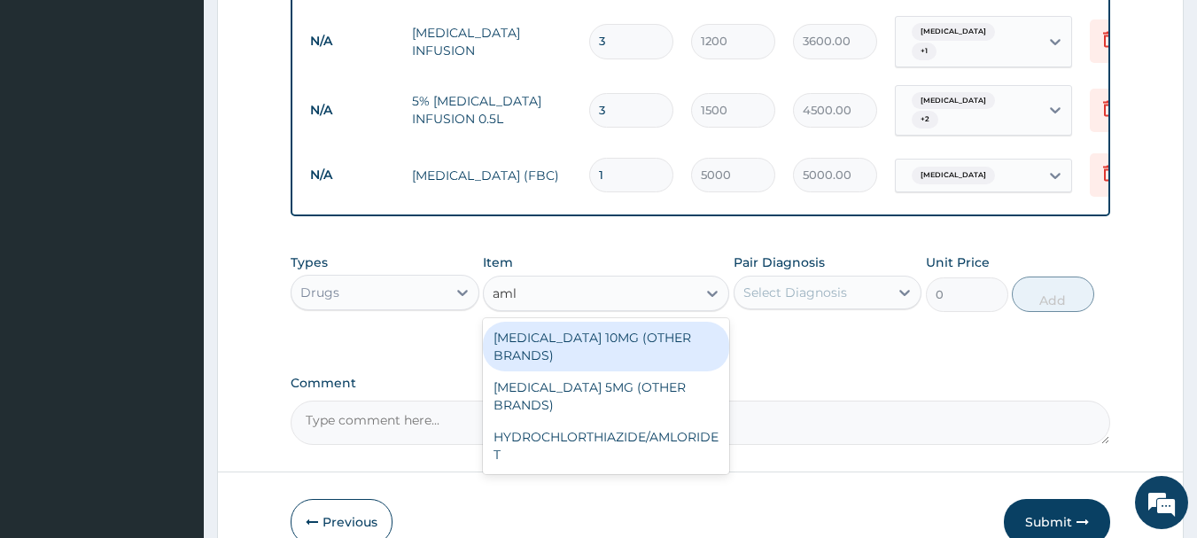
drag, startPoint x: 643, startPoint y: 317, endPoint x: 670, endPoint y: 313, distance: 26.9
click at [646, 322] on div "AMLODIPINE 10MG (OTHER BRANDS)" at bounding box center [606, 347] width 246 height 50
type input "220"
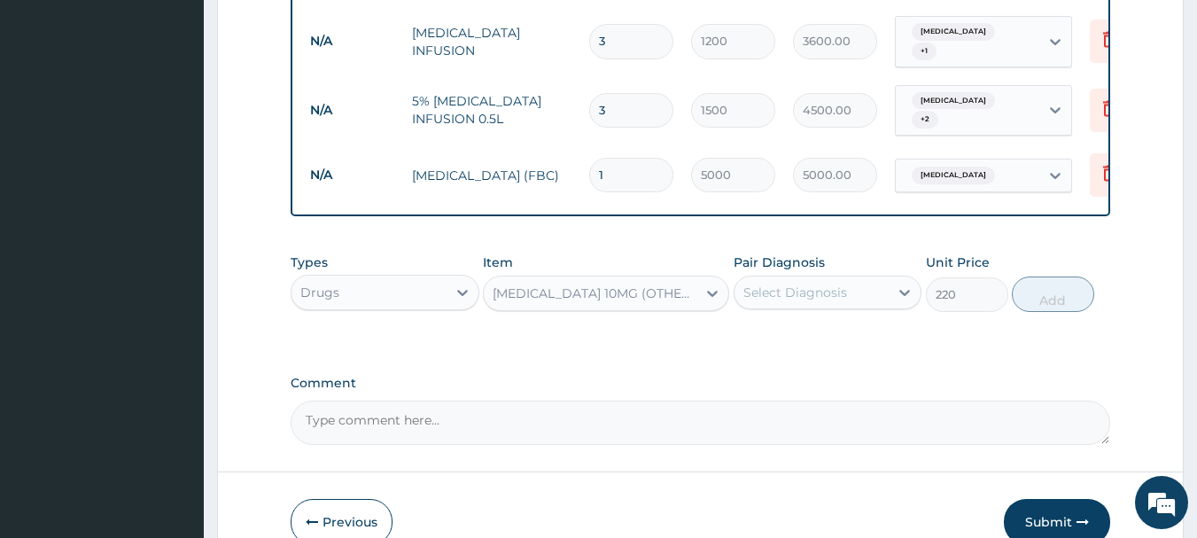
click at [866, 278] on div "Select Diagnosis" at bounding box center [811, 292] width 155 height 28
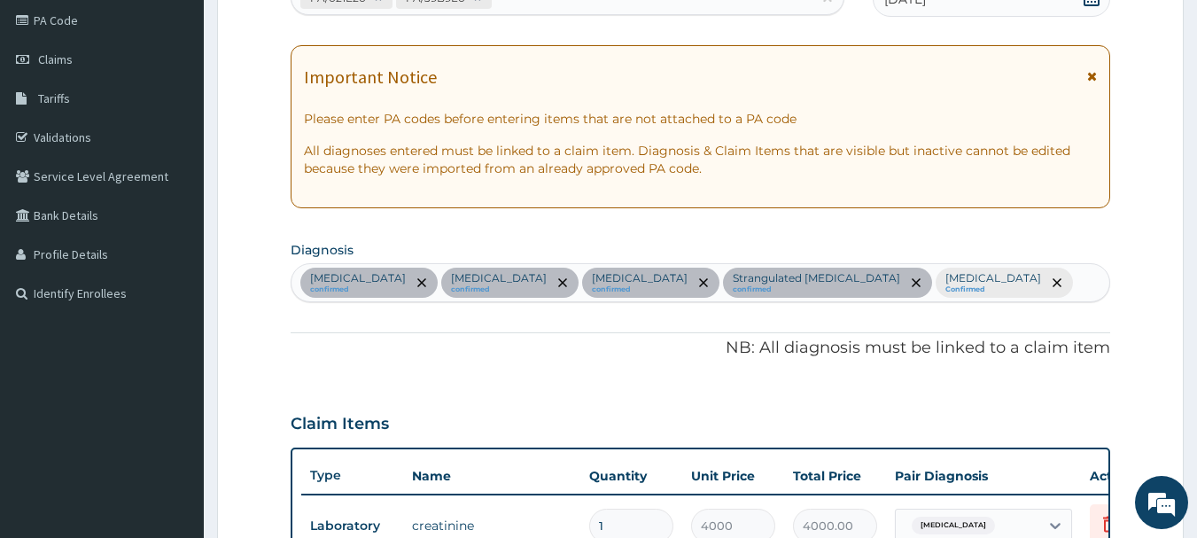
scroll to position [219, 0]
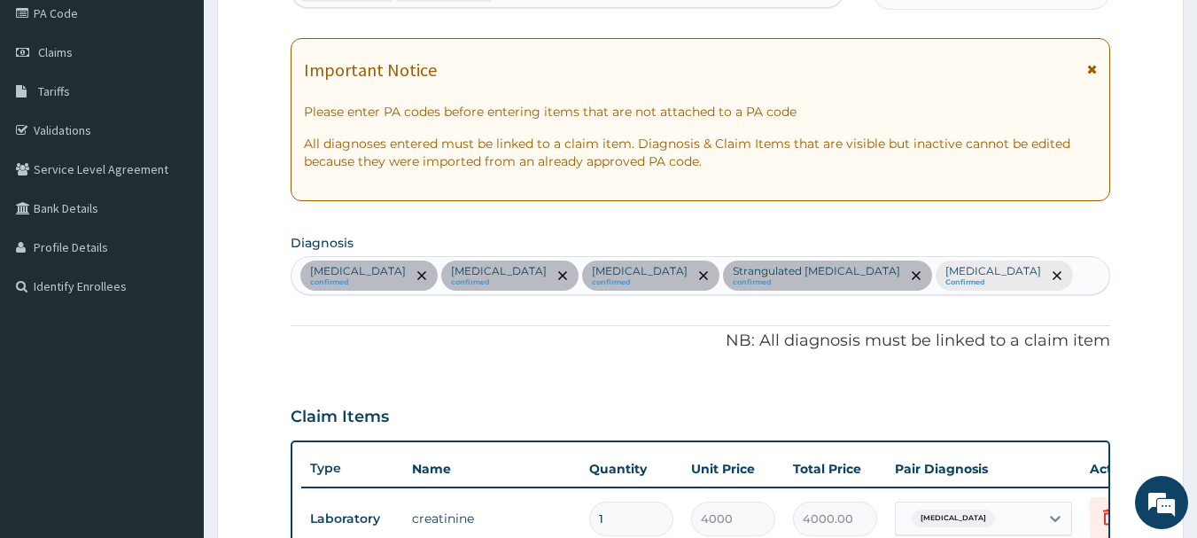
click at [1091, 277] on div "Electrolyte imbalance confirmed Acute abdomen confirmed Uterine leiomyoma confi…" at bounding box center [700, 275] width 819 height 37
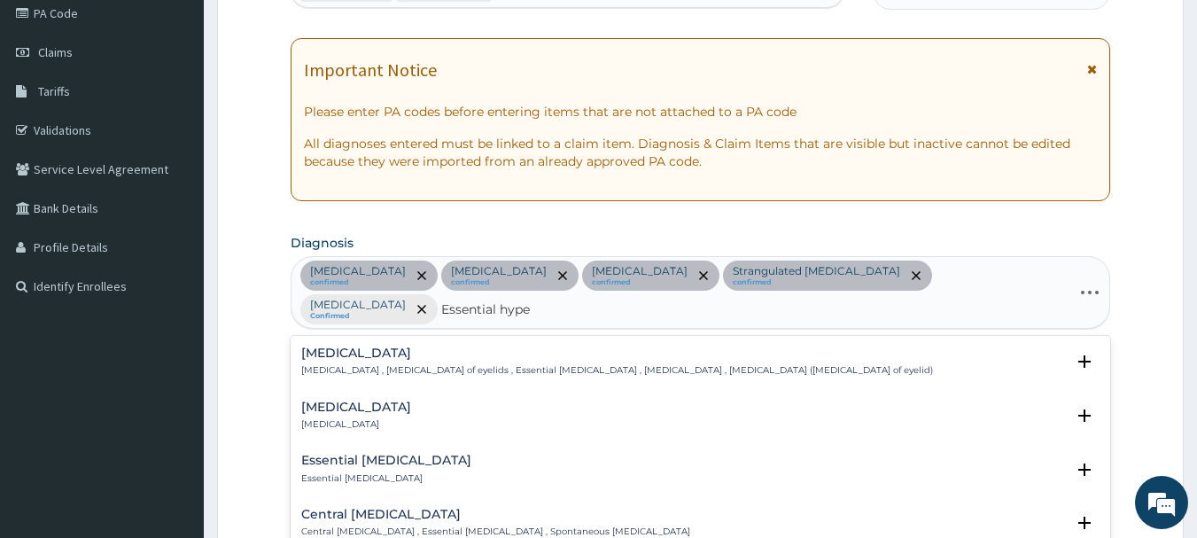
type input "Essential hyper"
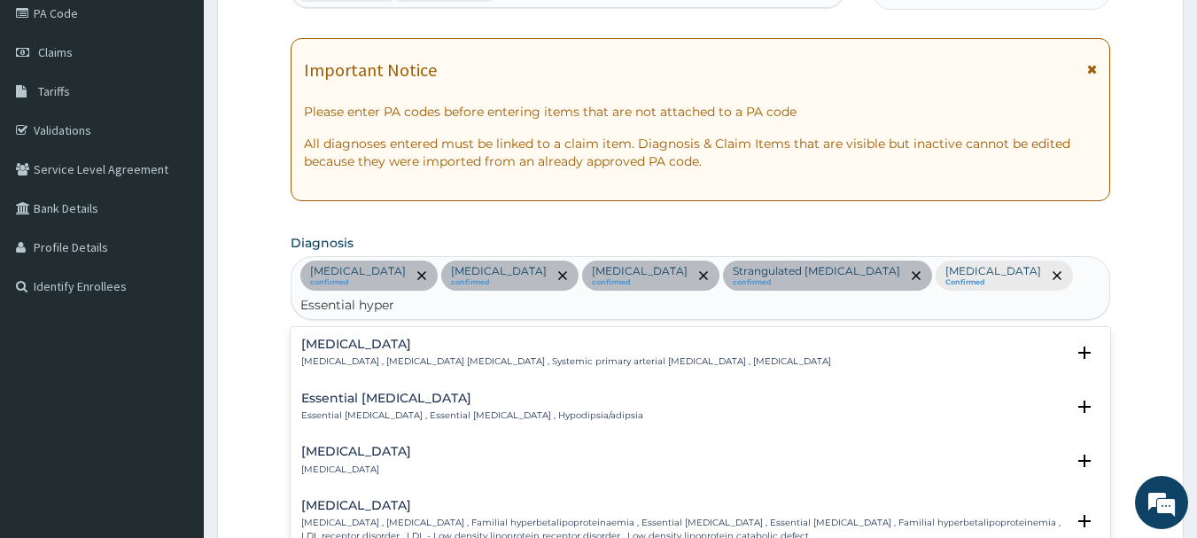
click at [412, 360] on p "Essential hypertension , Idiopathic hypertension , Systemic primary arterial hy…" at bounding box center [566, 361] width 530 height 12
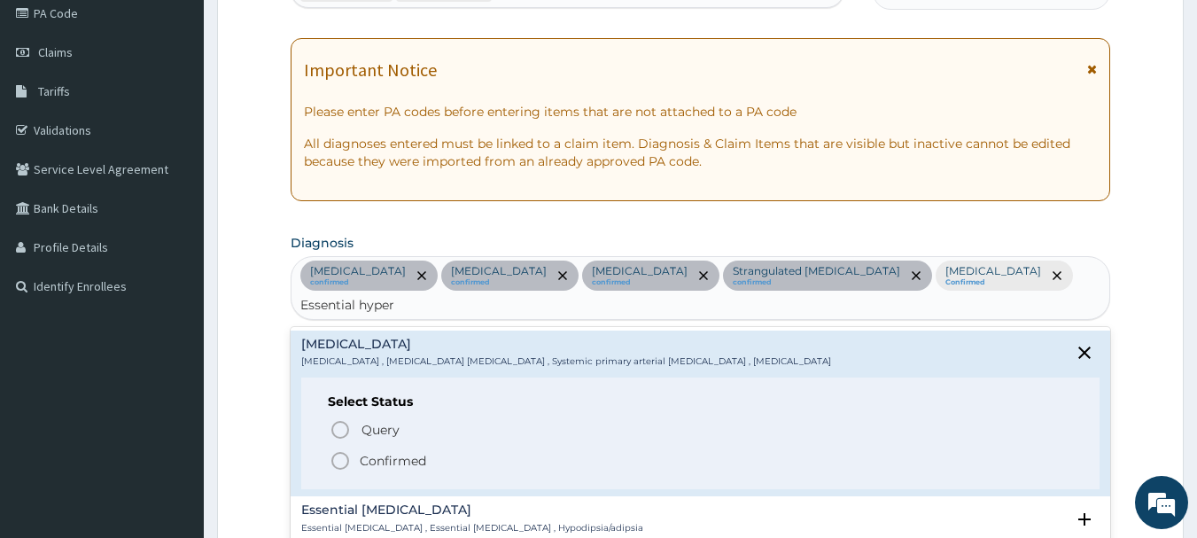
click at [390, 450] on span "Confirmed" at bounding box center [702, 460] width 744 height 21
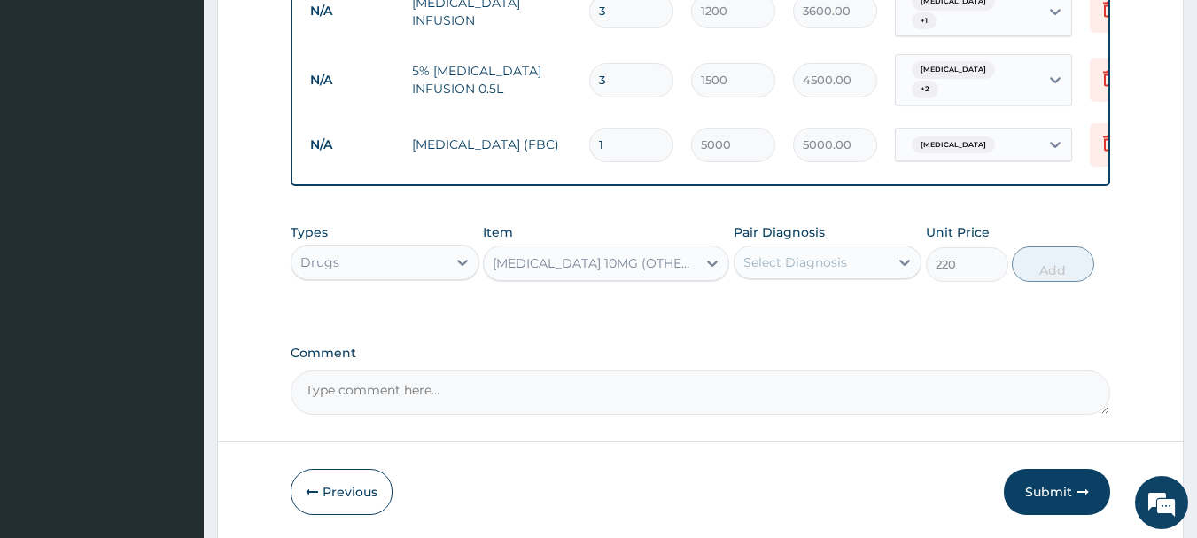
scroll to position [1443, 0]
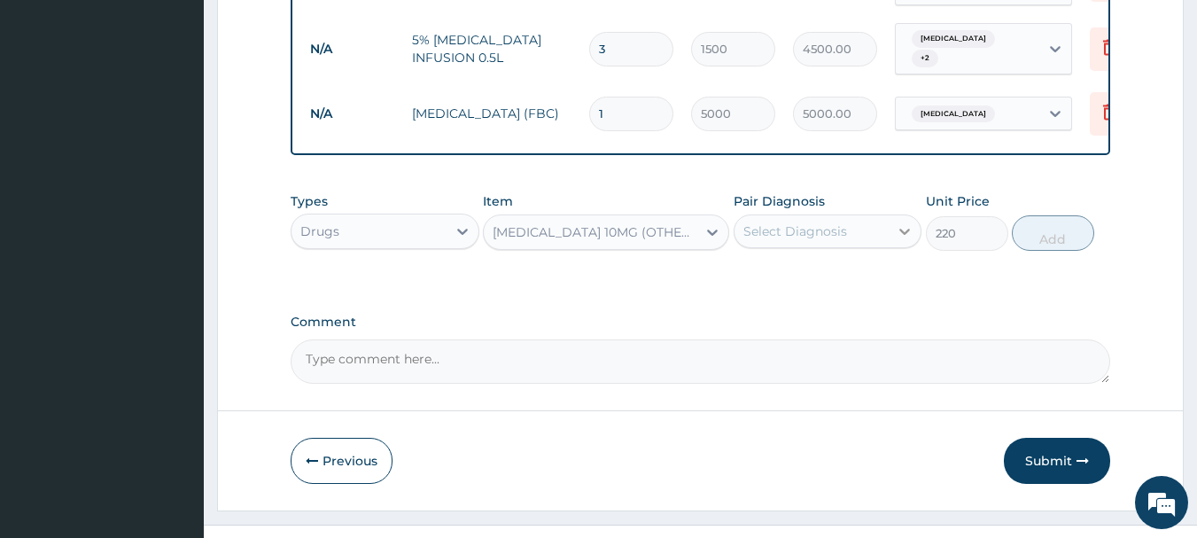
click at [890, 215] on div at bounding box center [905, 231] width 32 height 32
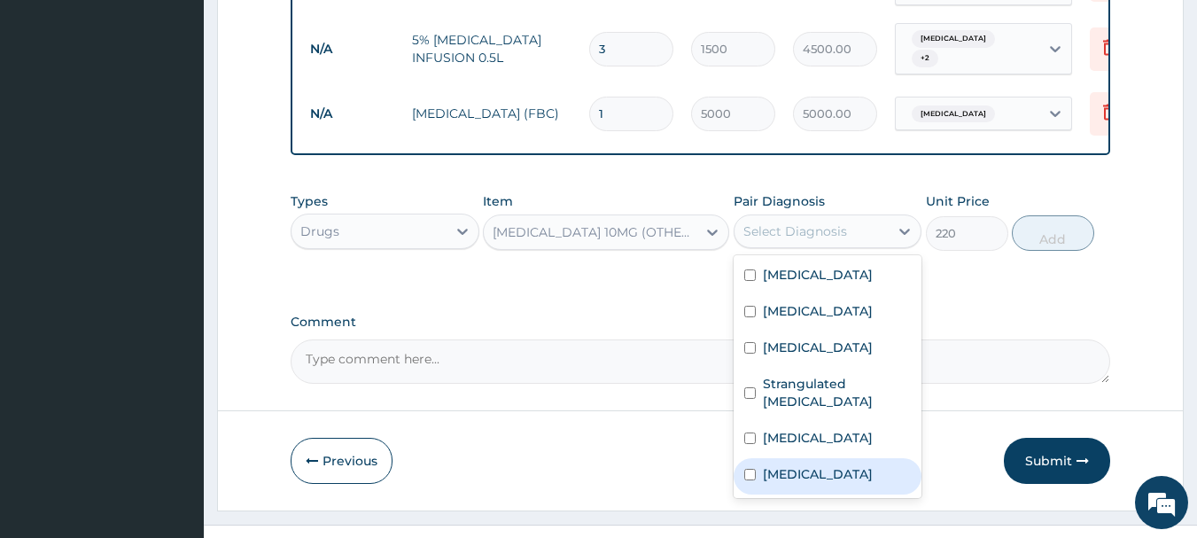
click at [835, 465] on label "Essential hypertension" at bounding box center [818, 474] width 110 height 18
checkbox input "true"
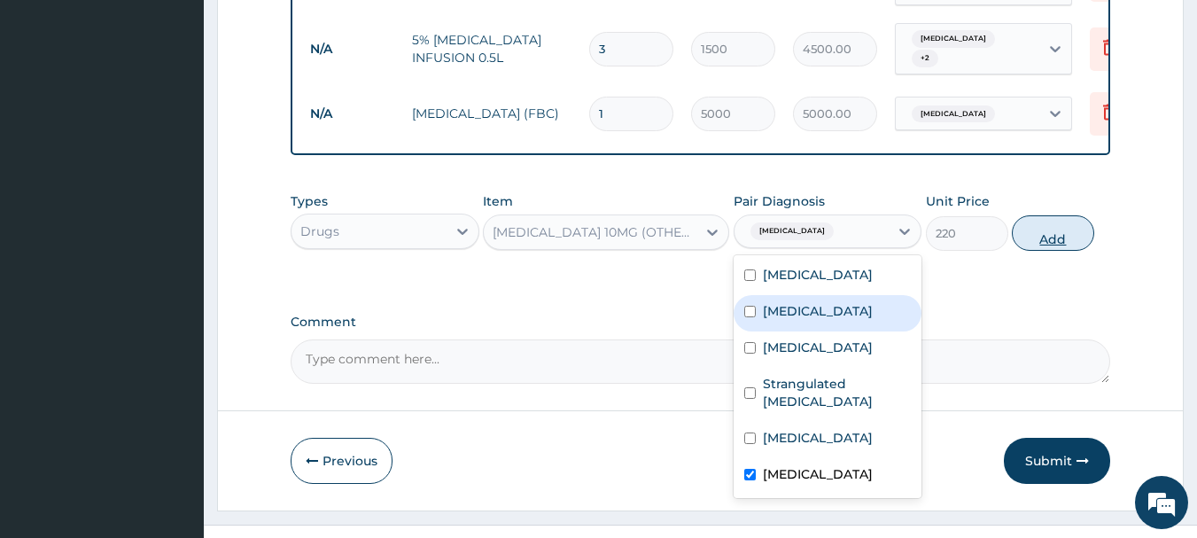
click at [1037, 215] on button "Add" at bounding box center [1053, 232] width 82 height 35
type input "0"
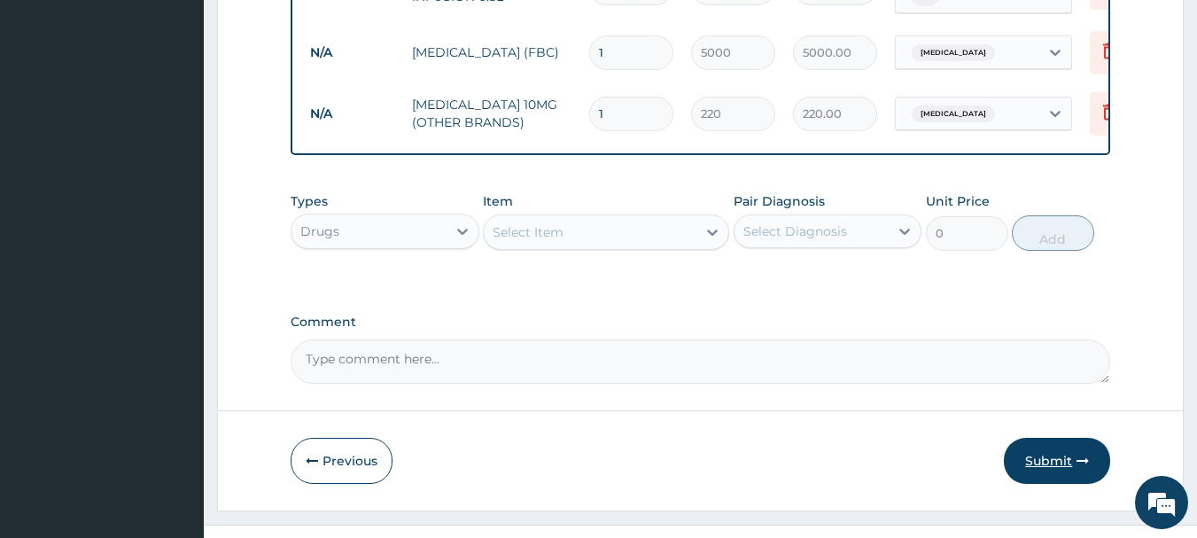
click at [1033, 438] on button "Submit" at bounding box center [1057, 461] width 106 height 46
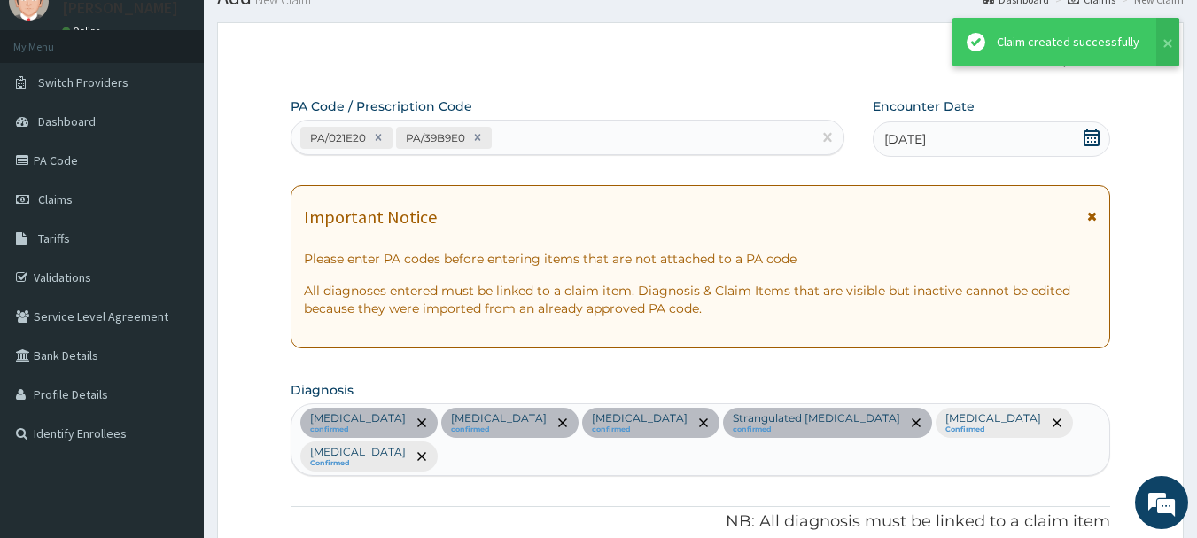
scroll to position [1504, 0]
